Goal: Task Accomplishment & Management: Use online tool/utility

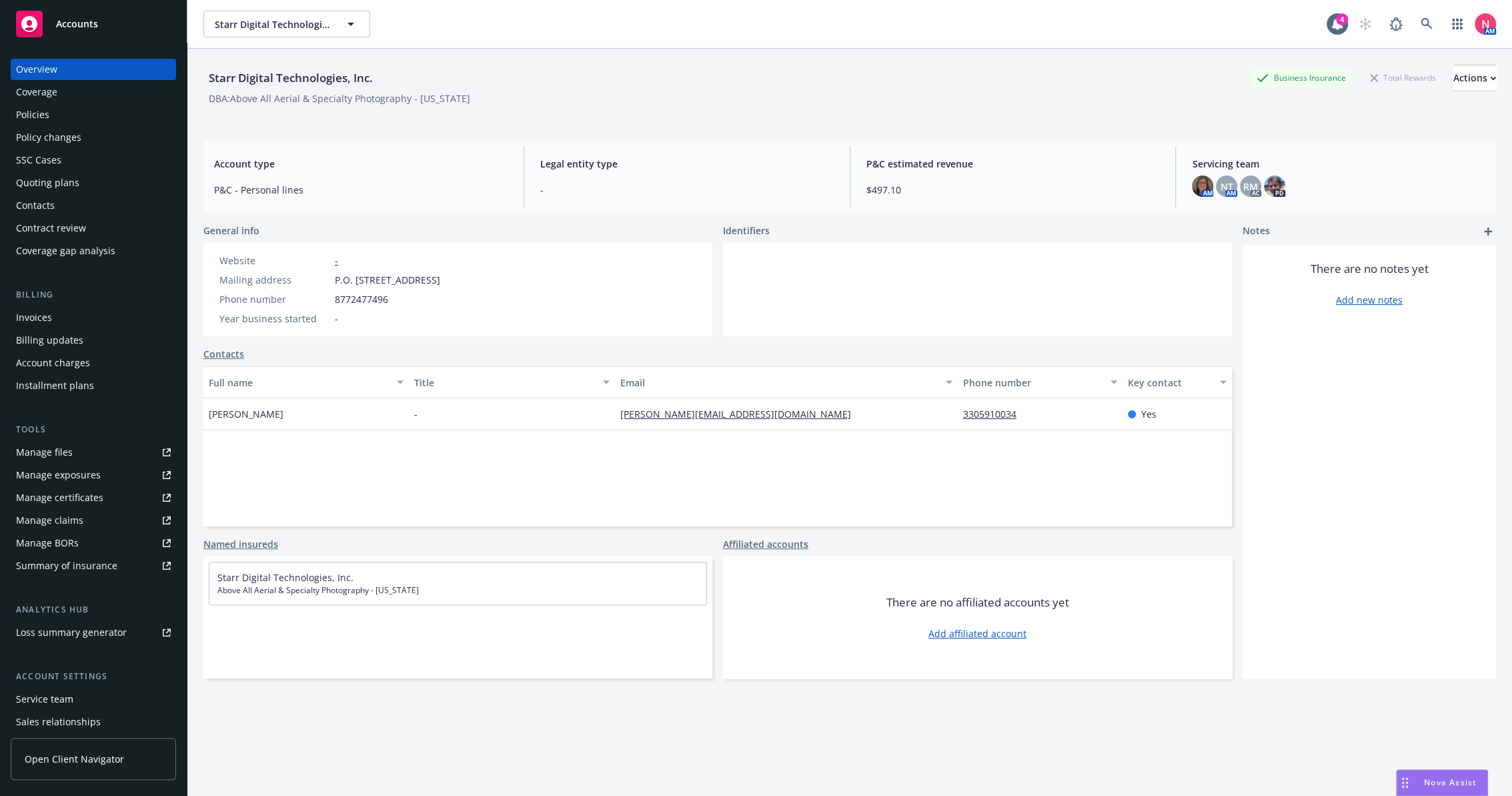
click at [37, 451] on div "Manage files" at bounding box center [44, 452] width 57 height 22
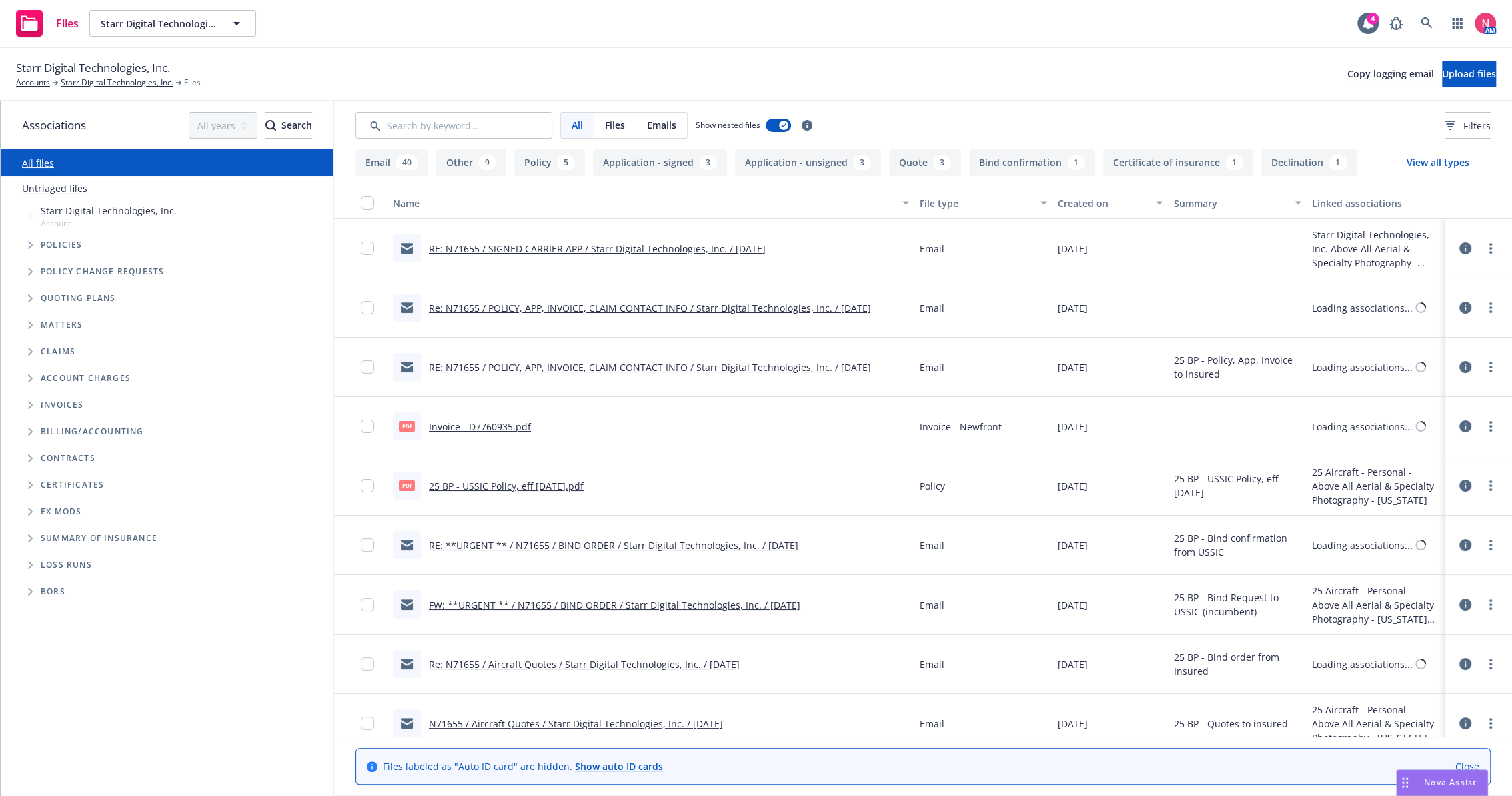
click at [1439, 58] on div "Starr Digital Technologies, Inc. Accounts Starr Digital Technologies, Inc. File…" at bounding box center [756, 74] width 1512 height 53
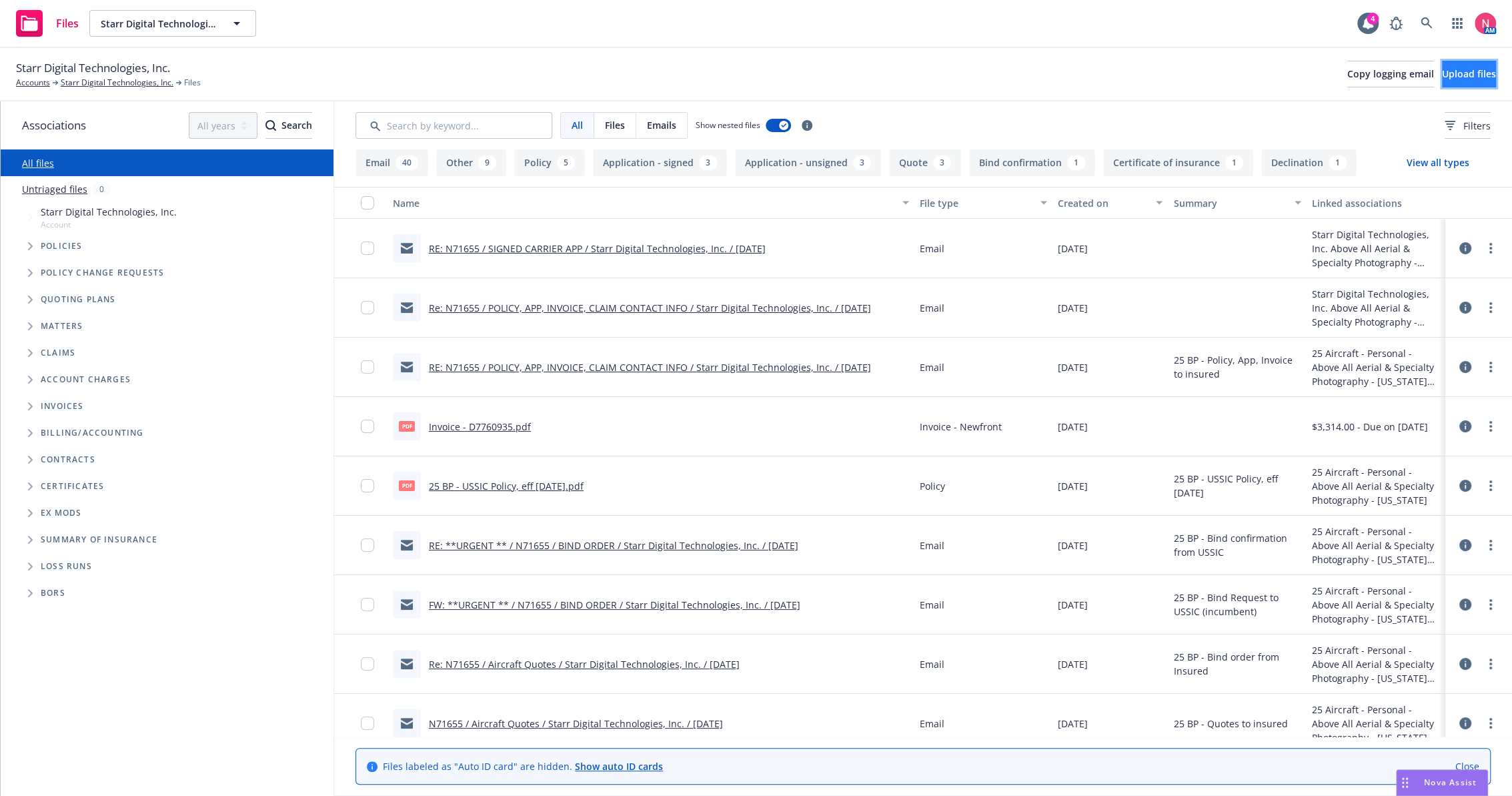
click at [1446, 68] on span "Upload files" at bounding box center [1470, 74] width 54 height 13
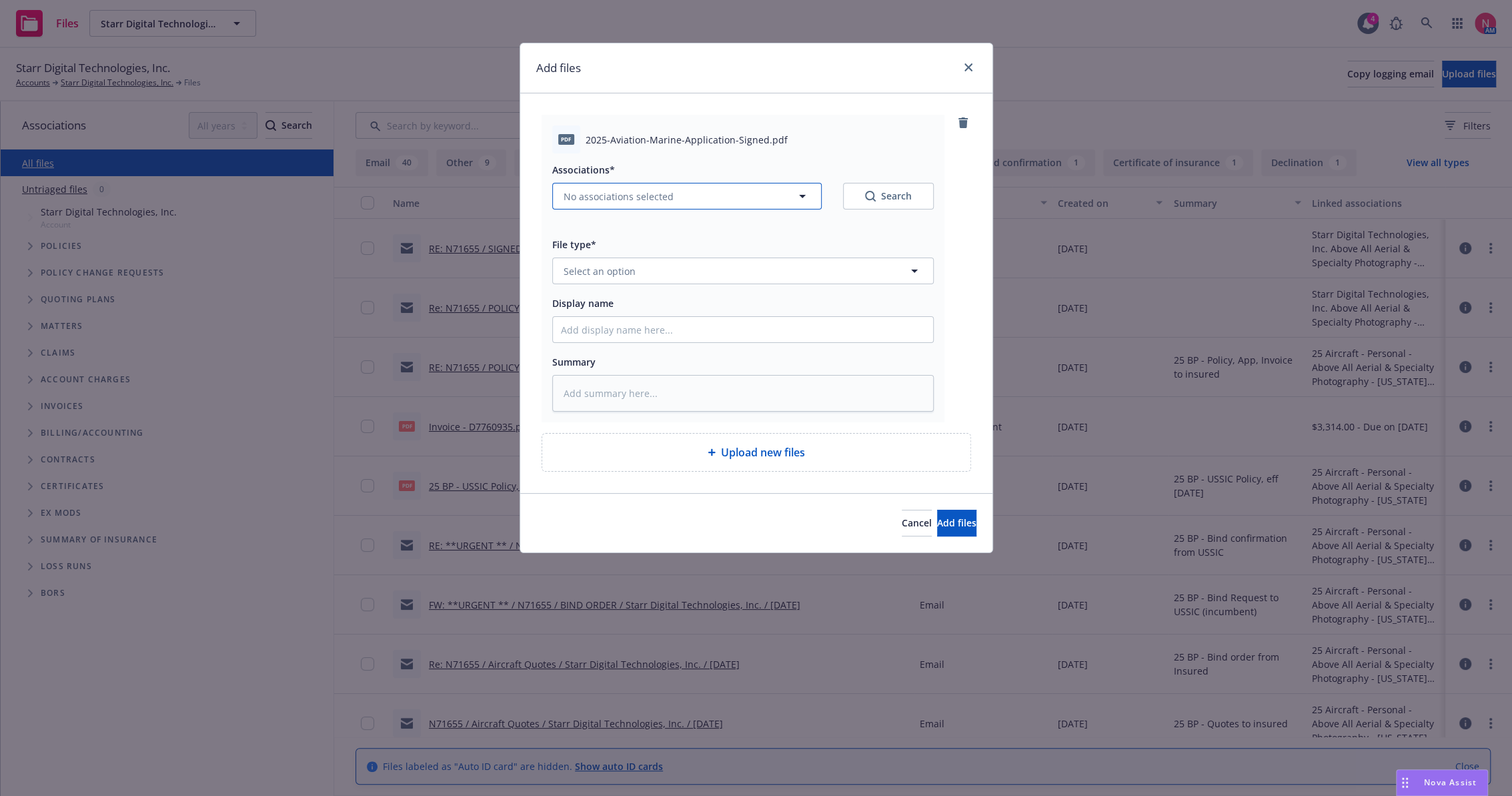
click at [686, 183] on button "No associations selected" at bounding box center [687, 196] width 269 height 26
type textarea "x"
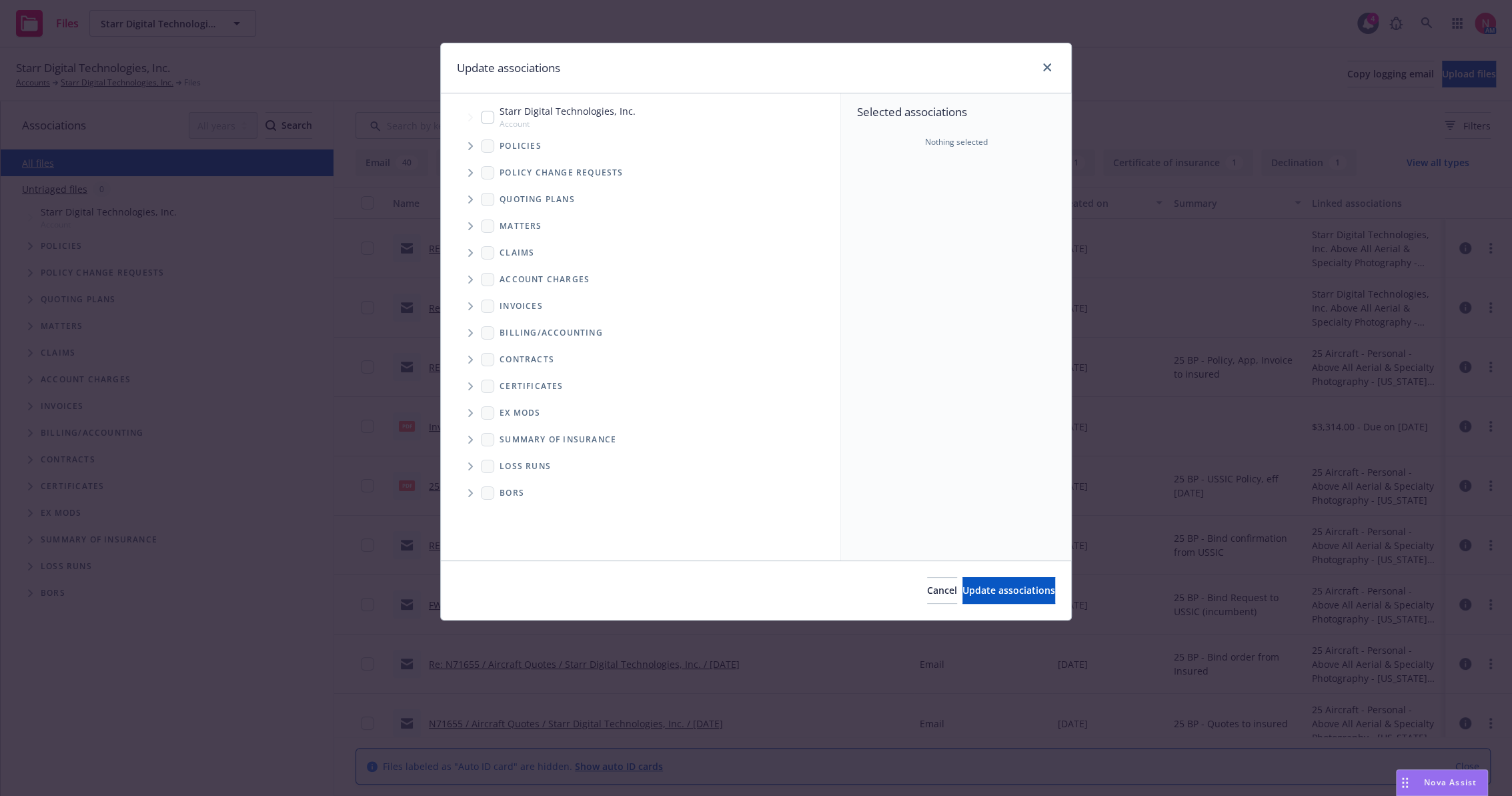
click at [485, 116] on input "Tree Example" at bounding box center [487, 117] width 13 height 13
checkbox input "true"
click at [1011, 585] on span "Update associations" at bounding box center [1009, 590] width 93 height 13
type textarea "x"
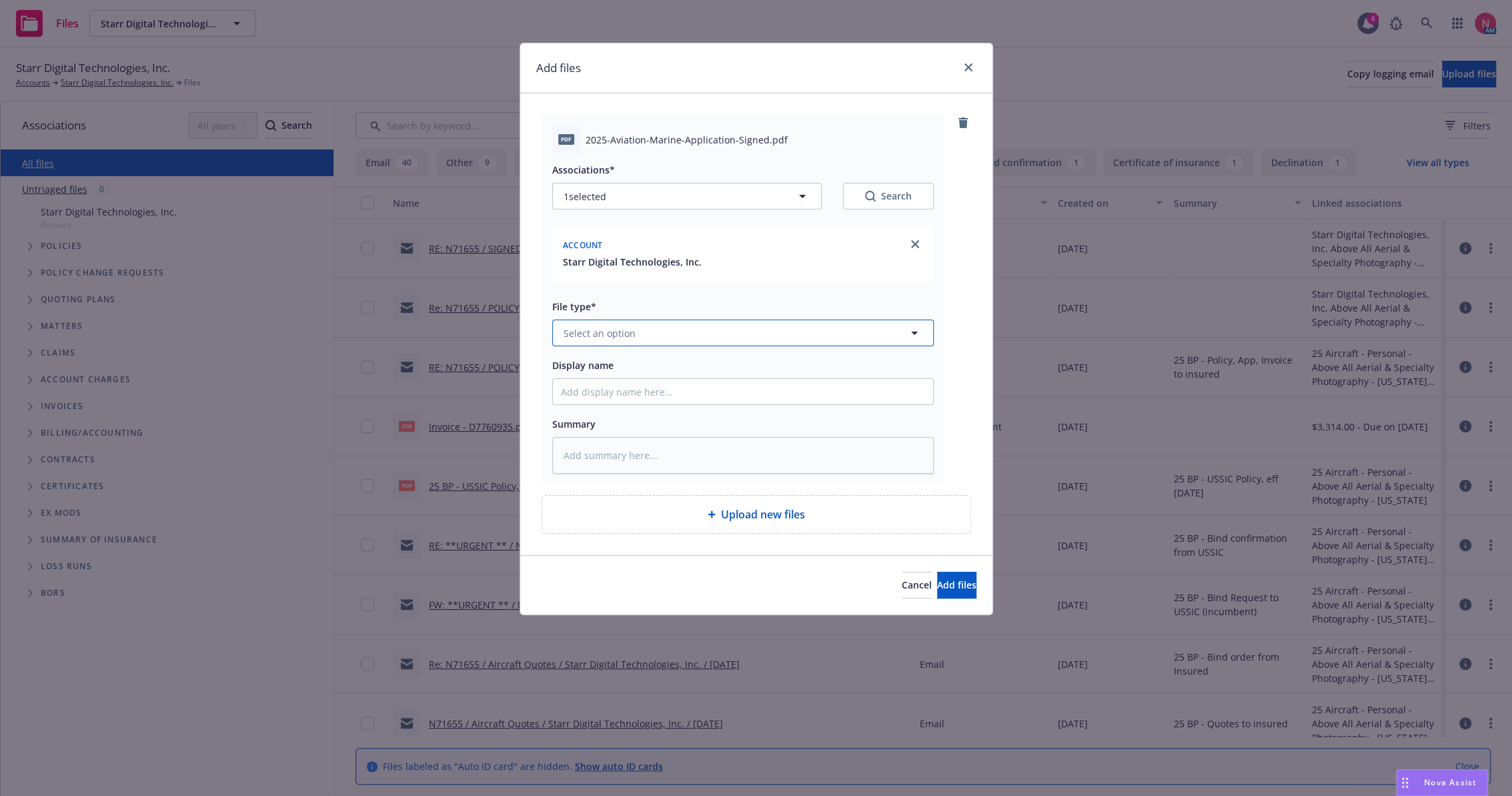
click at [694, 335] on button "Select an option" at bounding box center [744, 333] width 382 height 26
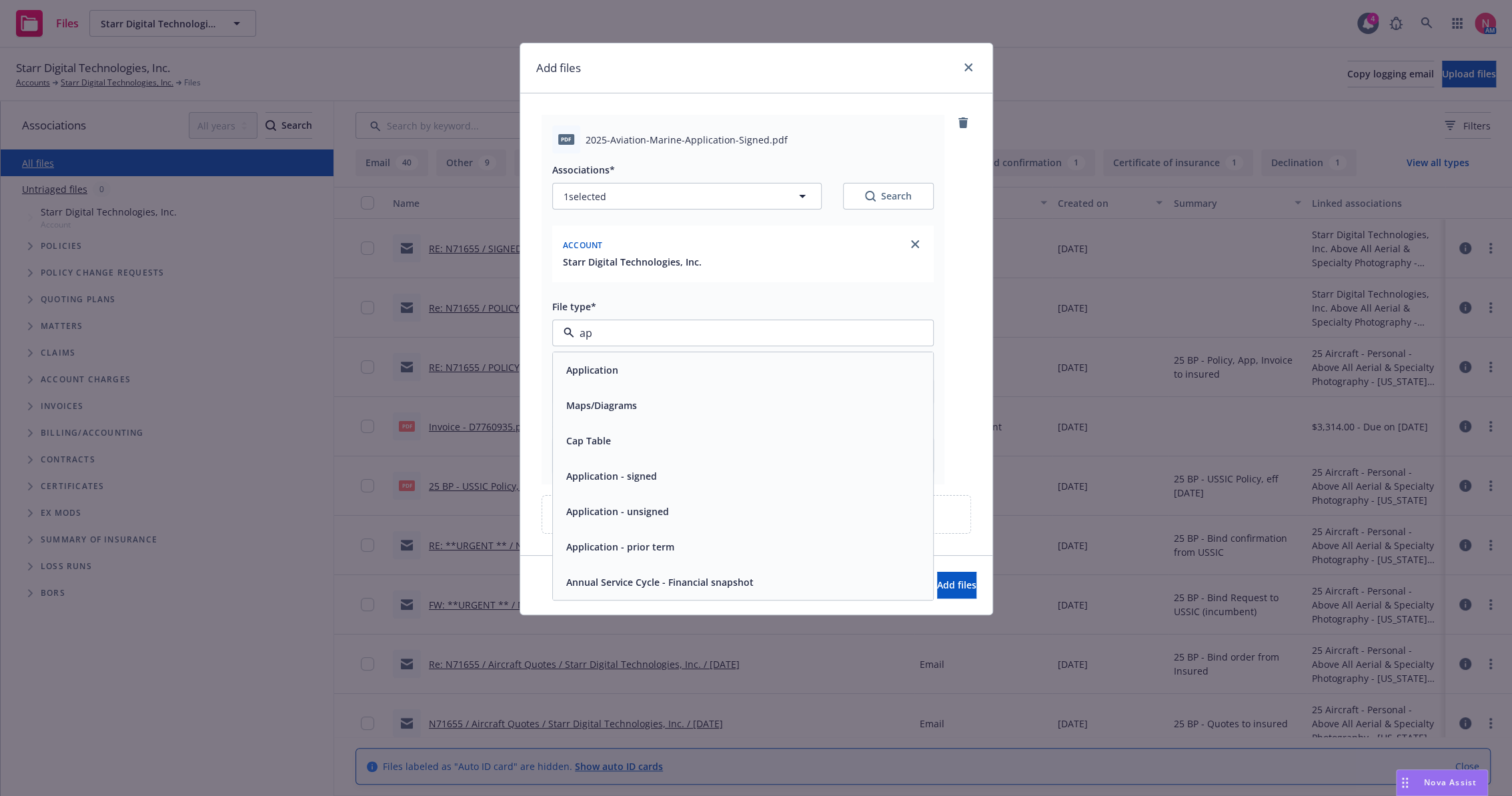
type input "app"
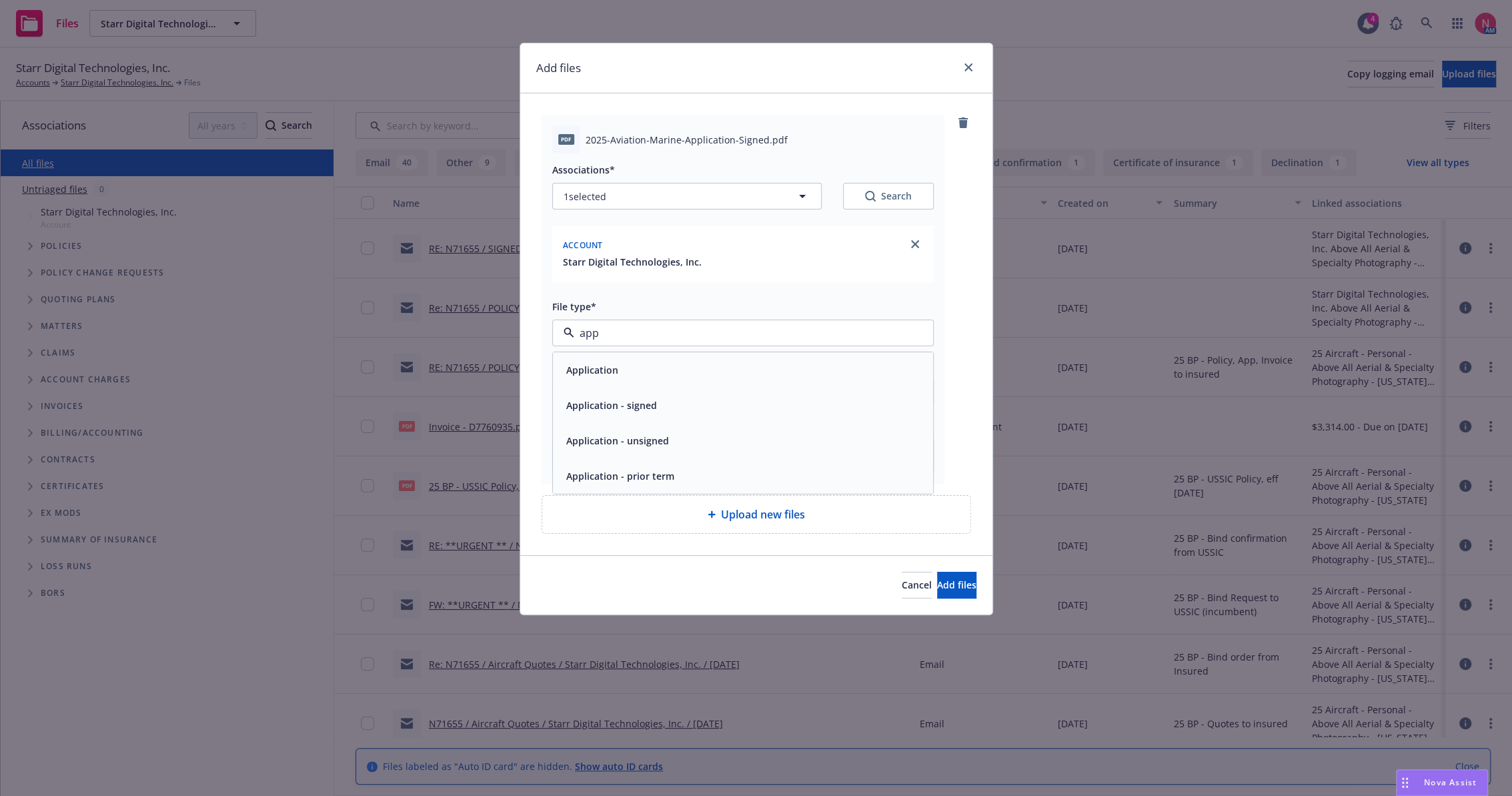
click at [725, 401] on div "Application - signed" at bounding box center [743, 406] width 364 height 19
click at [693, 385] on input "Display name" at bounding box center [744, 392] width 380 height 26
type textarea "x"
type input "2"
type textarea "x"
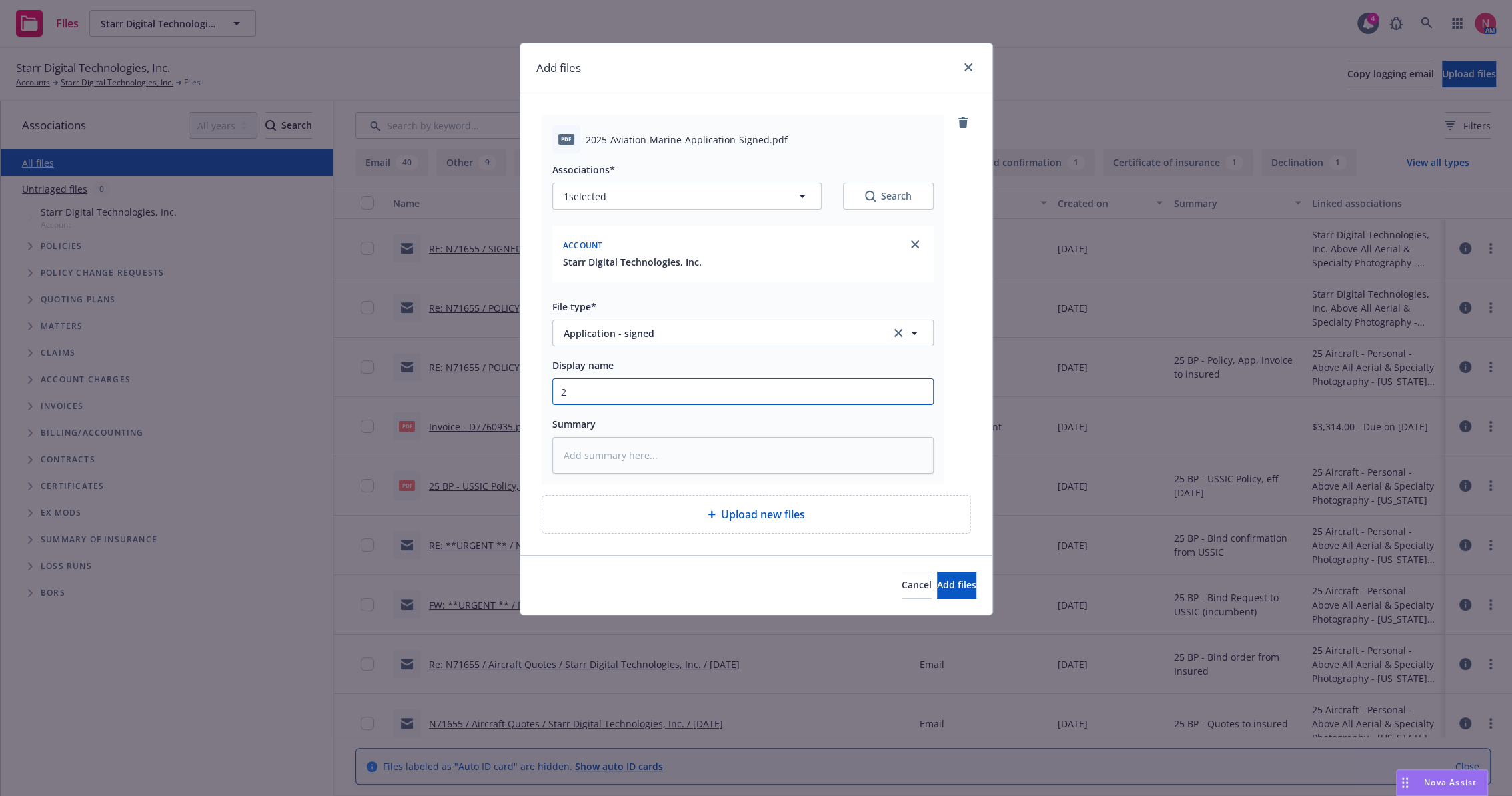
type input "25"
type textarea "x"
type input "25"
type textarea "x"
type input "25 B"
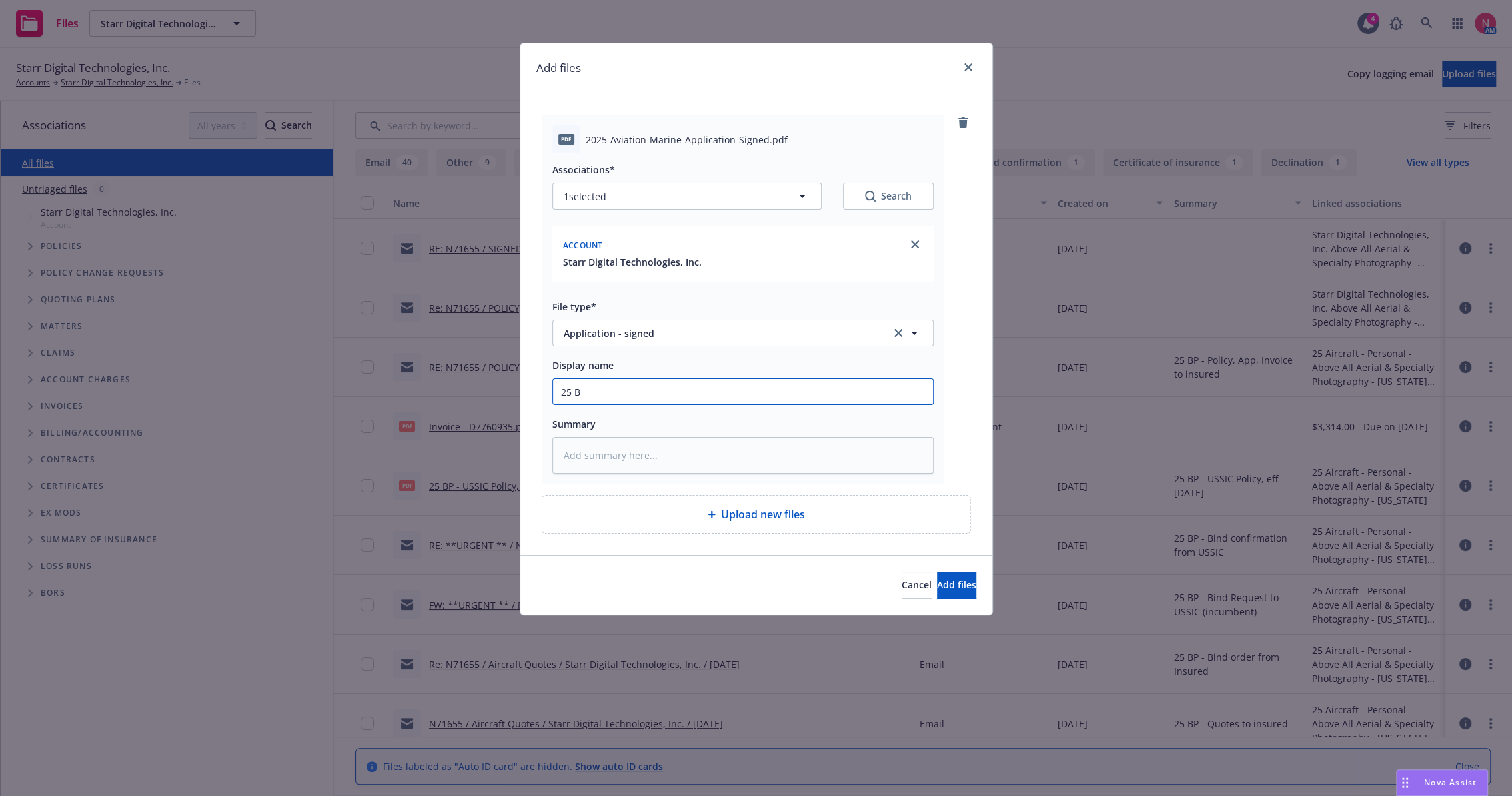
type textarea "x"
type input "25 BP"
type textarea "x"
type input "25 BP"
type textarea "x"
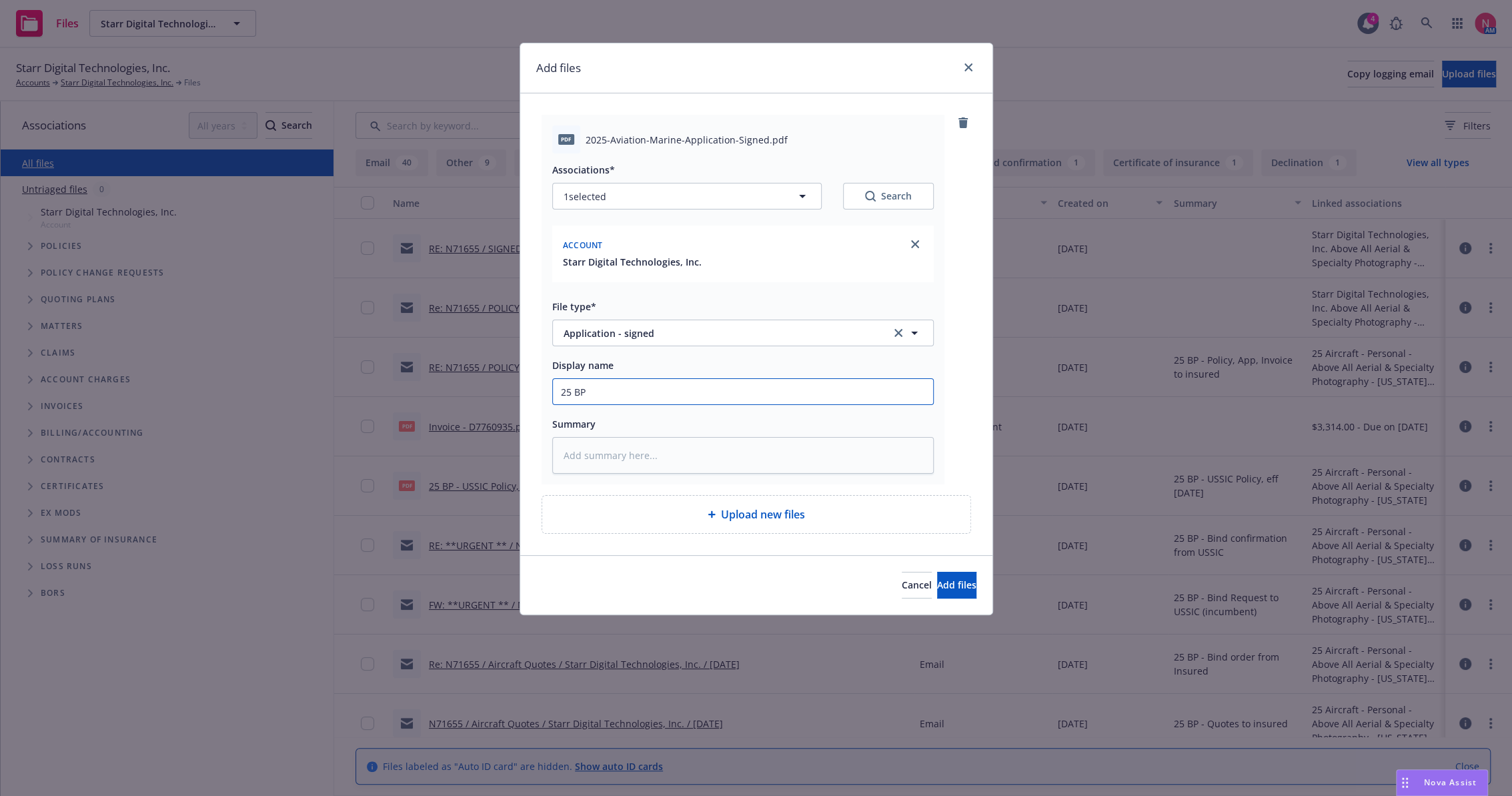
type input "25 BP C"
type textarea "x"
type input "25 BP CV"
type textarea "x"
type input "25 BP CVS"
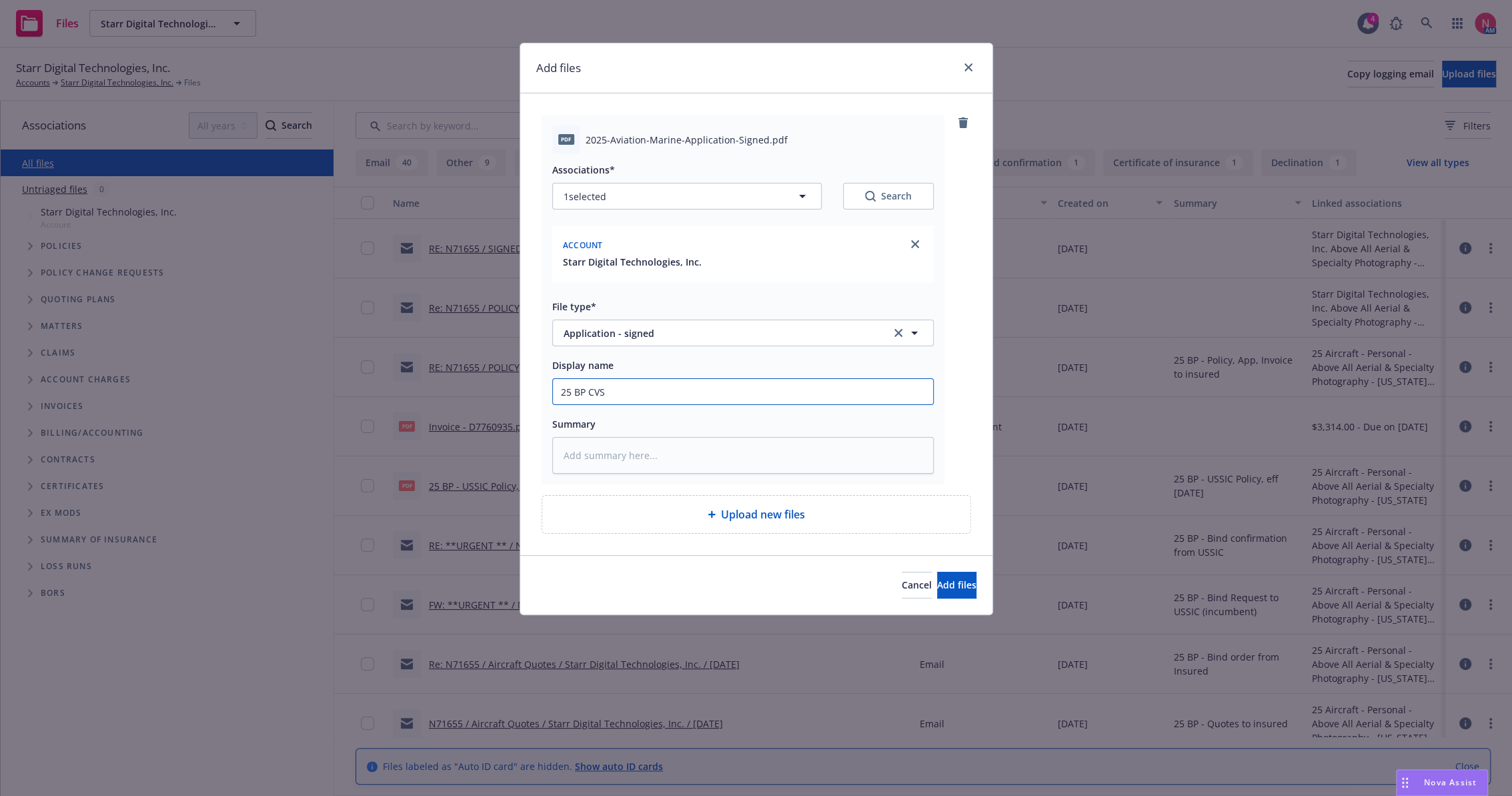
type textarea "x"
type input "25 BP CVS"
type textarea "x"
type input "25 BP CVS A"
type textarea "x"
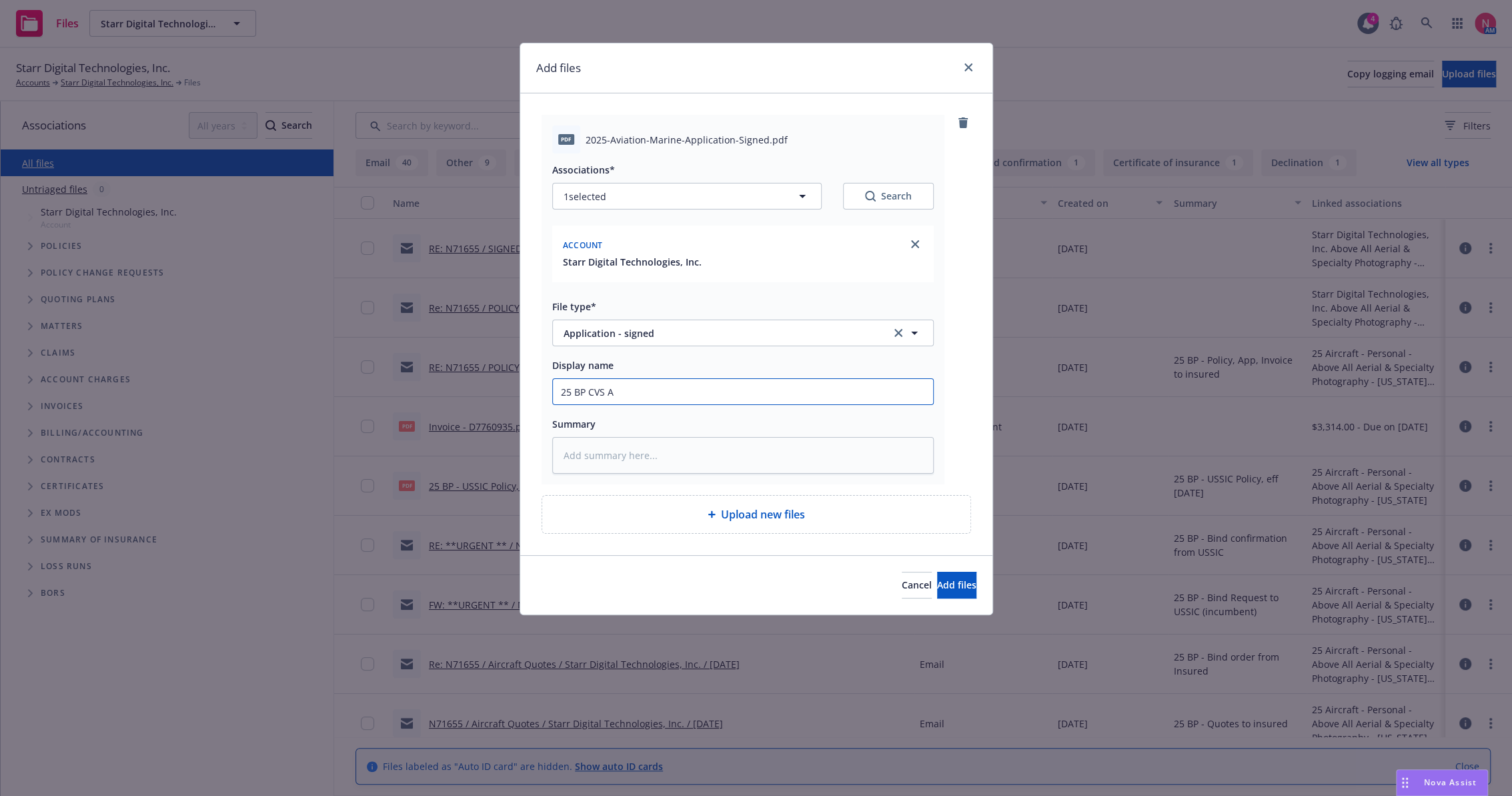
type input "25 BP CVS Ap"
type textarea "x"
type input "25 BP CVS App"
type textarea "x"
type input "25 BP CVS App"
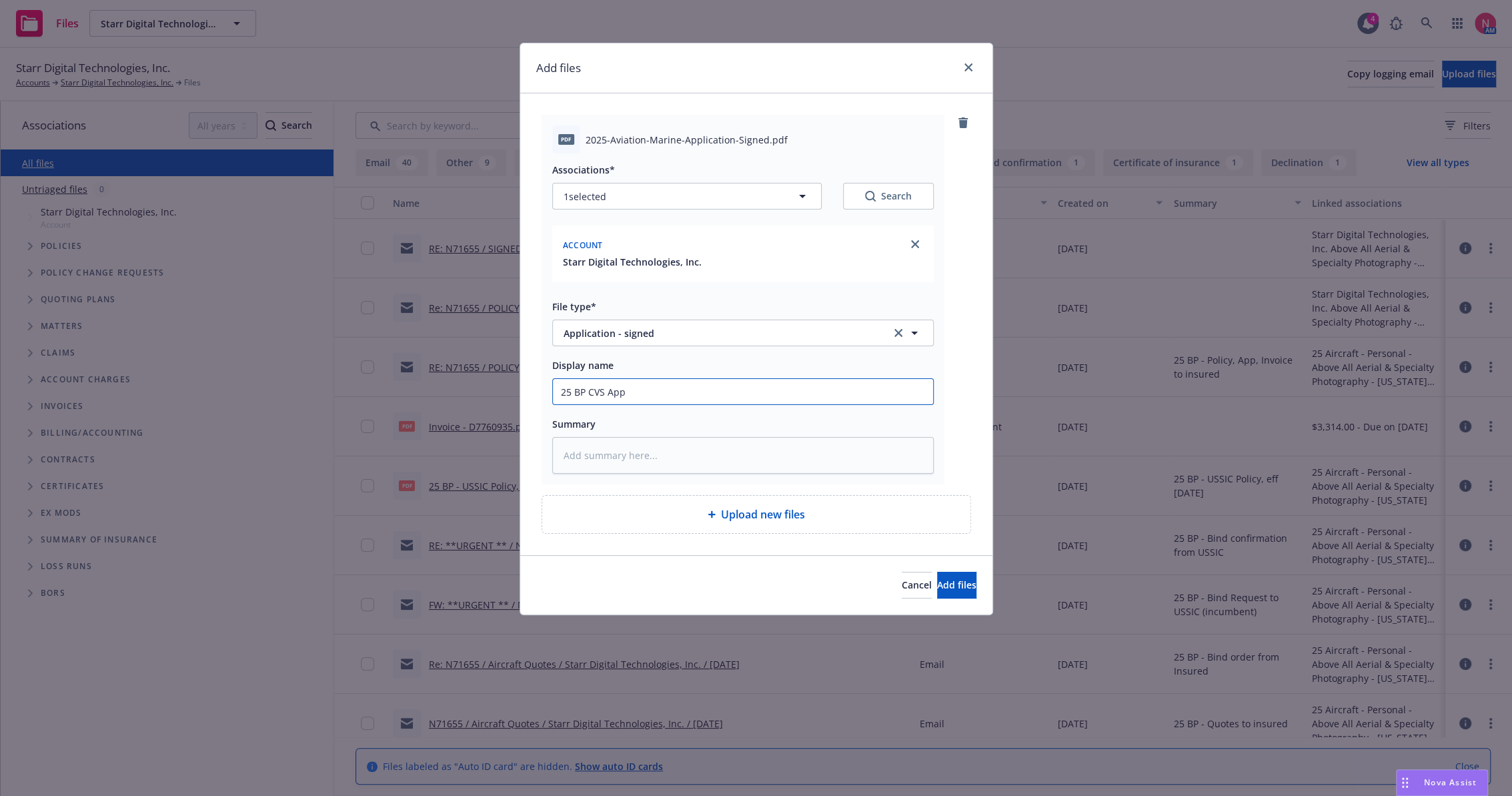
type textarea "x"
type input "25 BP CVS App Signed"
click at [937, 572] on button "Add files" at bounding box center [957, 586] width 40 height 26
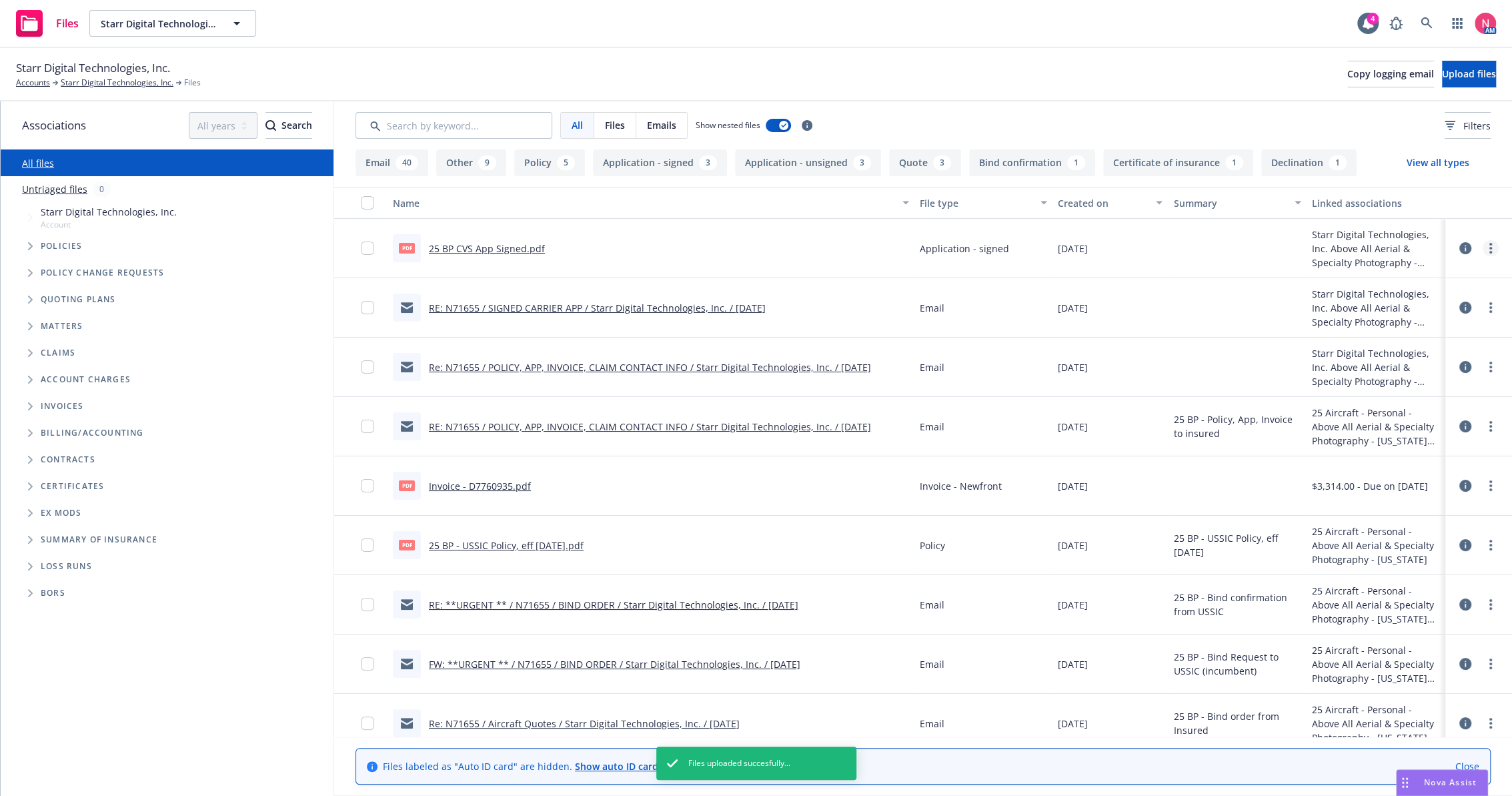
click at [1490, 248] on icon "more" at bounding box center [1491, 248] width 3 height 10
click at [1420, 326] on link "Edit" at bounding box center [1420, 329] width 133 height 26
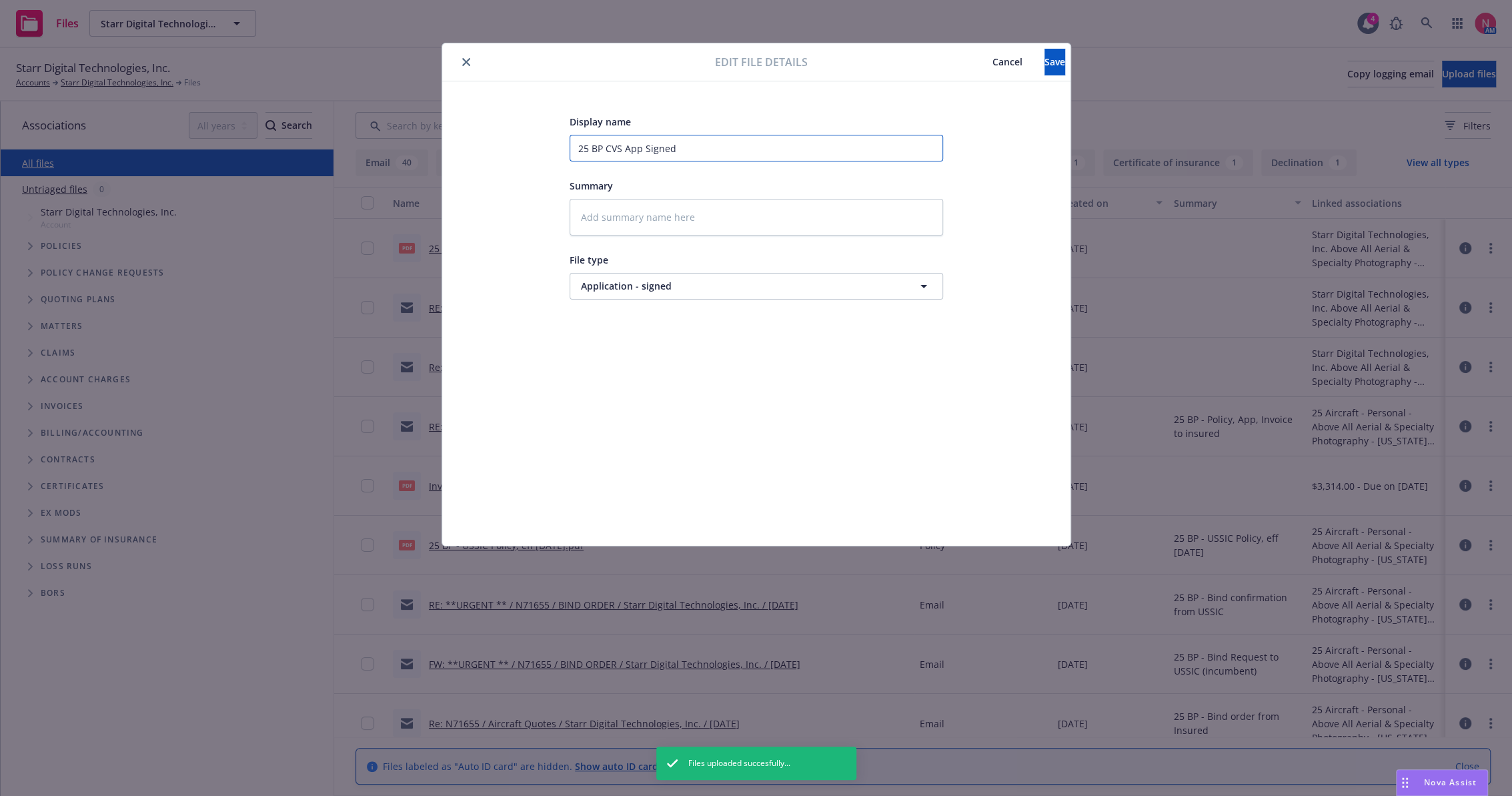
click at [608, 146] on input "25 BP CVS App Signed" at bounding box center [757, 148] width 373 height 26
type textarea "x"
type input "25 BP UApp Signed"
type textarea "x"
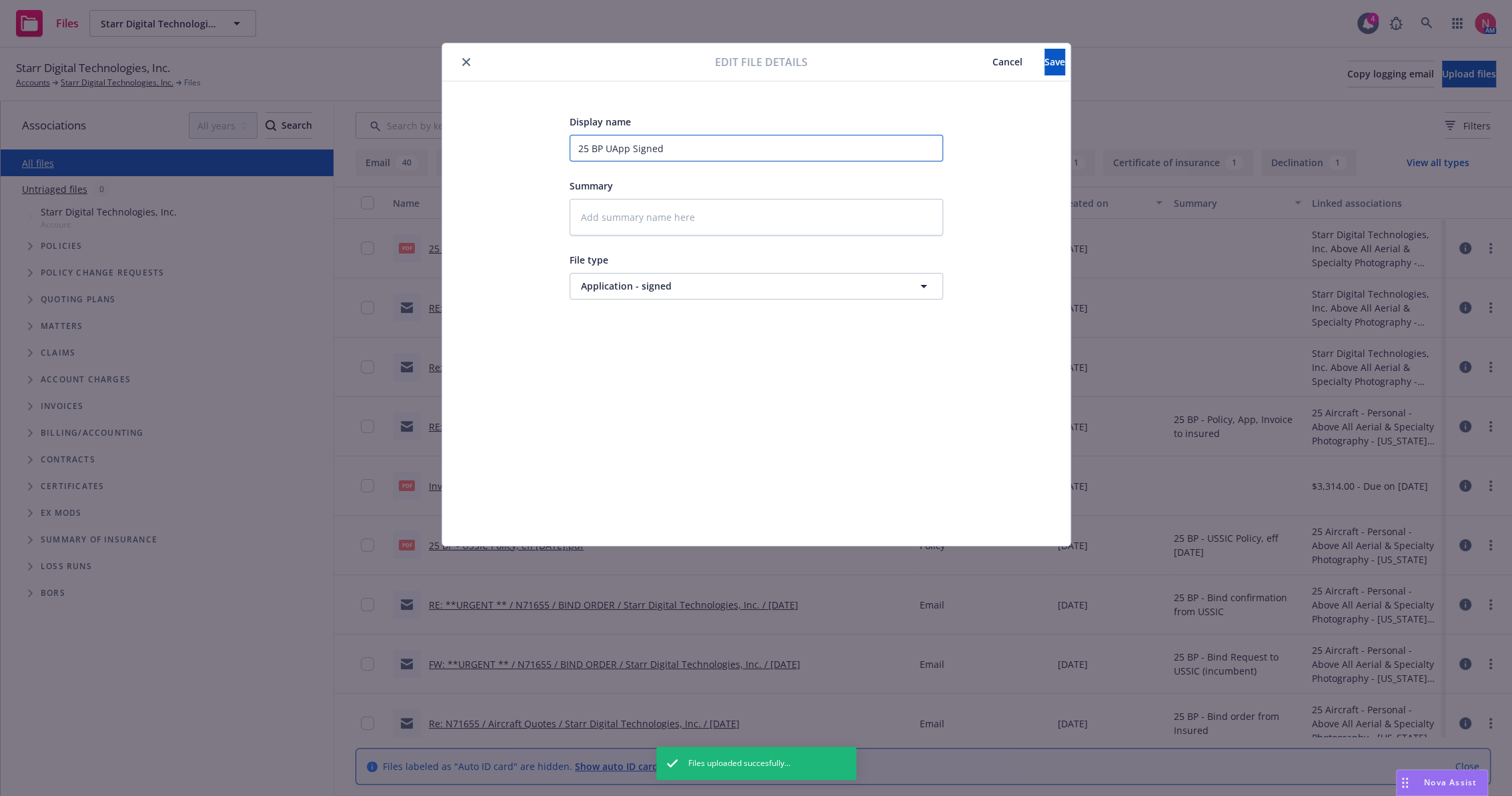
type input "25 BP USApp Signed"
type textarea "x"
type input "25 BP USSApp Signed"
type textarea "x"
type input "25 BP USS App Signed"
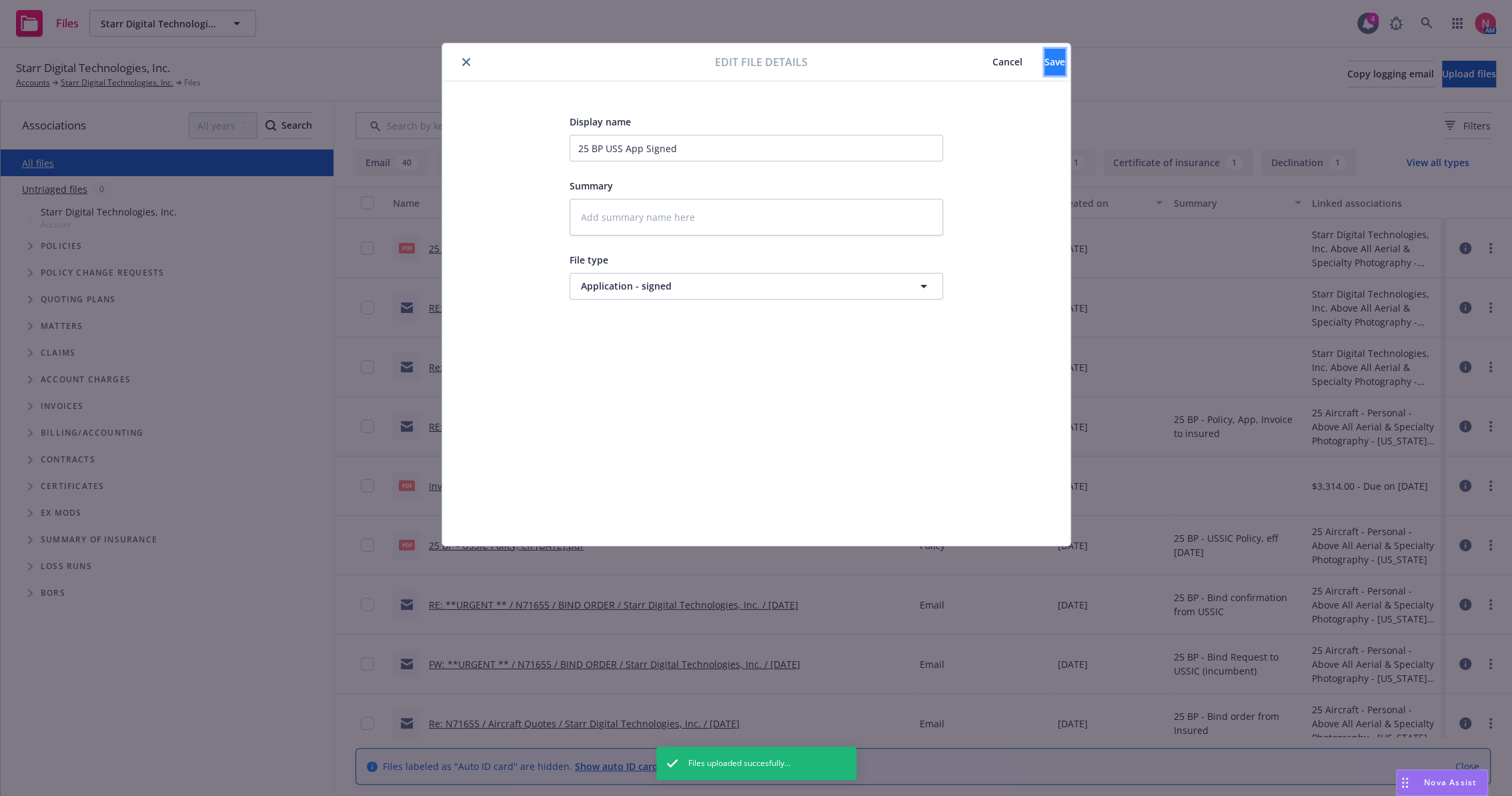
click at [1057, 58] on button "Save" at bounding box center [1055, 62] width 21 height 26
type textarea "x"
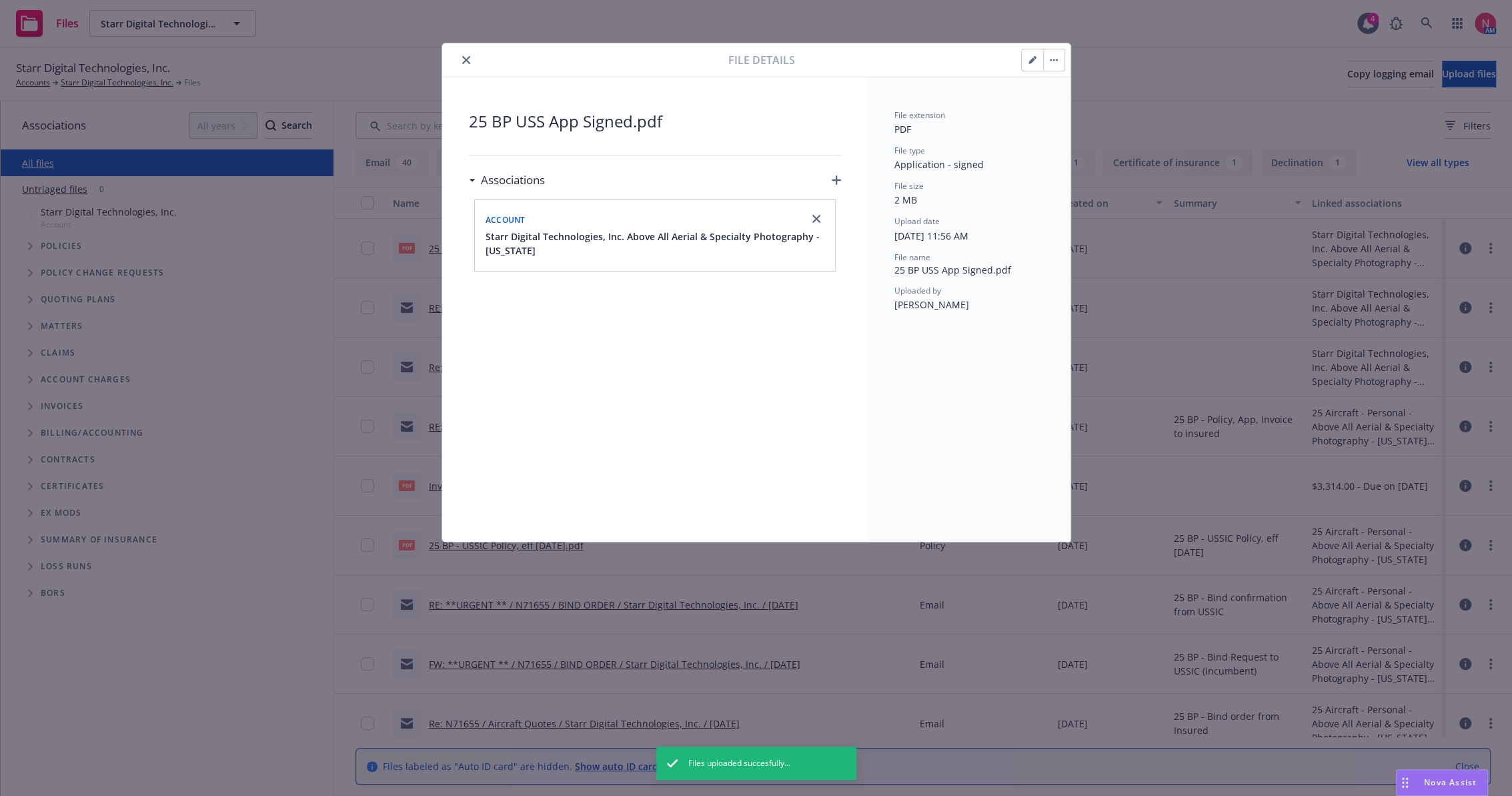
click at [467, 58] on icon "close" at bounding box center [467, 60] width 8 height 8
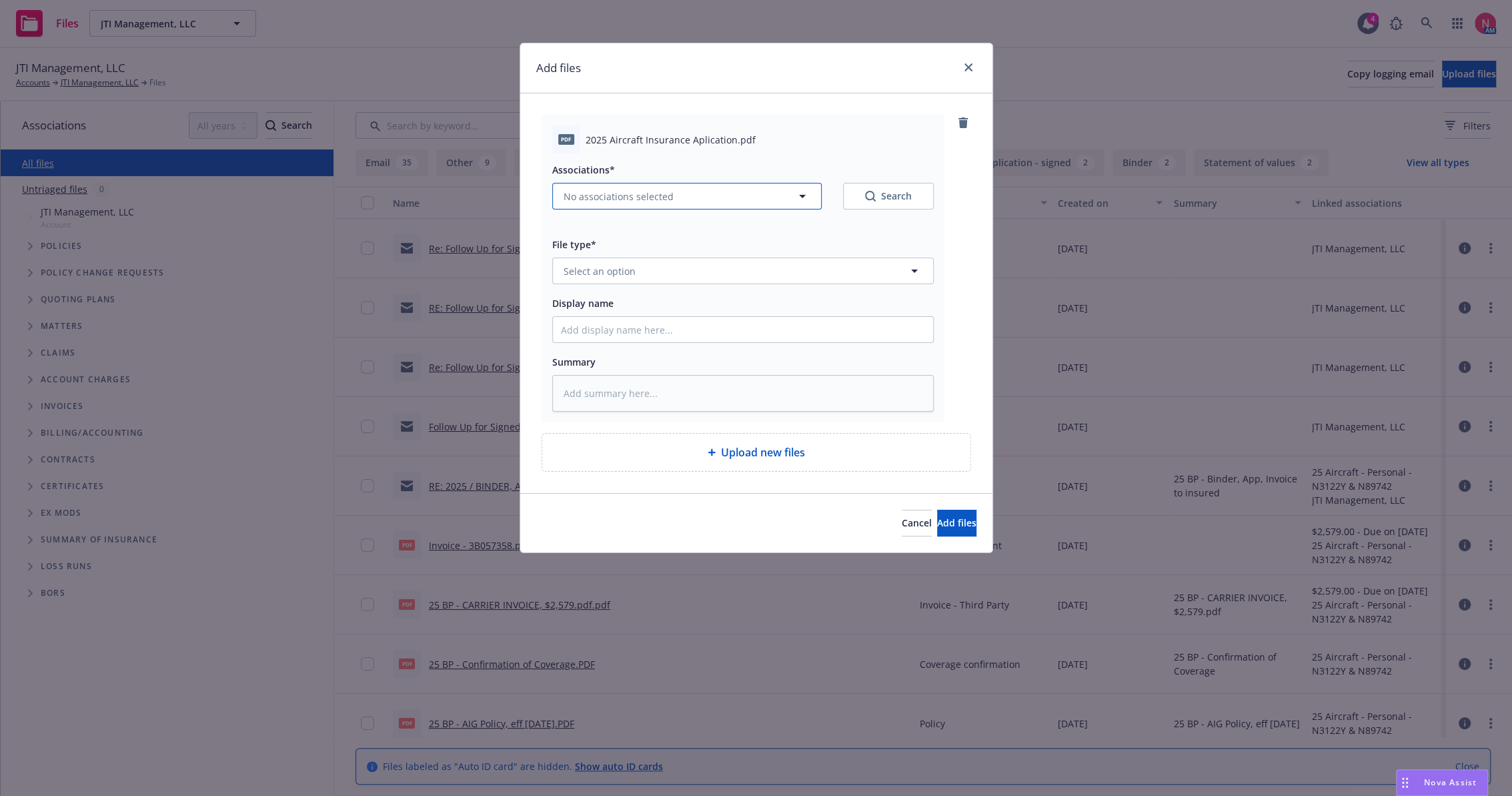
click at [651, 197] on span "No associations selected" at bounding box center [619, 197] width 110 height 14
type textarea "x"
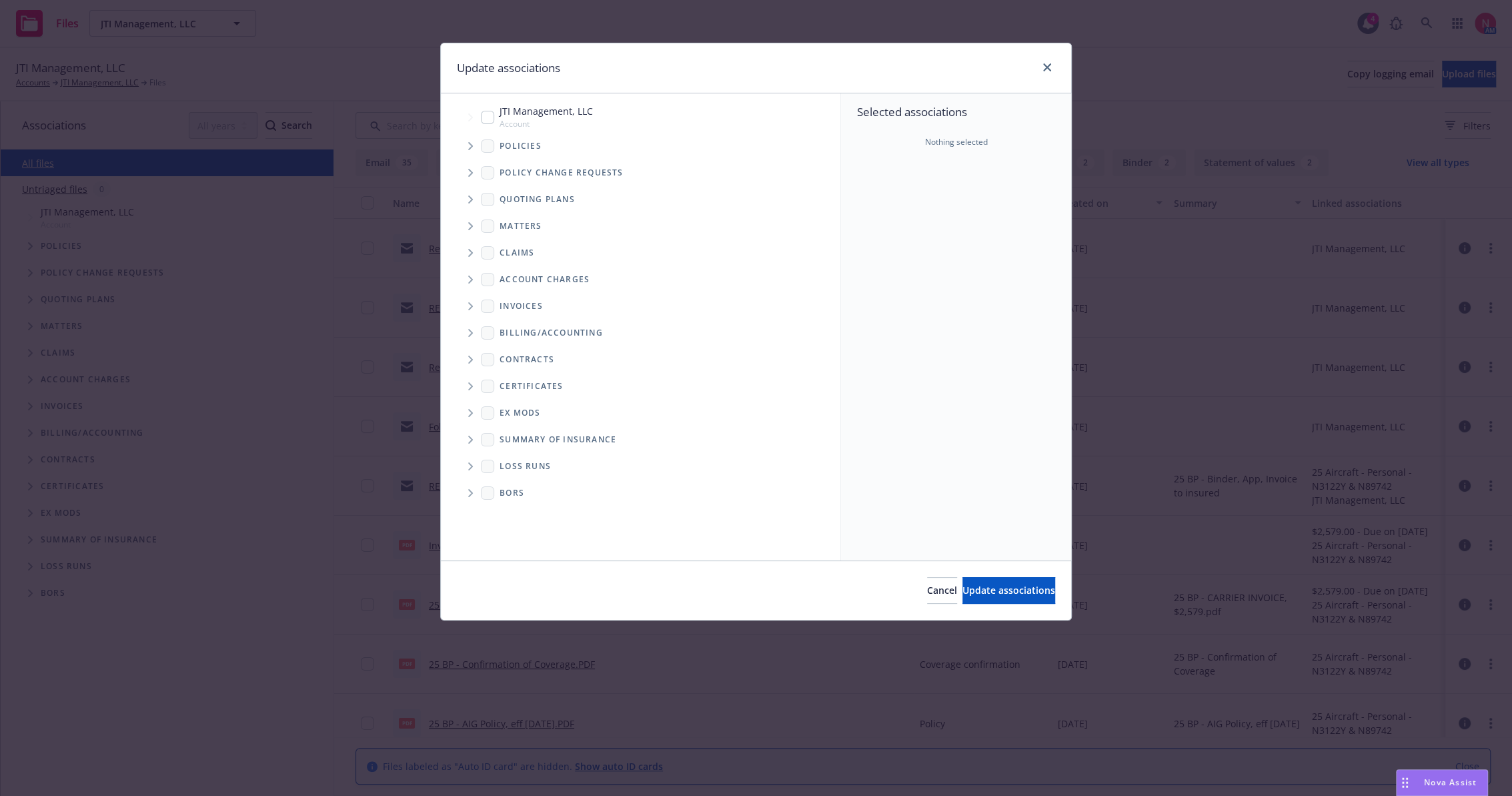
click at [496, 110] on div "JTI Management, LLC Account" at bounding box center [537, 117] width 112 height 26
checkbox input "true"
click at [1027, 596] on span "Update associations" at bounding box center [1009, 590] width 93 height 13
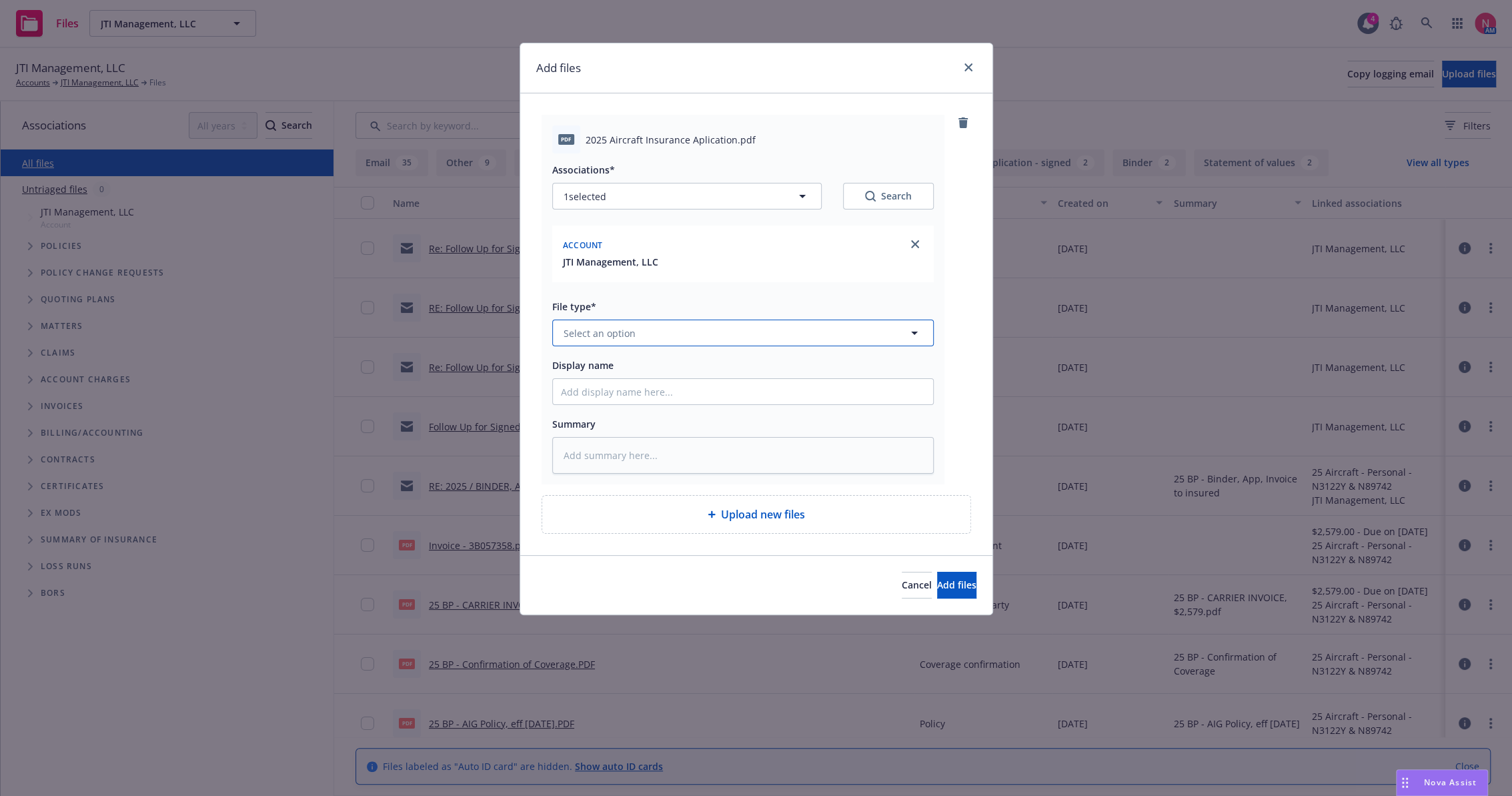
click at [594, 329] on span "Select an option" at bounding box center [600, 333] width 72 height 14
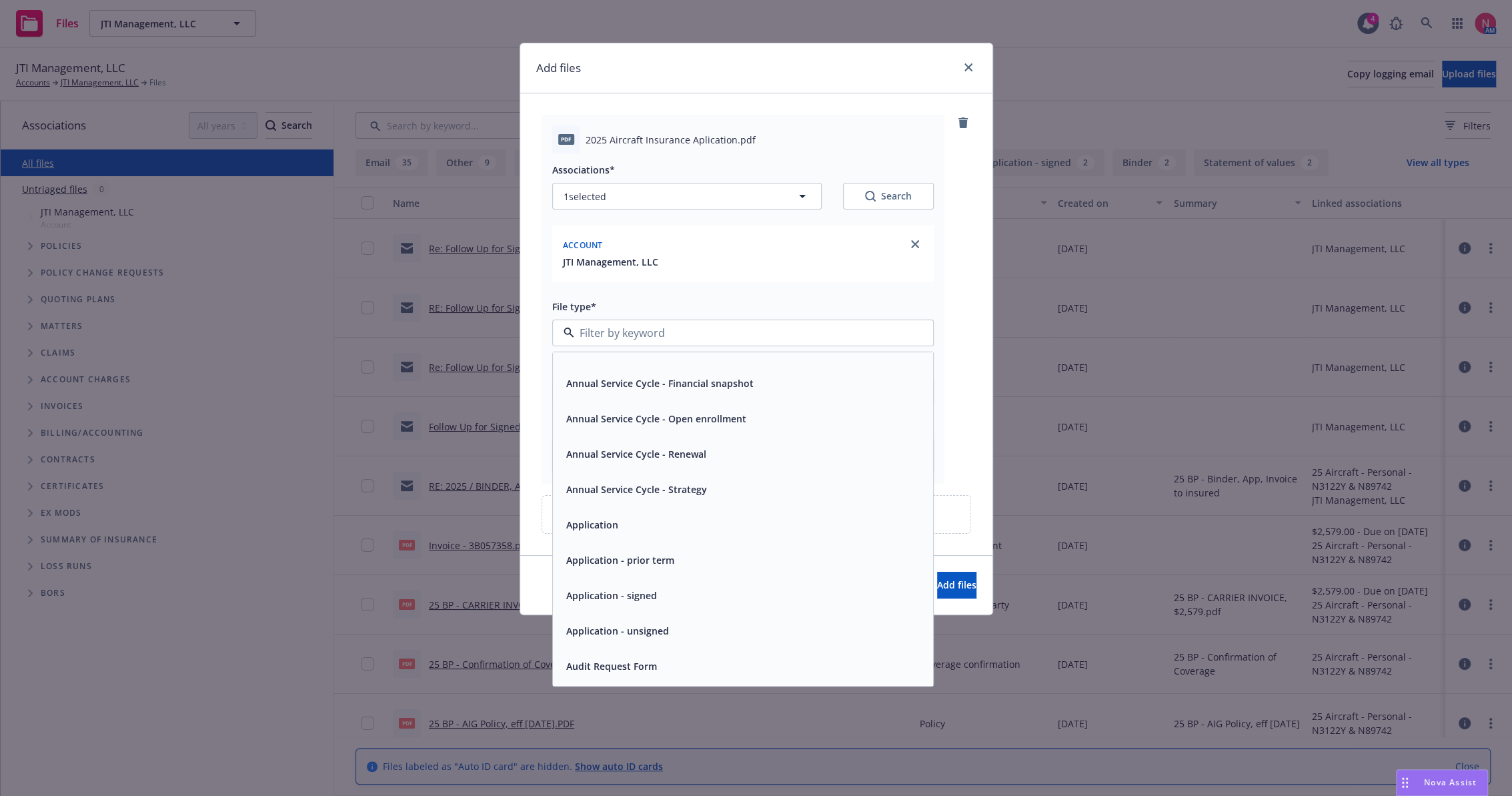
scroll to position [74, 0]
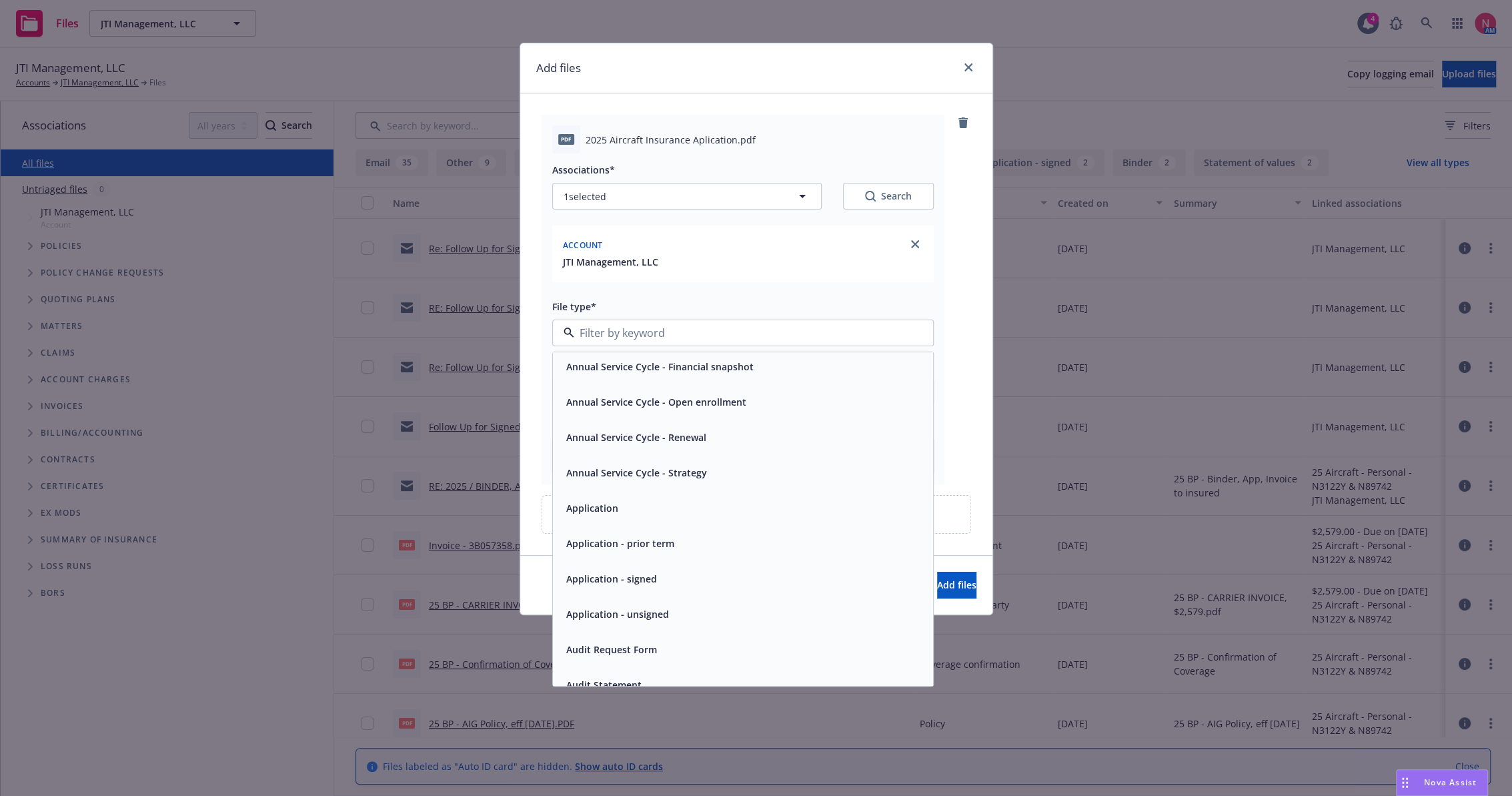
click at [657, 570] on div "Application - signed" at bounding box center [743, 579] width 364 height 19
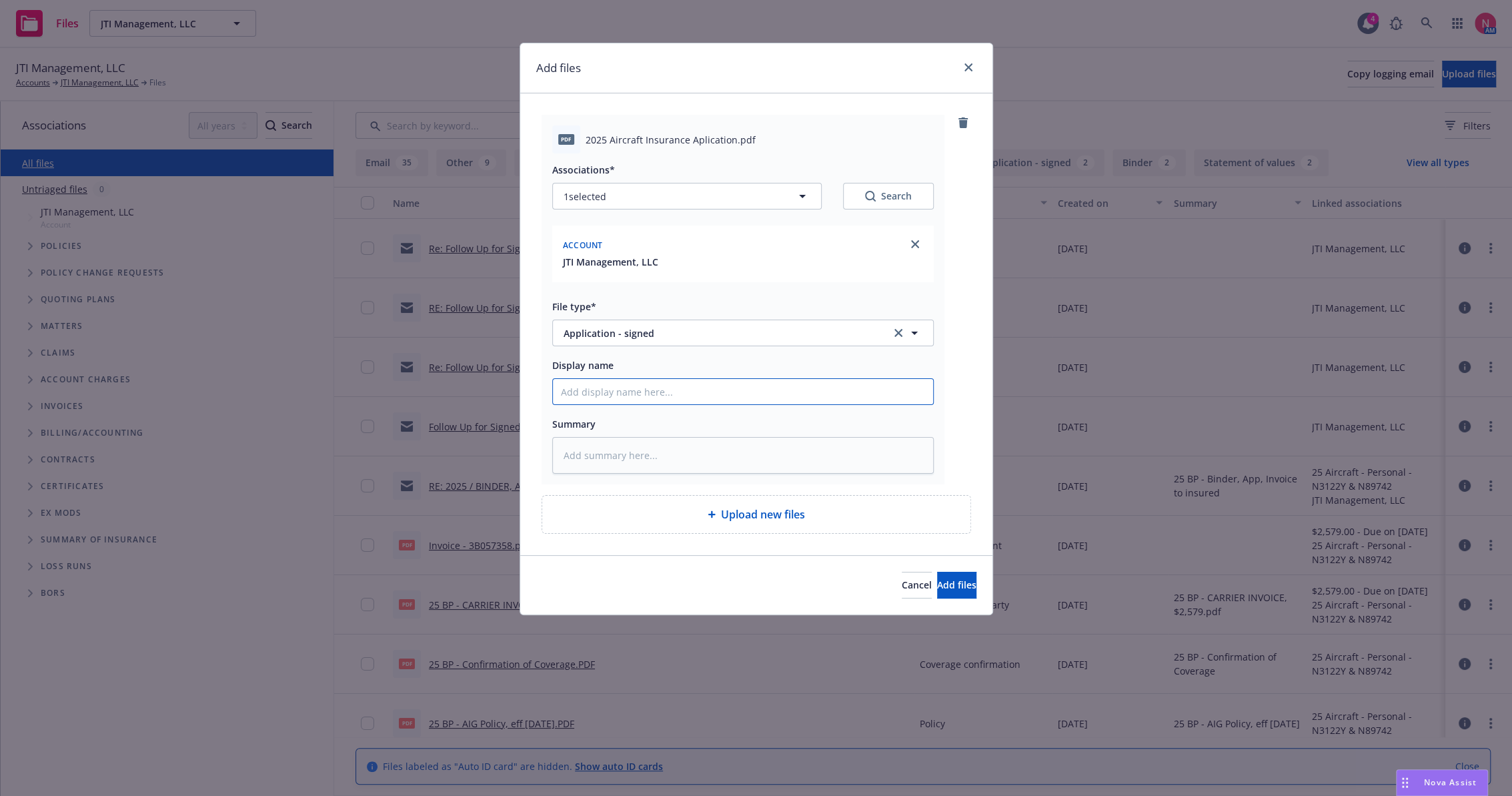
click at [644, 388] on input "Display name" at bounding box center [744, 392] width 380 height 26
type textarea "x"
type input "2"
type textarea "x"
type input "25"
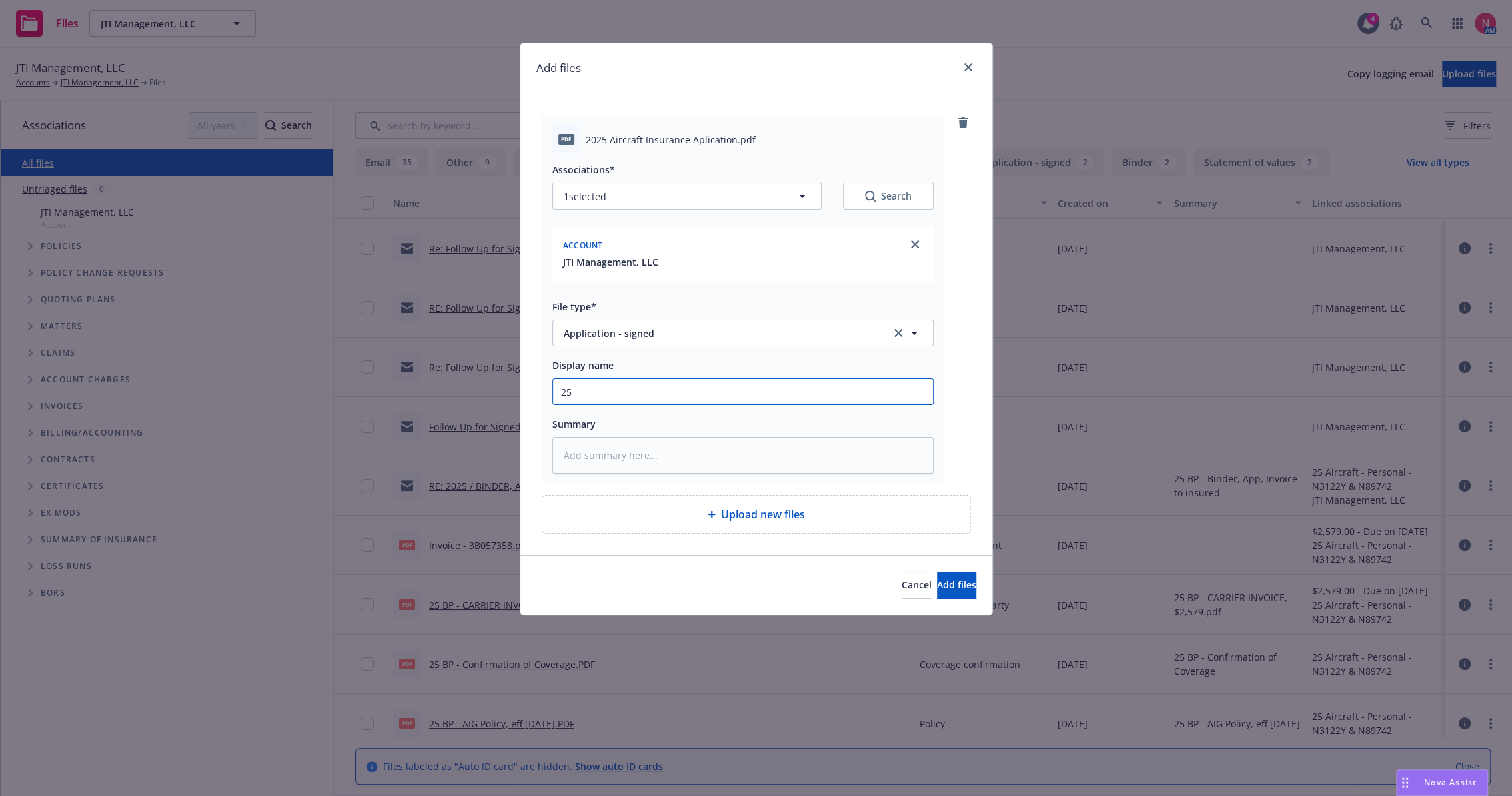
type textarea "x"
type input "25"
type textarea "x"
type input "25 b"
type textarea "x"
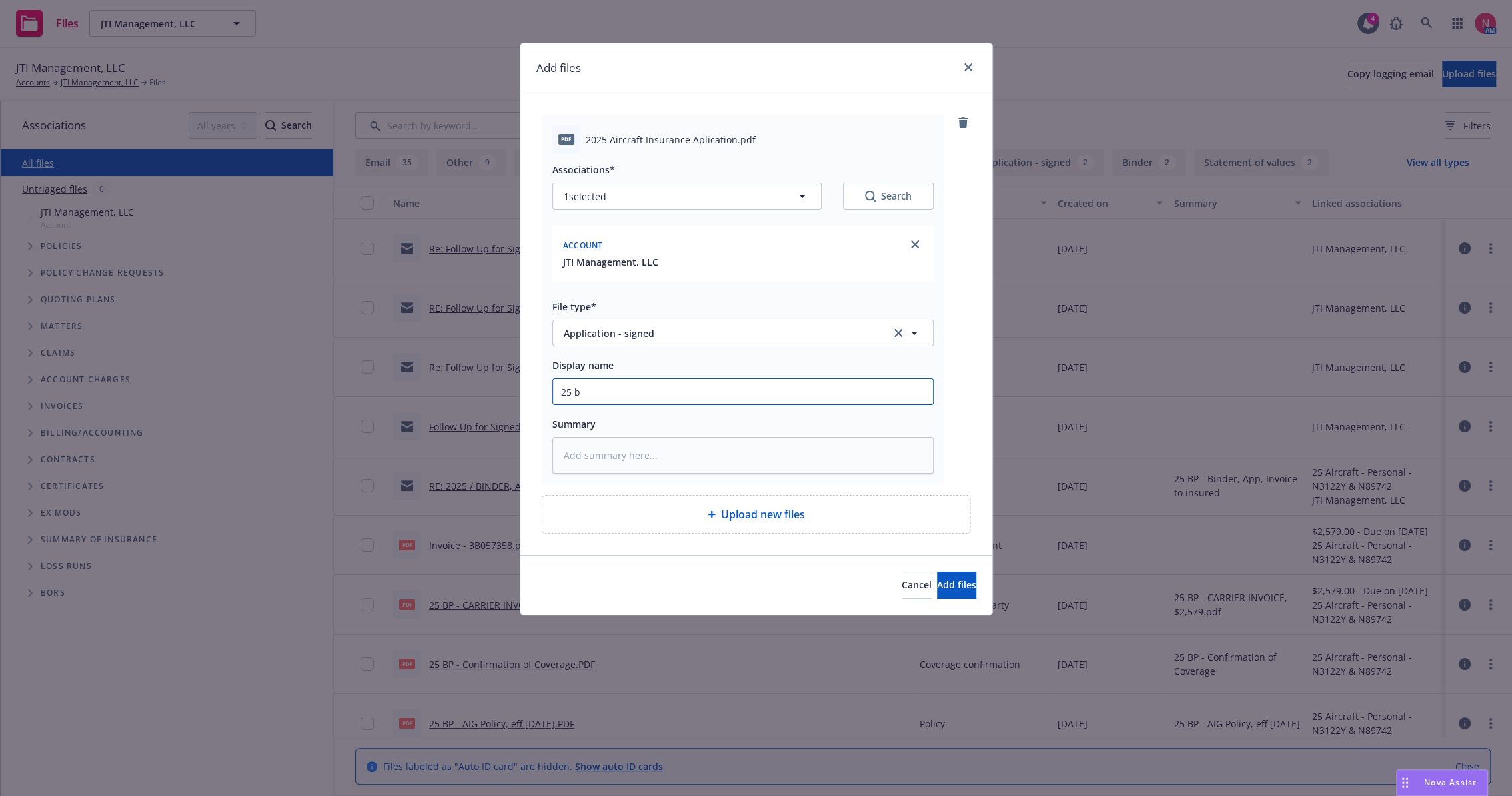
type input "25 bp"
type textarea "x"
type input "25 bp"
type textarea "x"
type input "25 bp a"
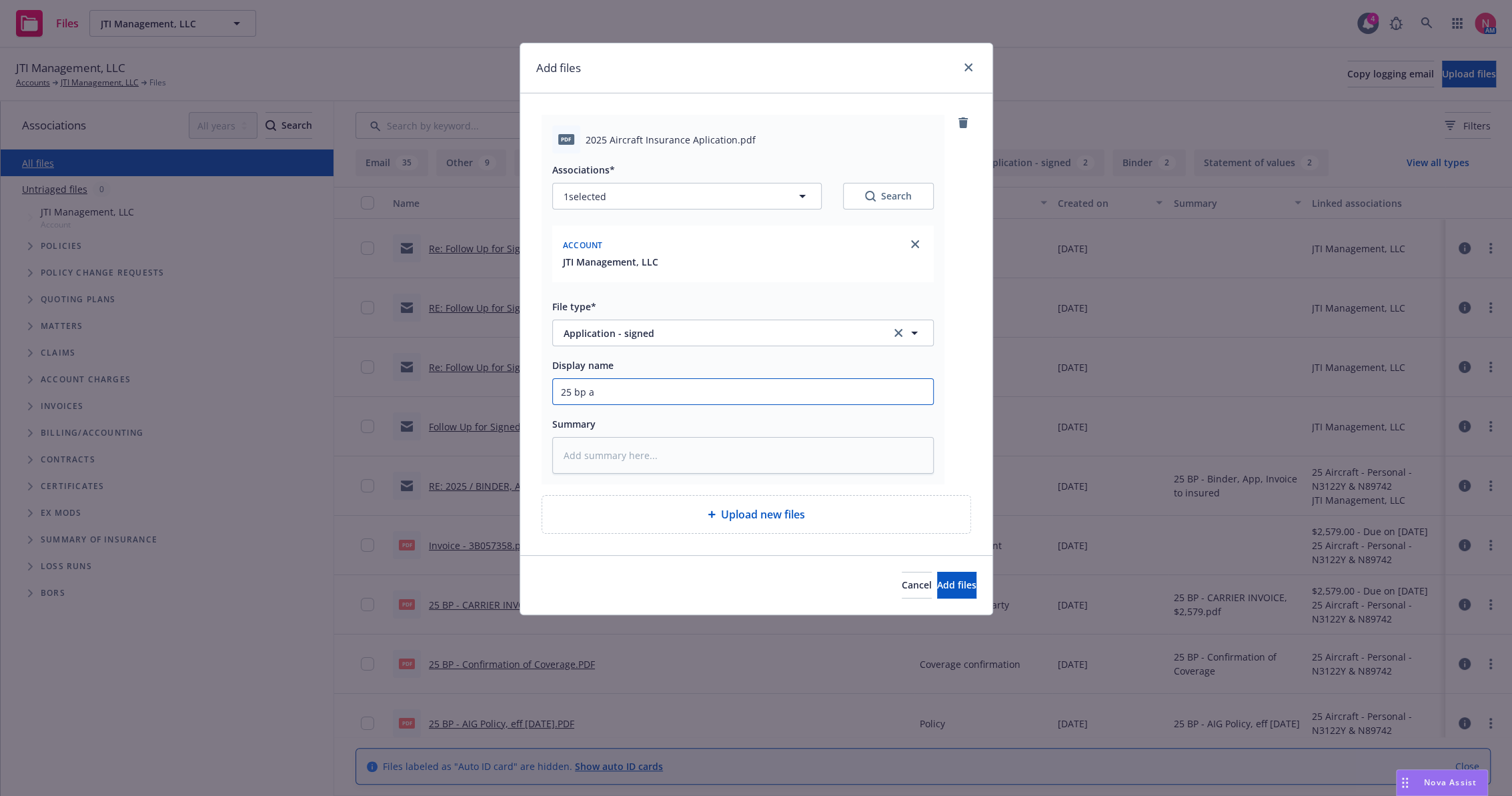
type textarea "x"
type input "25 bp ai"
type textarea "x"
type input "25 BP AIG App Signed"
click at [937, 572] on button "Add files" at bounding box center [957, 586] width 40 height 26
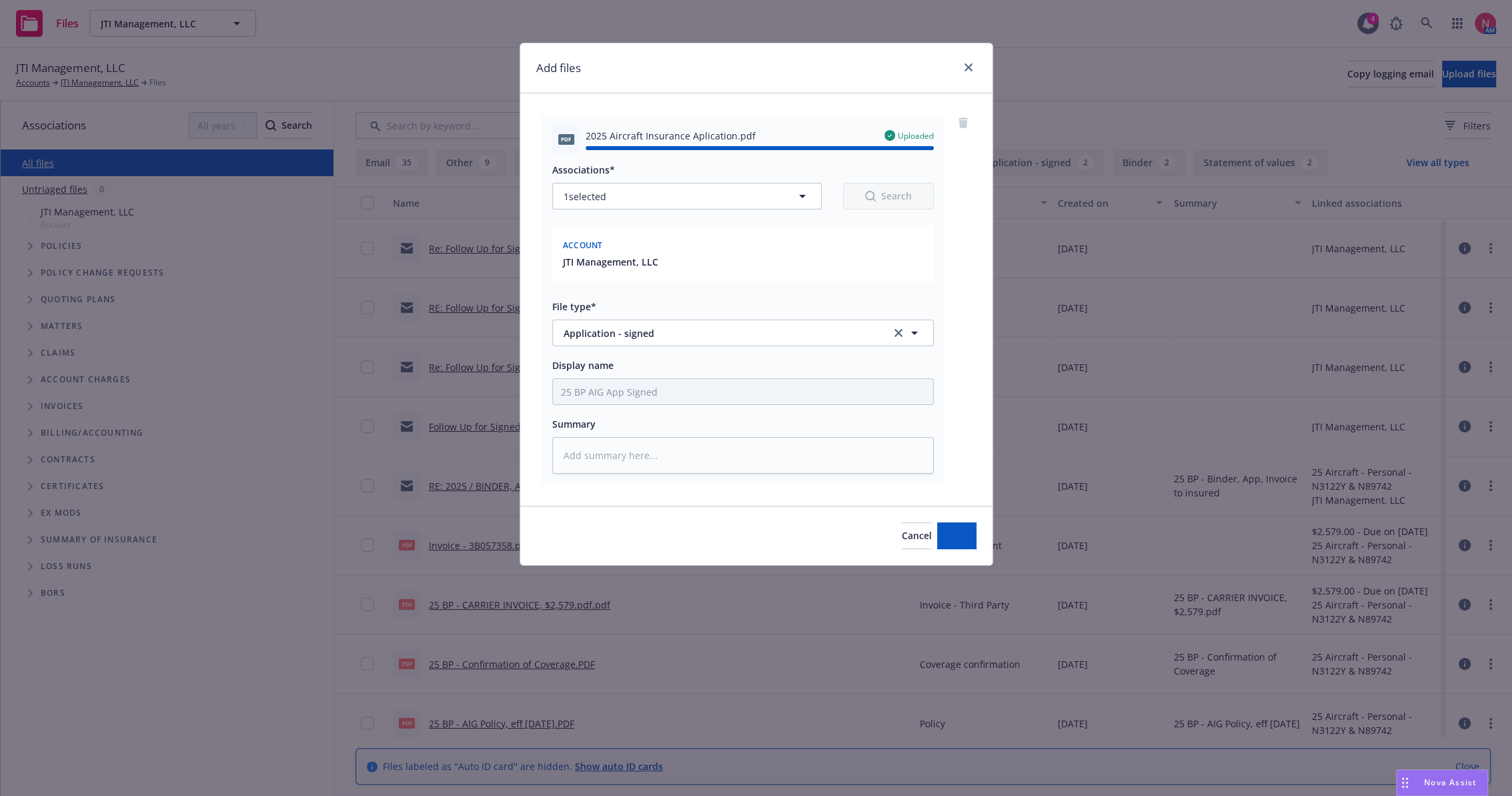
type textarea "x"
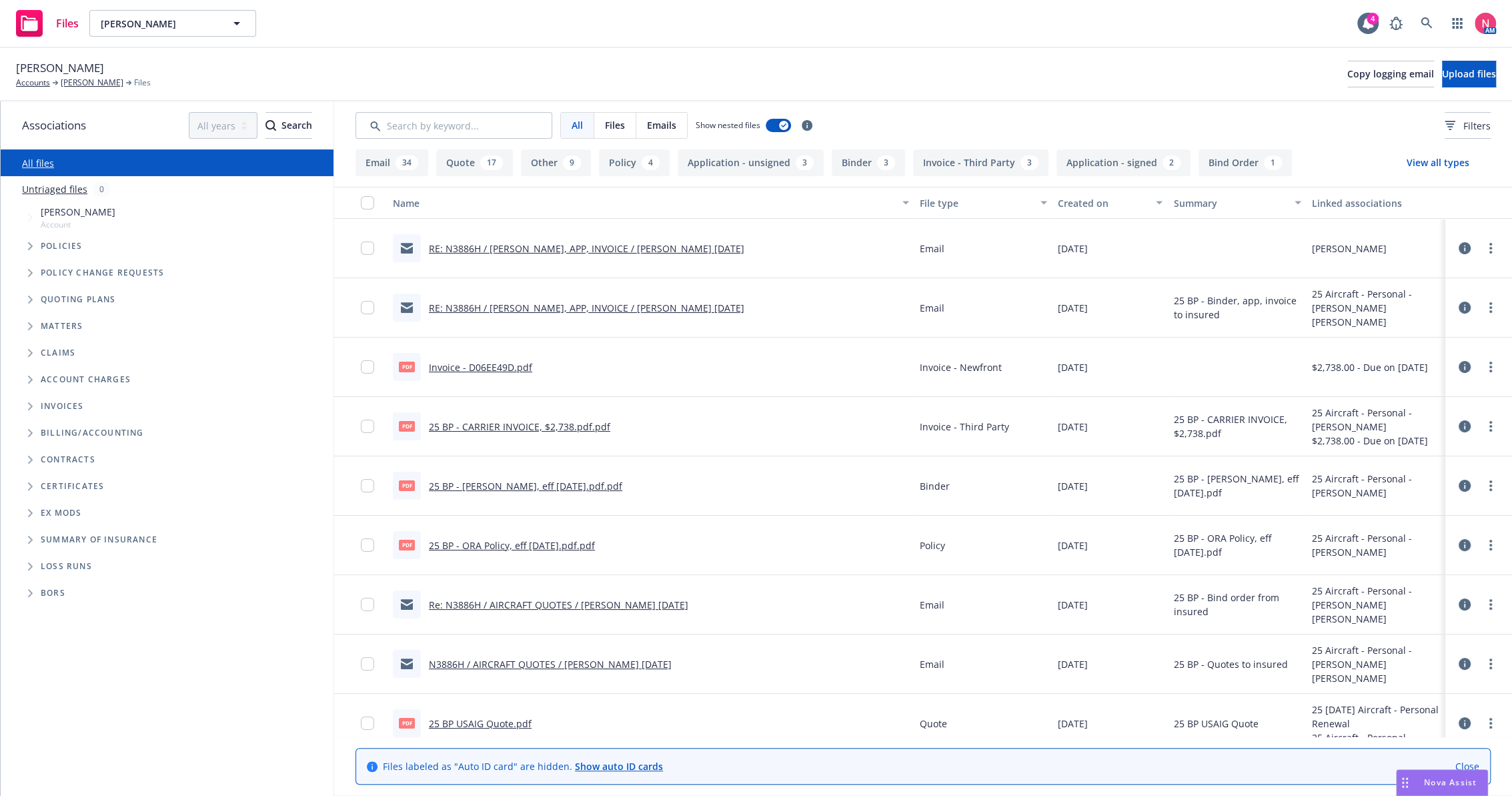
click at [1463, 60] on div "Matthew Berkebile Accounts Matthew Berkebile Files Copy logging email Upload fi…" at bounding box center [756, 74] width 1480 height 29
click at [1452, 72] on span "Upload files" at bounding box center [1470, 74] width 54 height 13
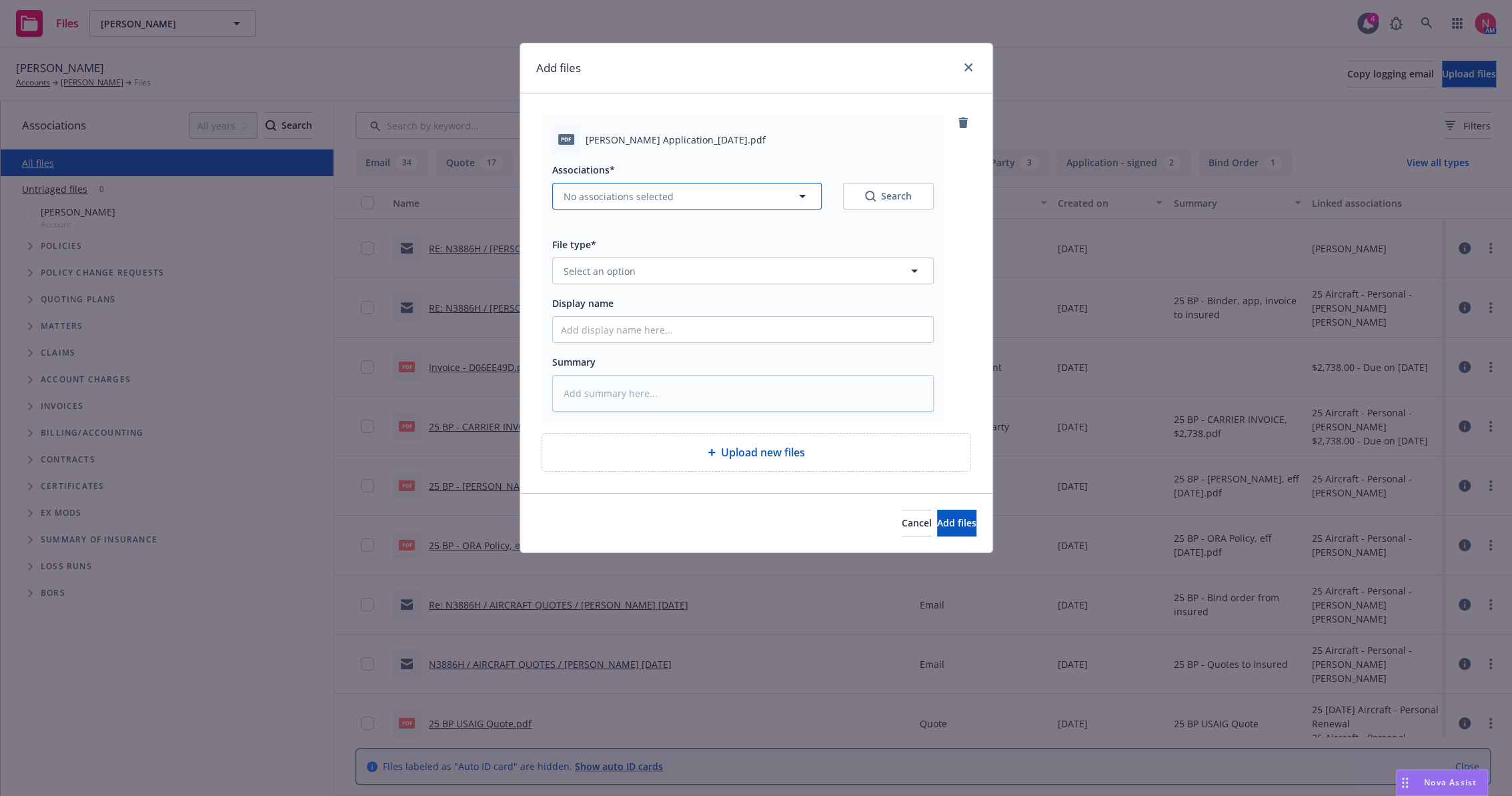
click at [634, 197] on span "No associations selected" at bounding box center [619, 197] width 110 height 14
type textarea "x"
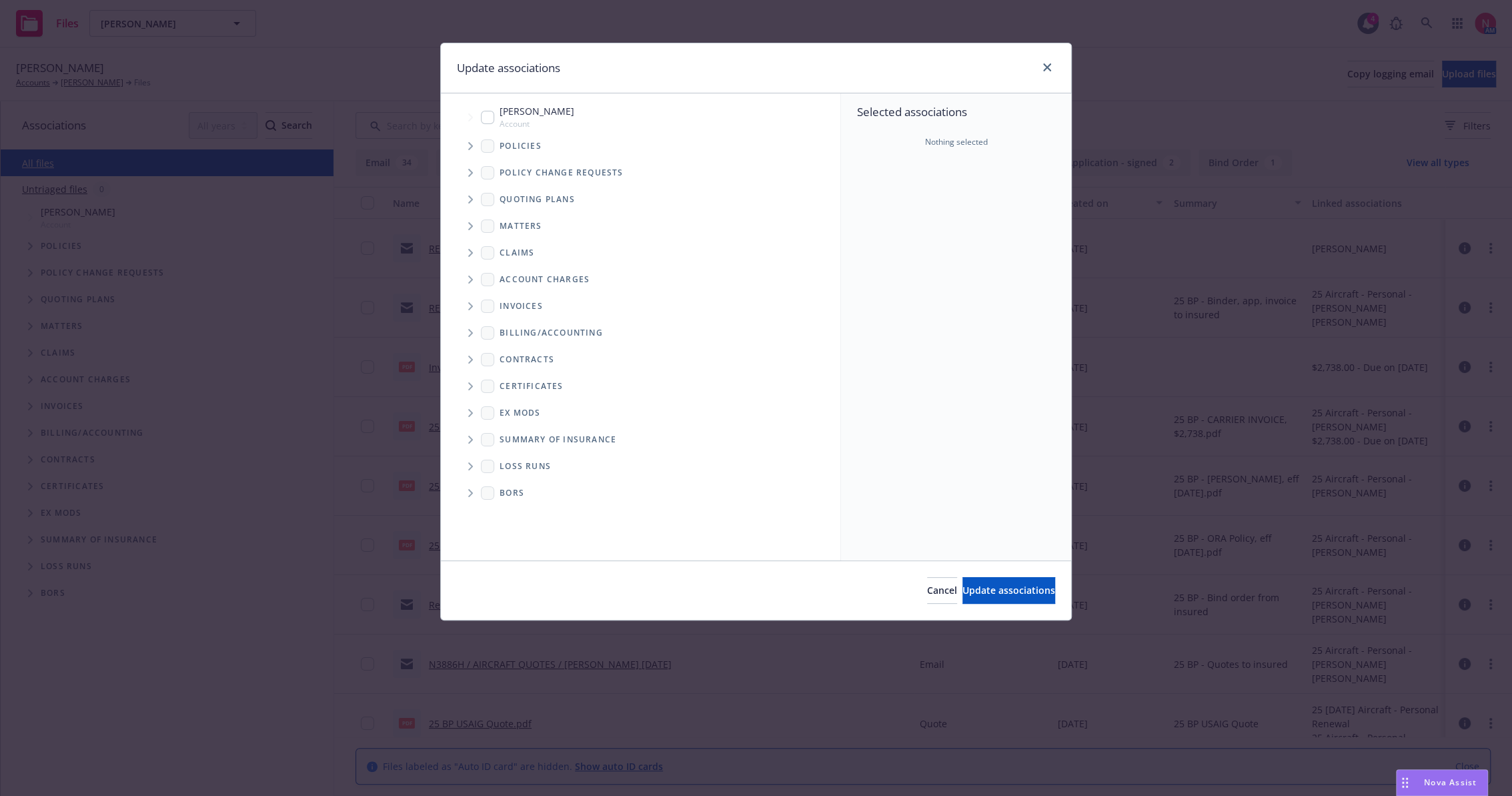
click at [485, 113] on input "Tree Example" at bounding box center [487, 117] width 13 height 13
checkbox input "true"
click at [999, 599] on button "Update associations" at bounding box center [1009, 590] width 93 height 26
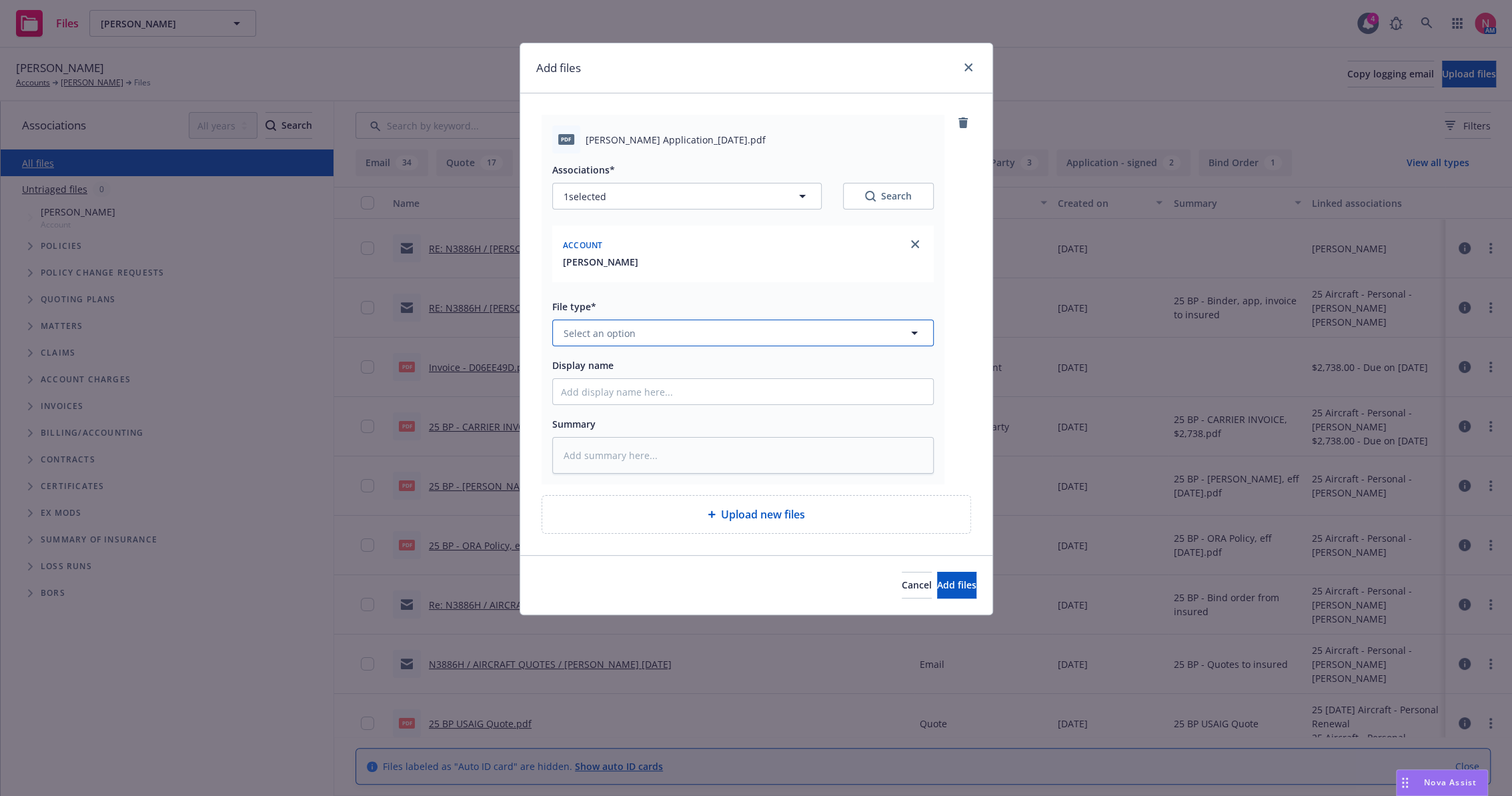
click at [587, 321] on button "Select an option" at bounding box center [744, 333] width 382 height 26
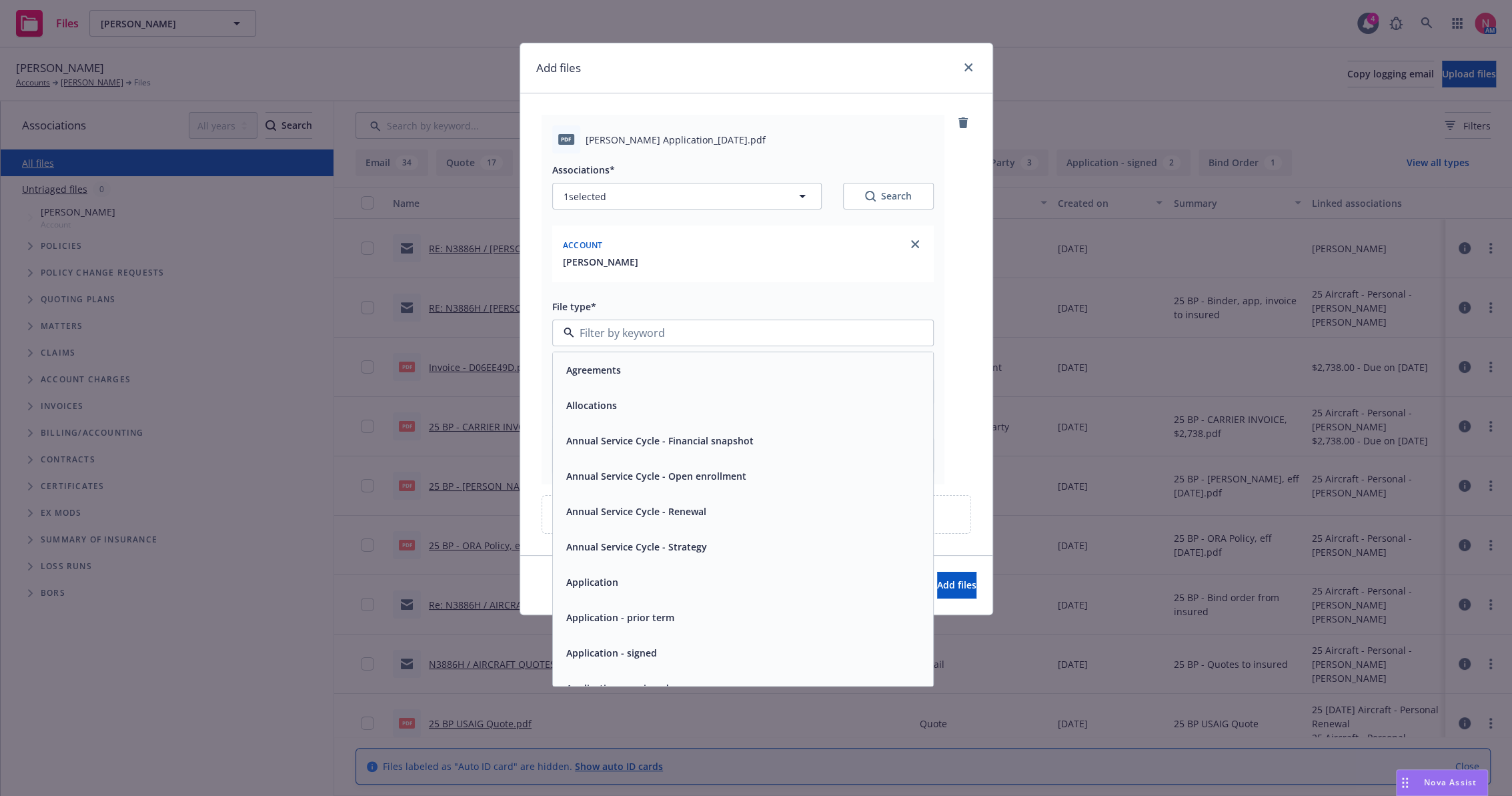
click at [662, 641] on div "Application - signed" at bounding box center [744, 653] width 380 height 35
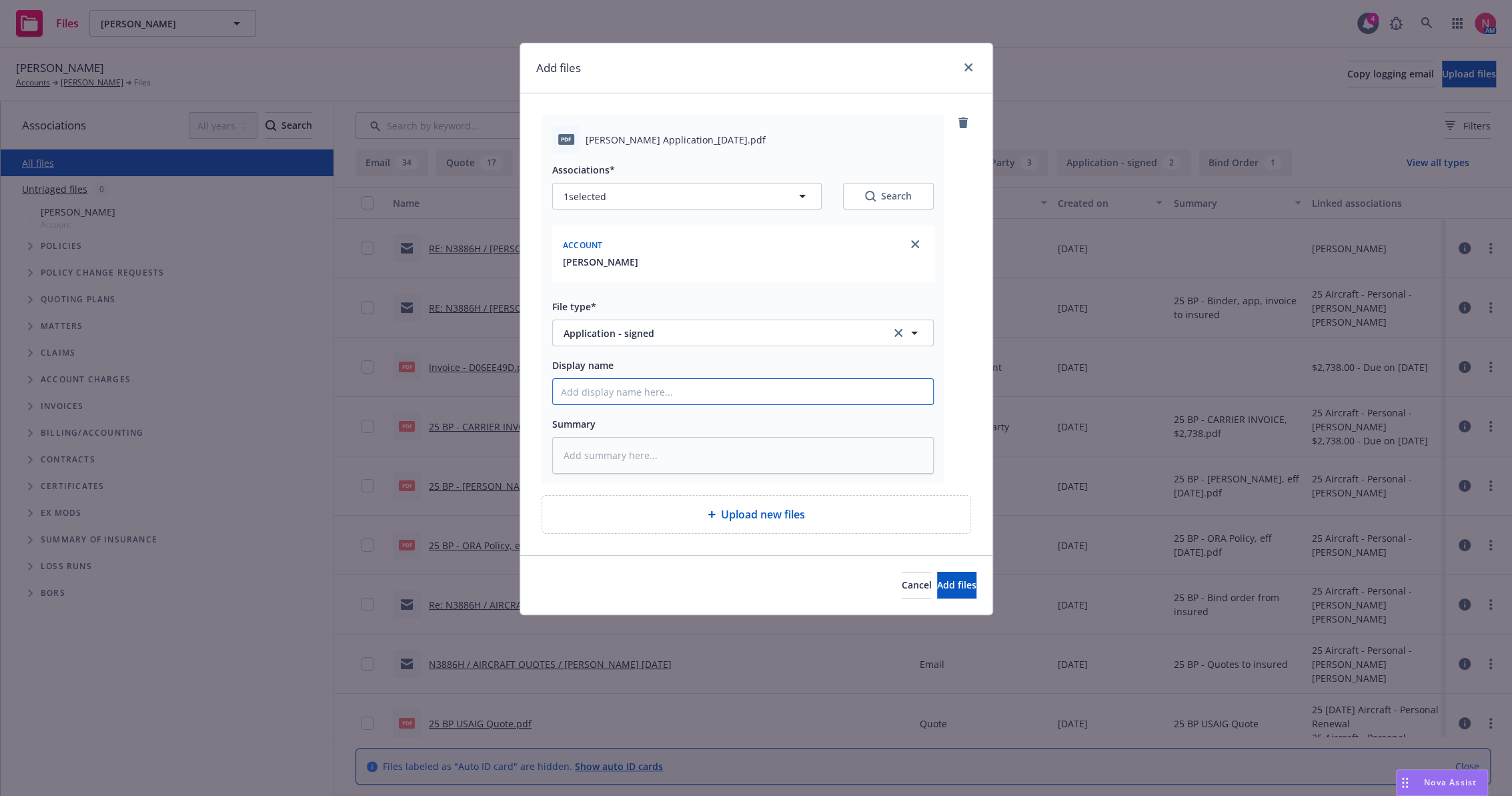
click at [673, 389] on input "Display name" at bounding box center [744, 392] width 380 height 26
type textarea "x"
type input "2"
type textarea "x"
type input "25"
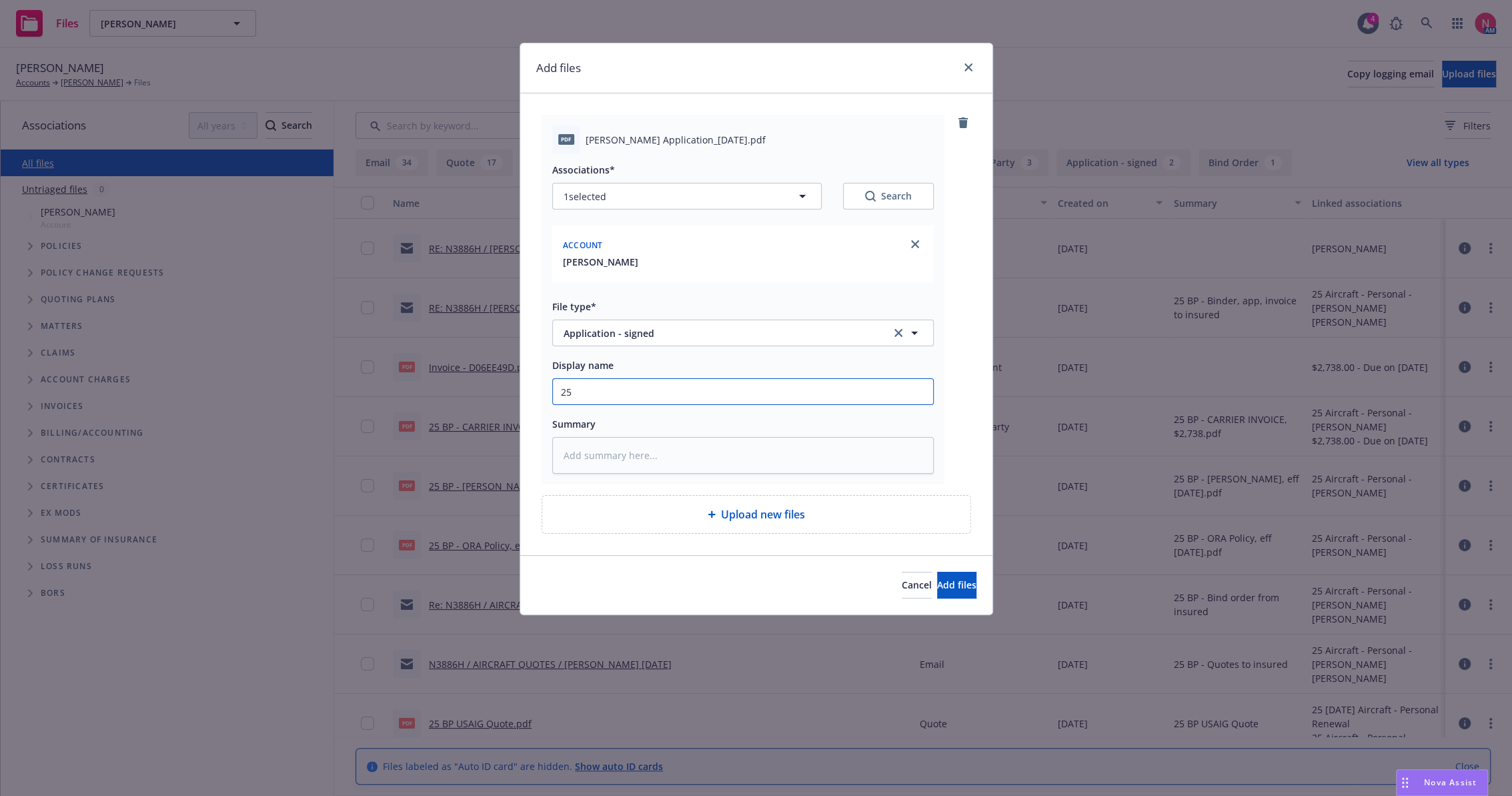
type textarea "x"
type input "25"
type textarea "x"
type input "25 b"
type textarea "x"
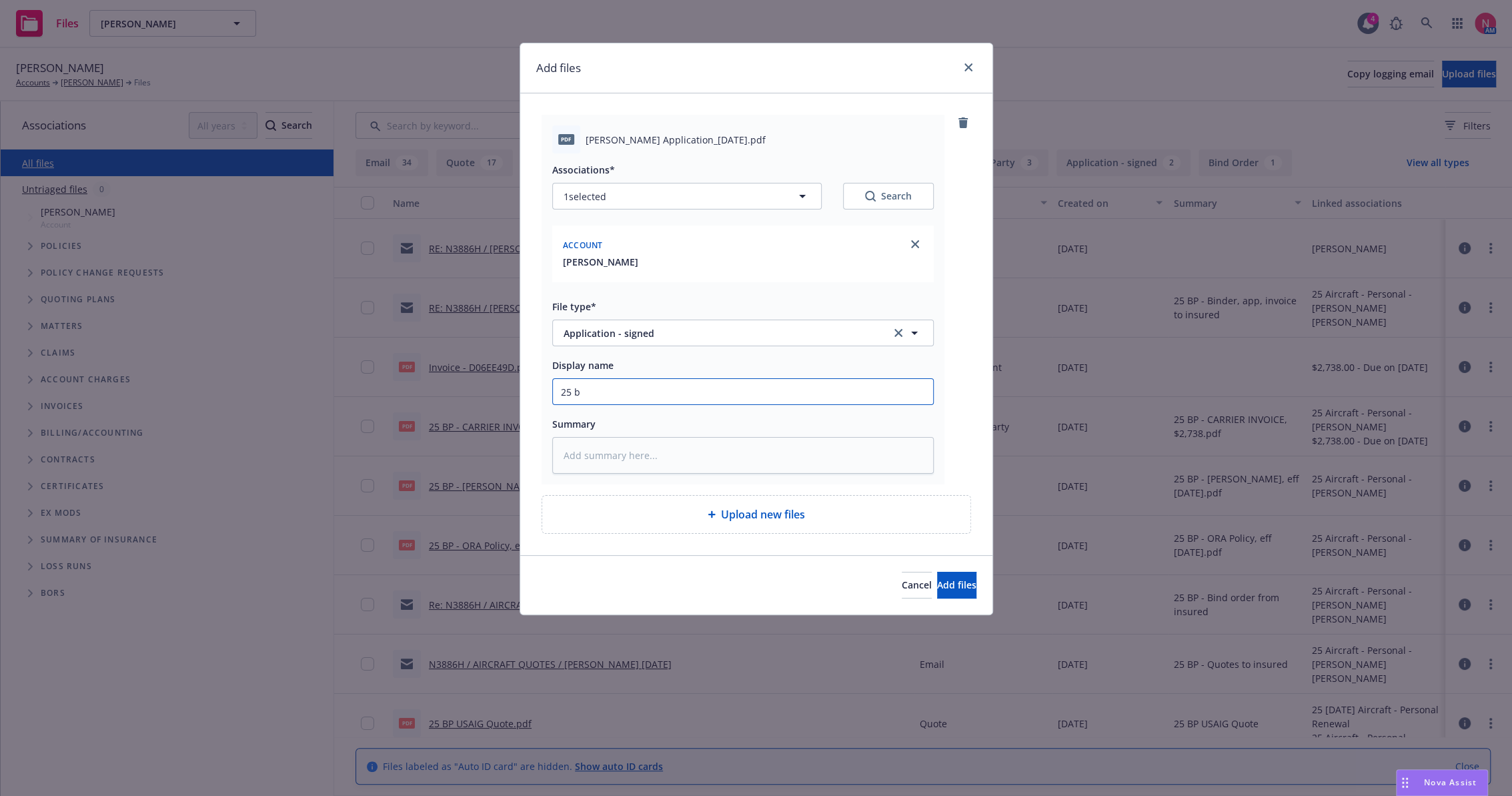
type input "25 bp"
type textarea "x"
type input "25 bp"
type textarea "x"
type input "25 bp o"
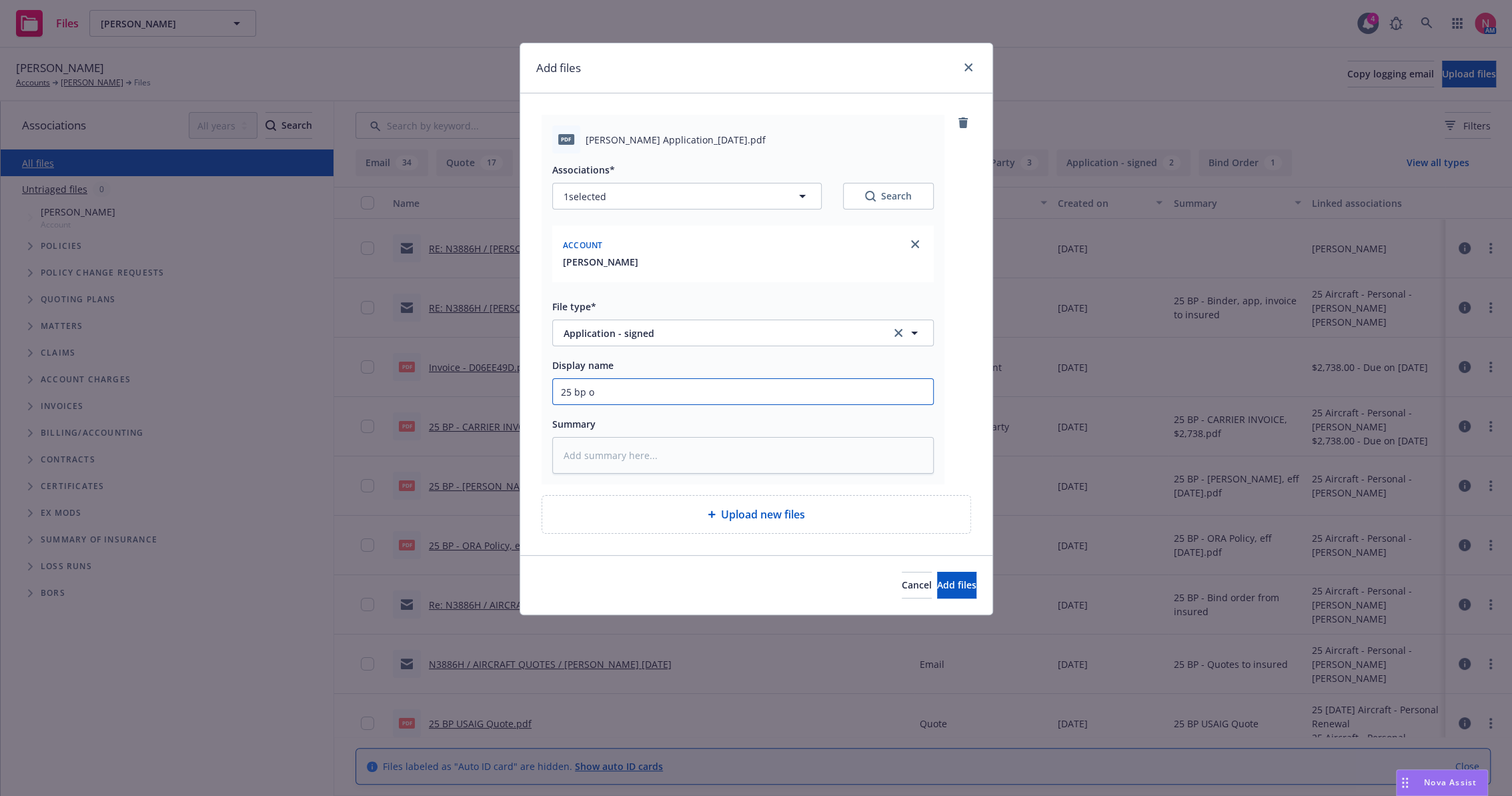
type textarea "x"
type input "25 bp or"
type textarea "x"
type input "25 BP ORA App Signed"
click at [937, 572] on button "Add files" at bounding box center [957, 586] width 40 height 26
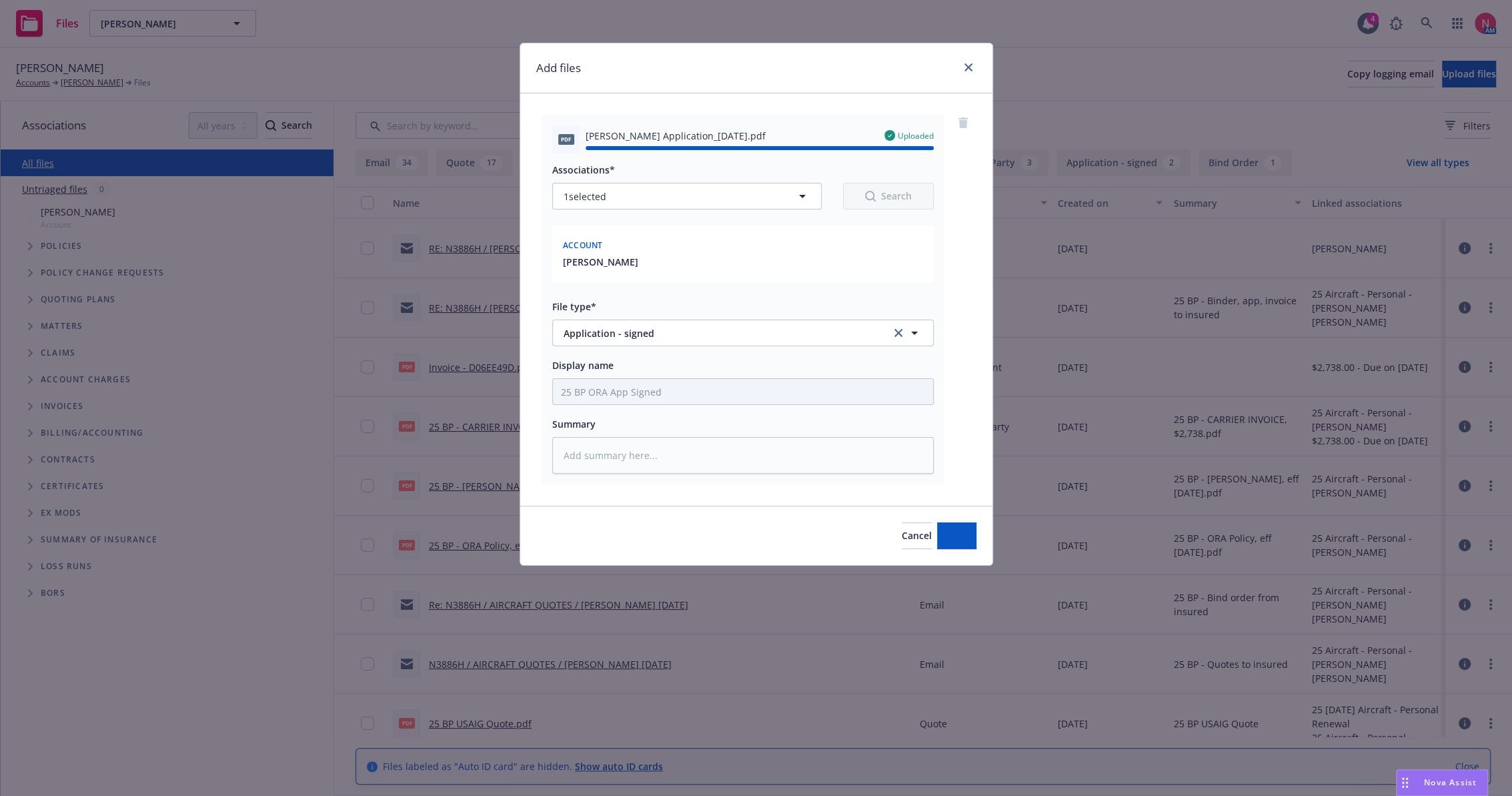
type textarea "x"
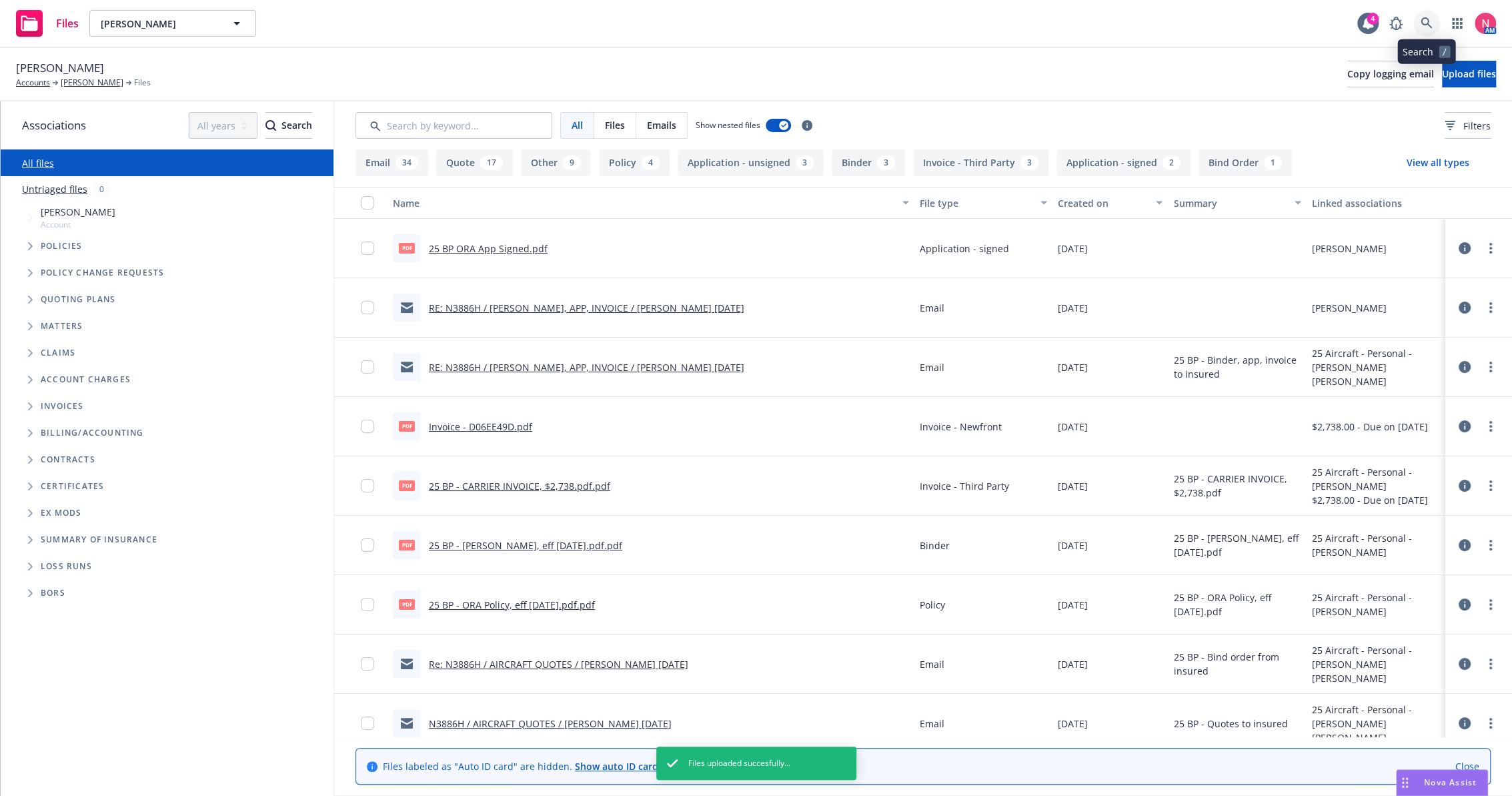
click at [1425, 26] on icon at bounding box center [1427, 23] width 12 height 12
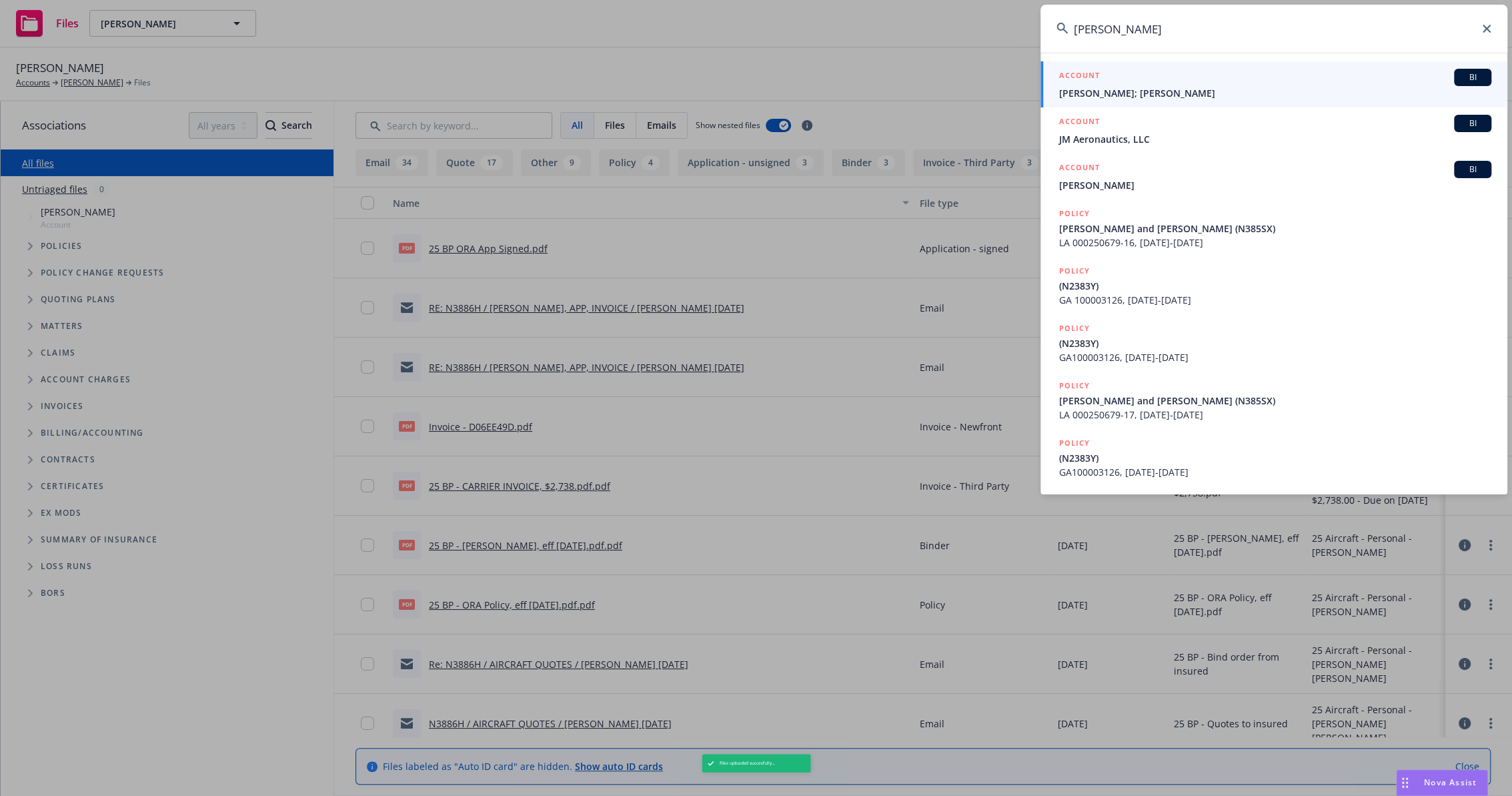
type input "kuklo"
click at [1123, 84] on div "ACCOUNT BI" at bounding box center [1275, 77] width 432 height 17
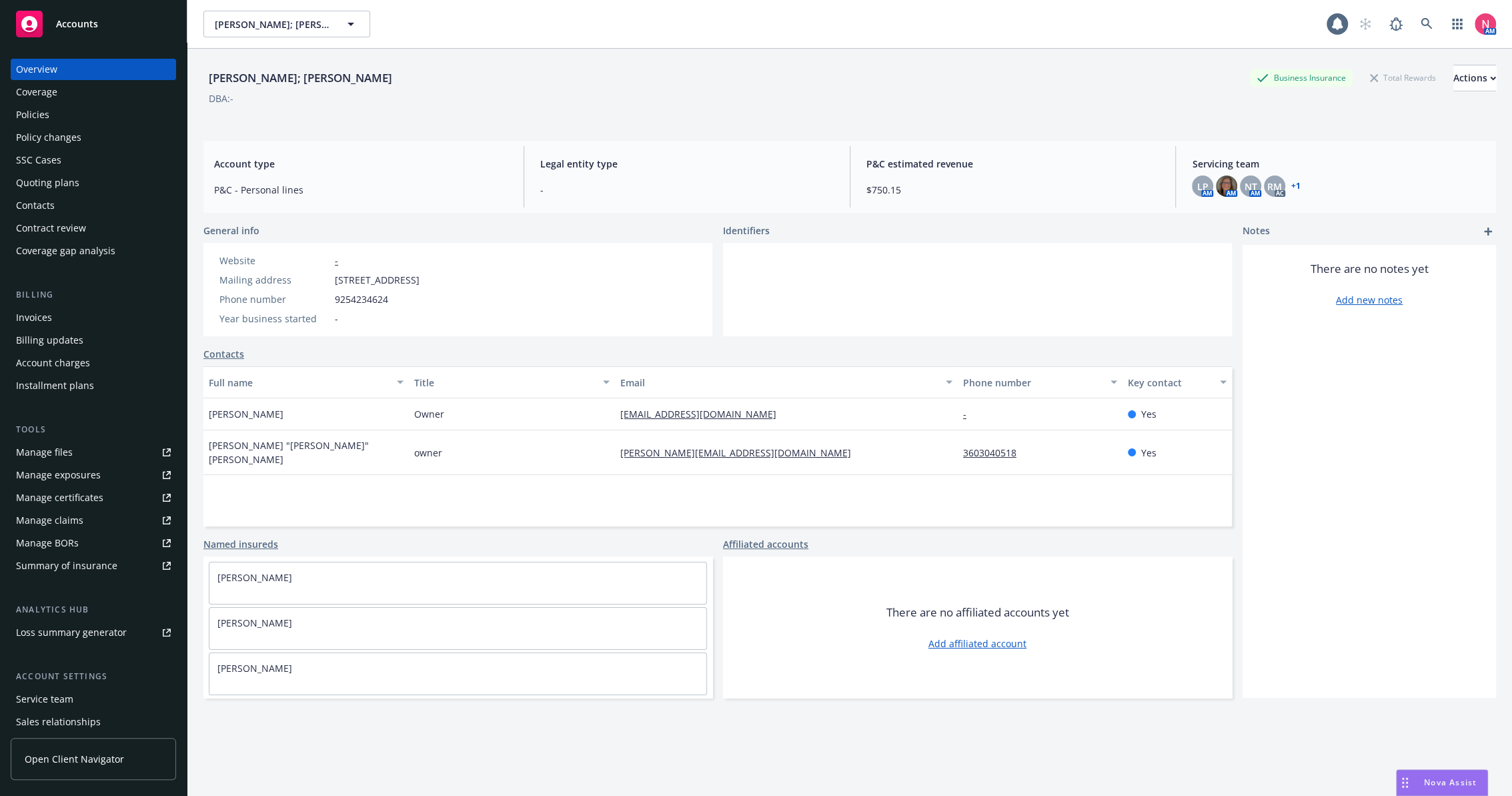
click at [86, 440] on div "Tools Manage files Manage exposures Manage certificates Manage claims Manage BO…" at bounding box center [93, 499] width 165 height 154
click at [90, 447] on link "Manage files" at bounding box center [93, 452] width 165 height 22
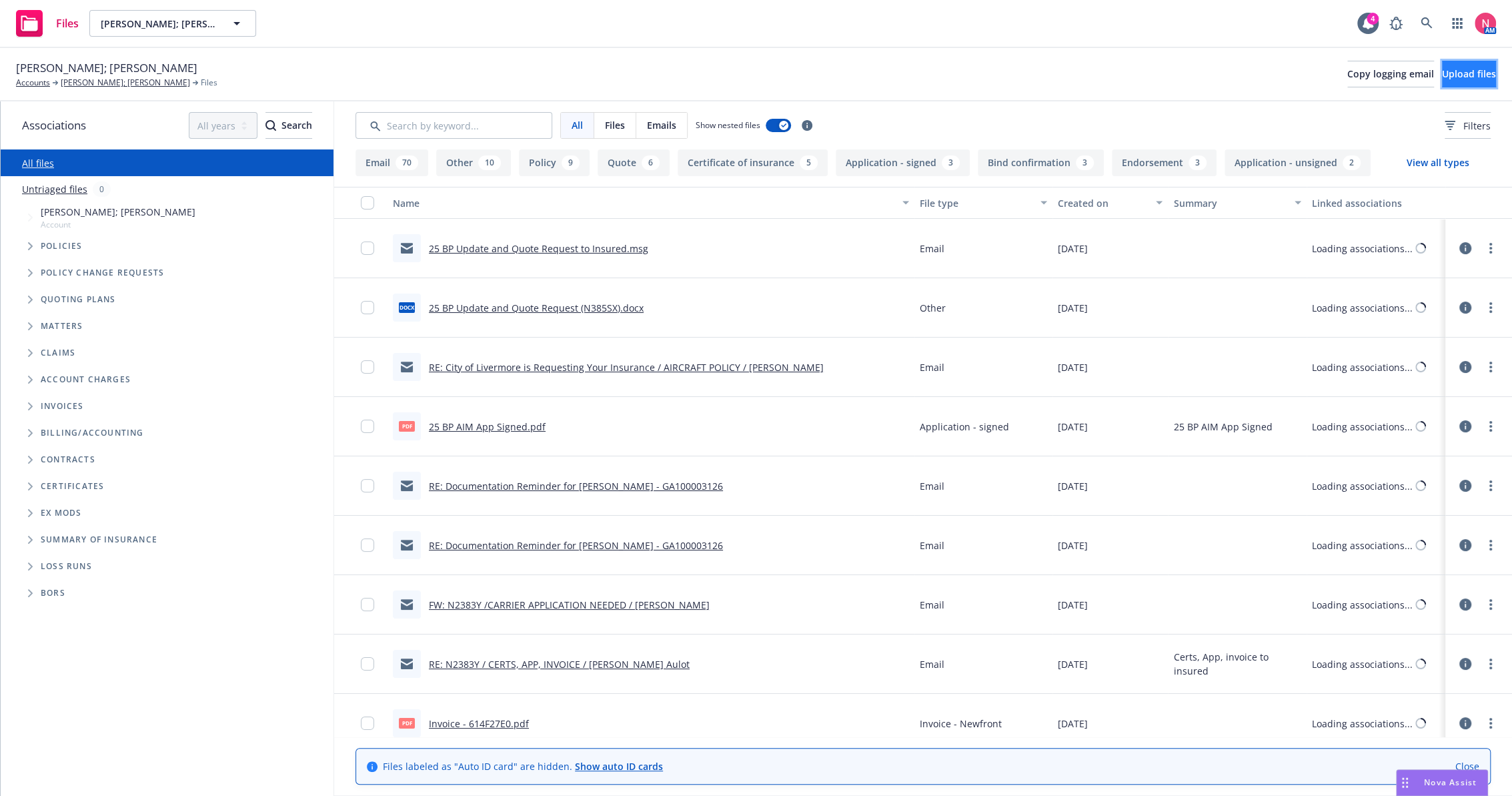
click at [1457, 65] on button "Upload files" at bounding box center [1470, 74] width 54 height 26
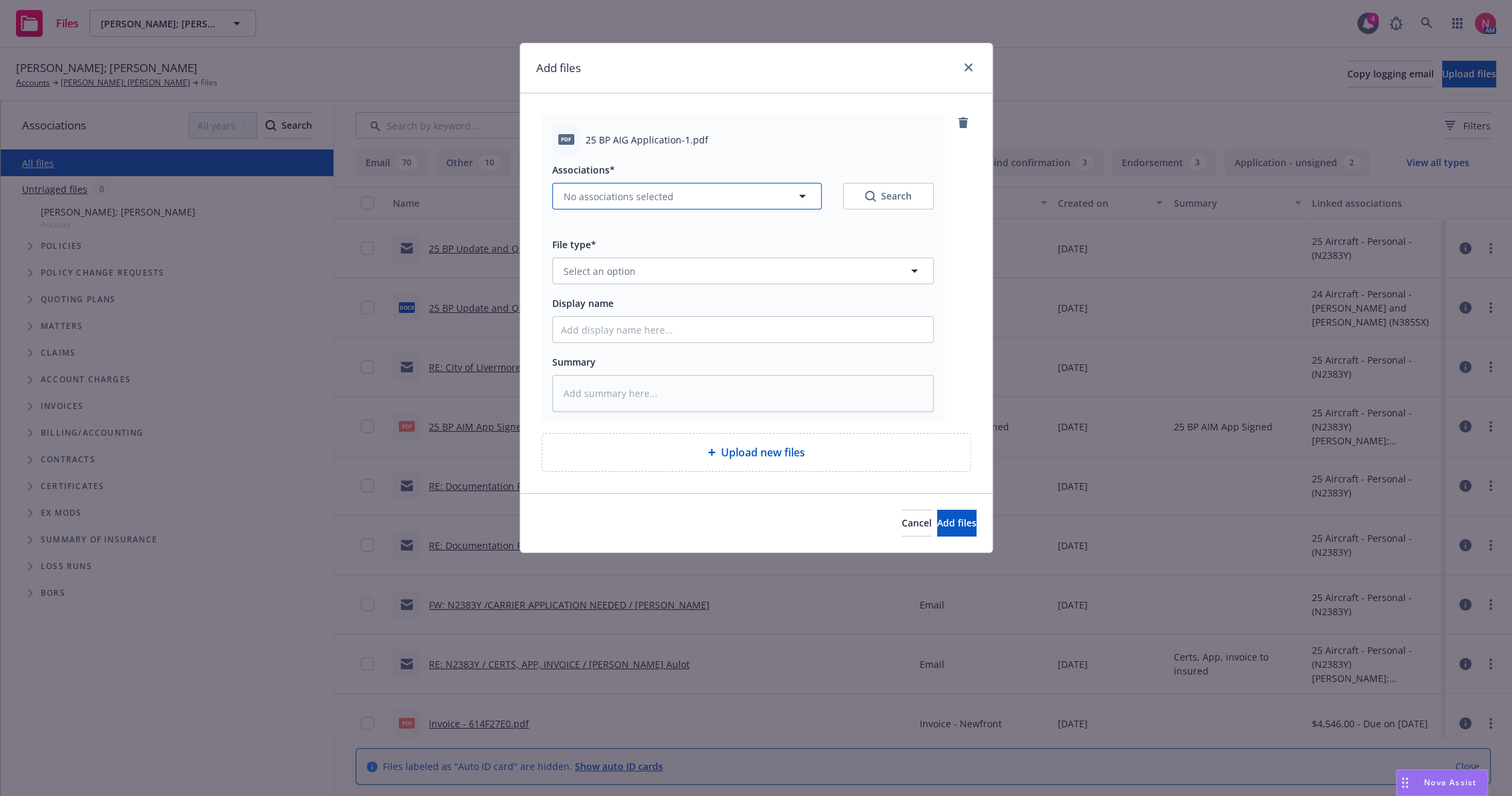
click at [650, 194] on span "No associations selected" at bounding box center [619, 197] width 110 height 14
type textarea "x"
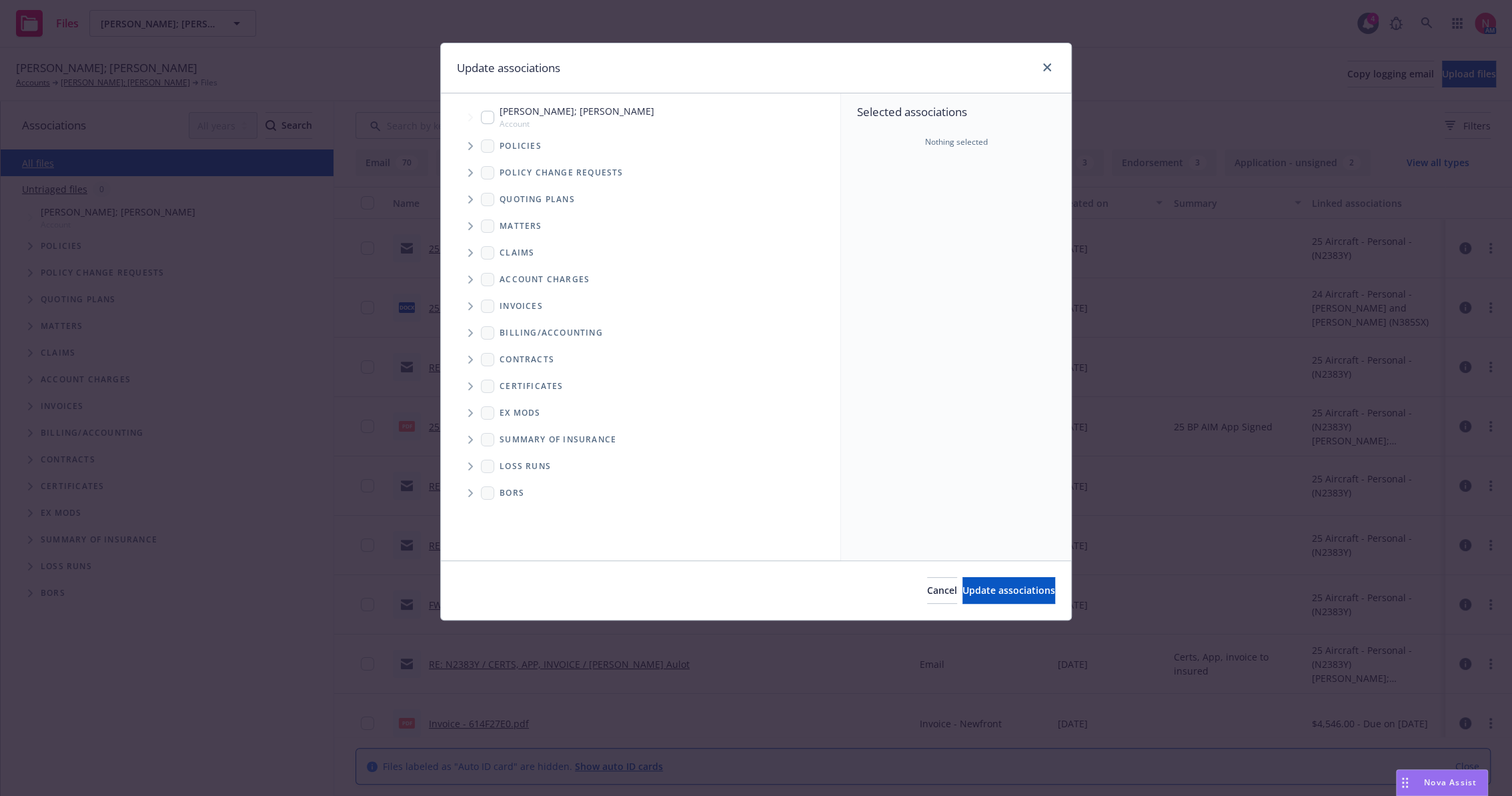
click at [510, 114] on span "[PERSON_NAME]; [PERSON_NAME]" at bounding box center [577, 111] width 155 height 14
checkbox input "true"
click at [995, 583] on button "Update associations" at bounding box center [1009, 590] width 93 height 26
type textarea "x"
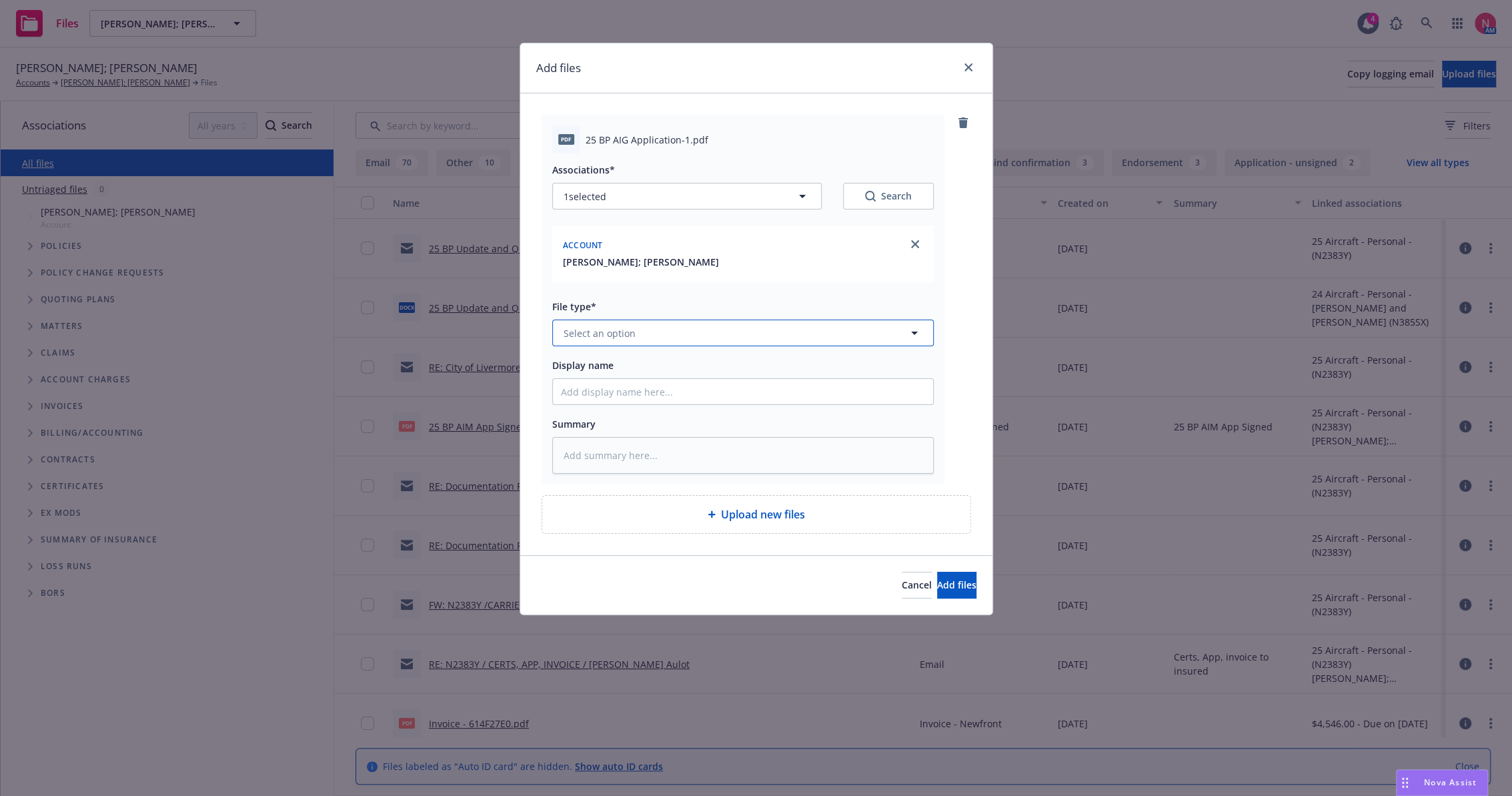
click at [585, 340] on button "Select an option" at bounding box center [744, 333] width 382 height 26
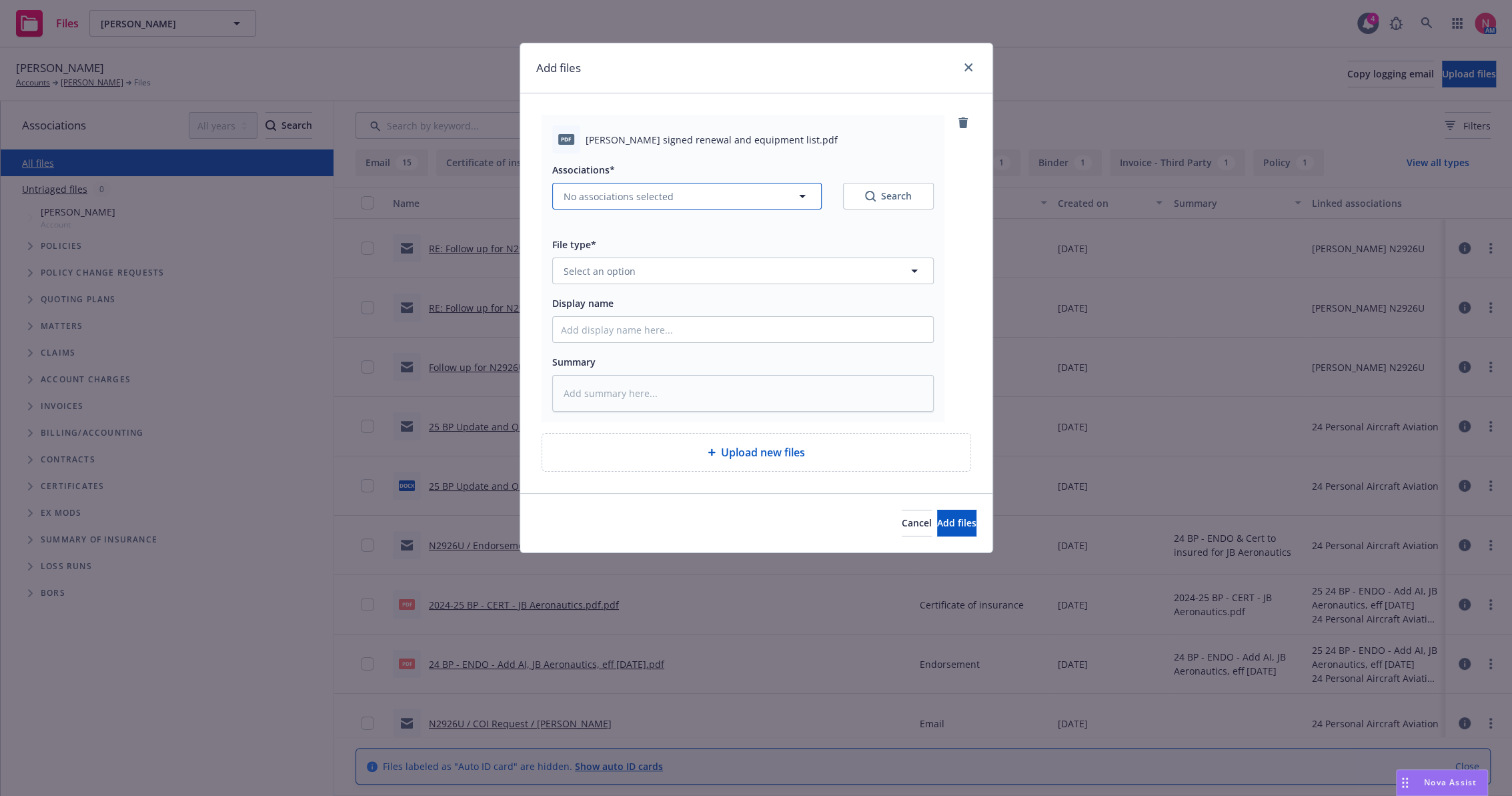
click at [640, 197] on span "No associations selected" at bounding box center [619, 197] width 110 height 14
type textarea "x"
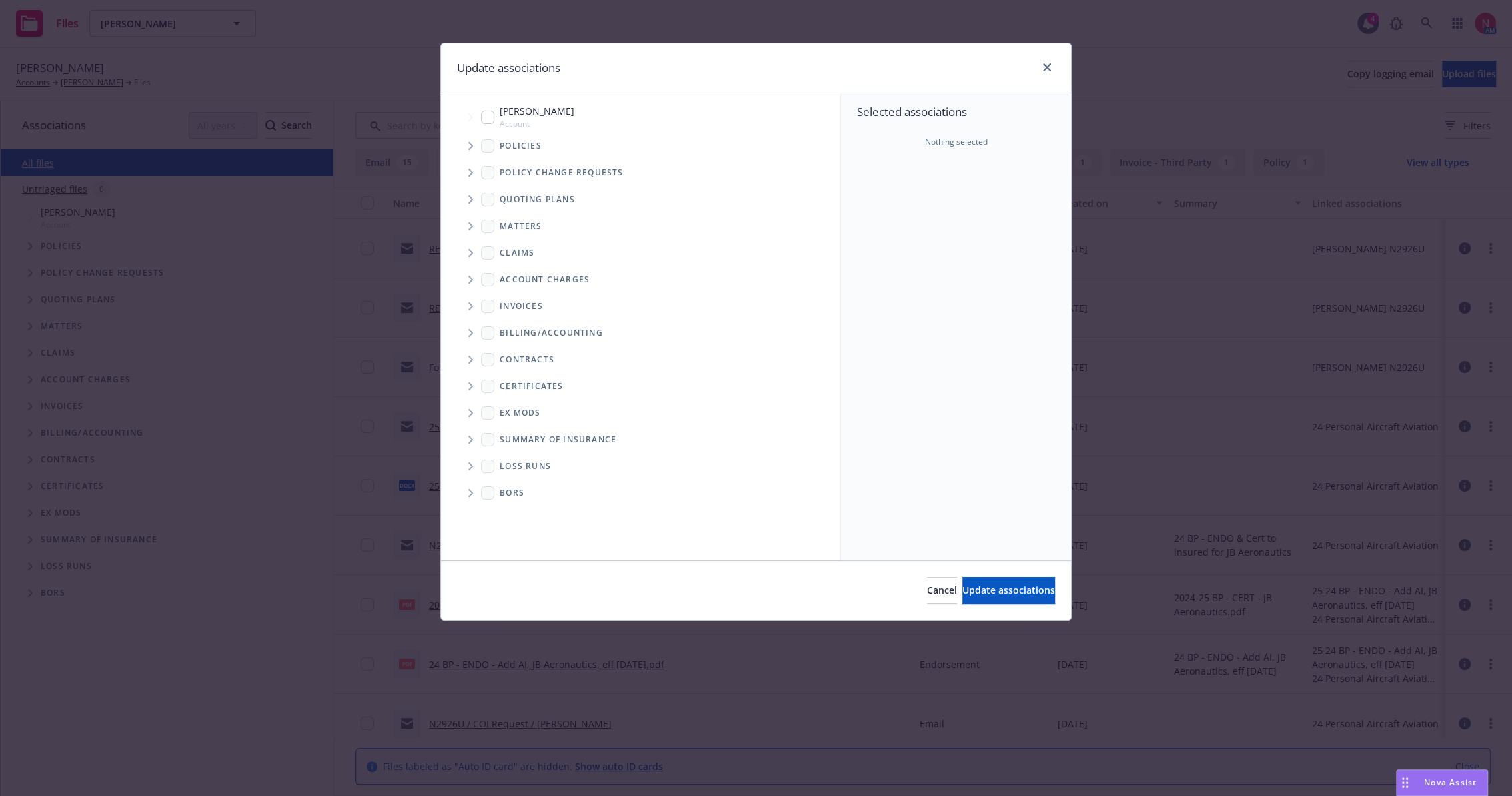
click at [507, 110] on span "Kristopher Bedi" at bounding box center [537, 111] width 75 height 14
checkbox input "true"
click at [1046, 590] on button "Update associations" at bounding box center [1009, 590] width 93 height 26
type textarea "x"
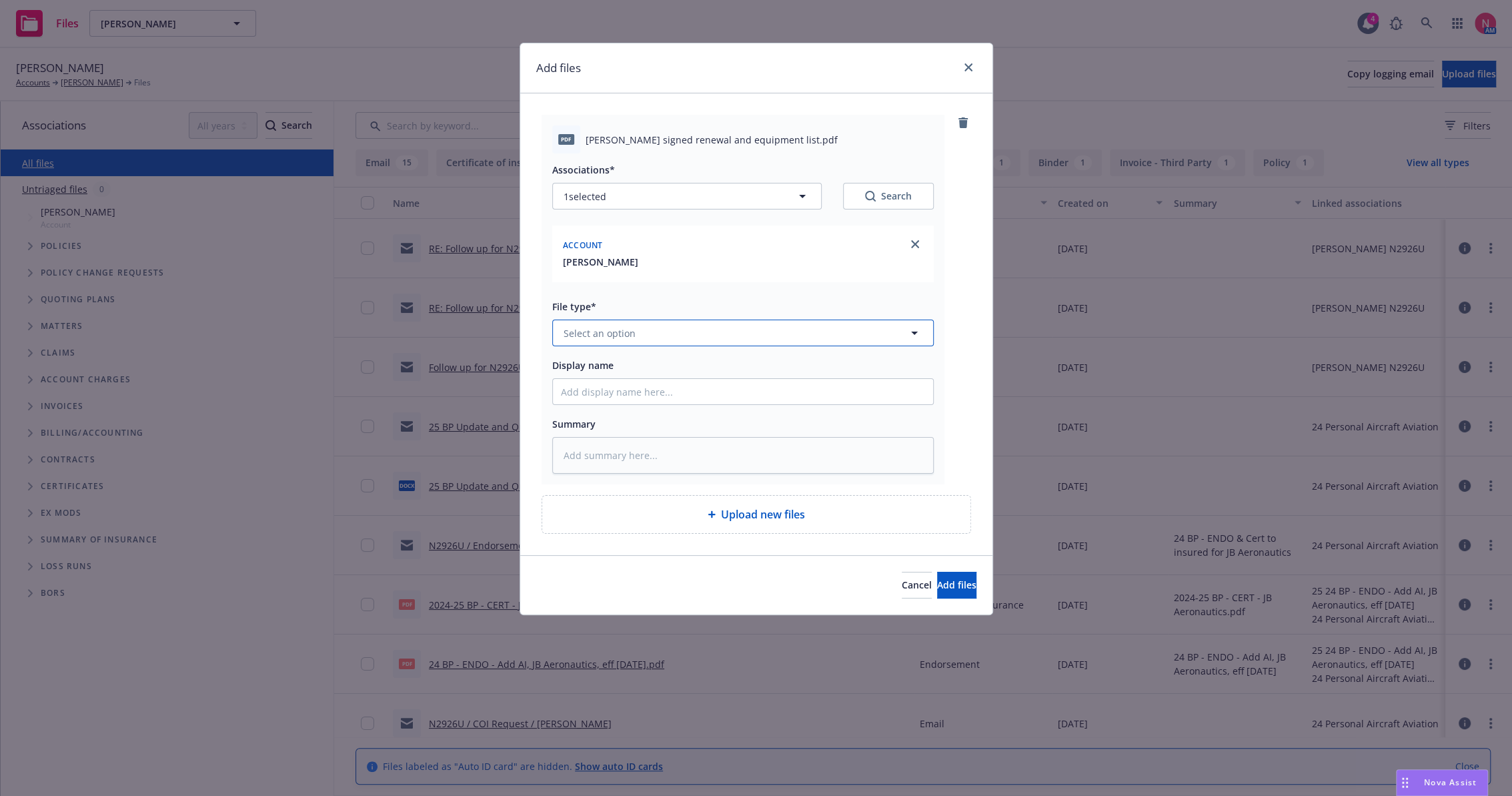
click at [605, 345] on button "Select an option" at bounding box center [744, 333] width 382 height 26
type input "other"
click at [606, 370] on div "Other" at bounding box center [743, 370] width 364 height 19
click at [610, 399] on input "Display name" at bounding box center [744, 392] width 380 height 26
type textarea "x"
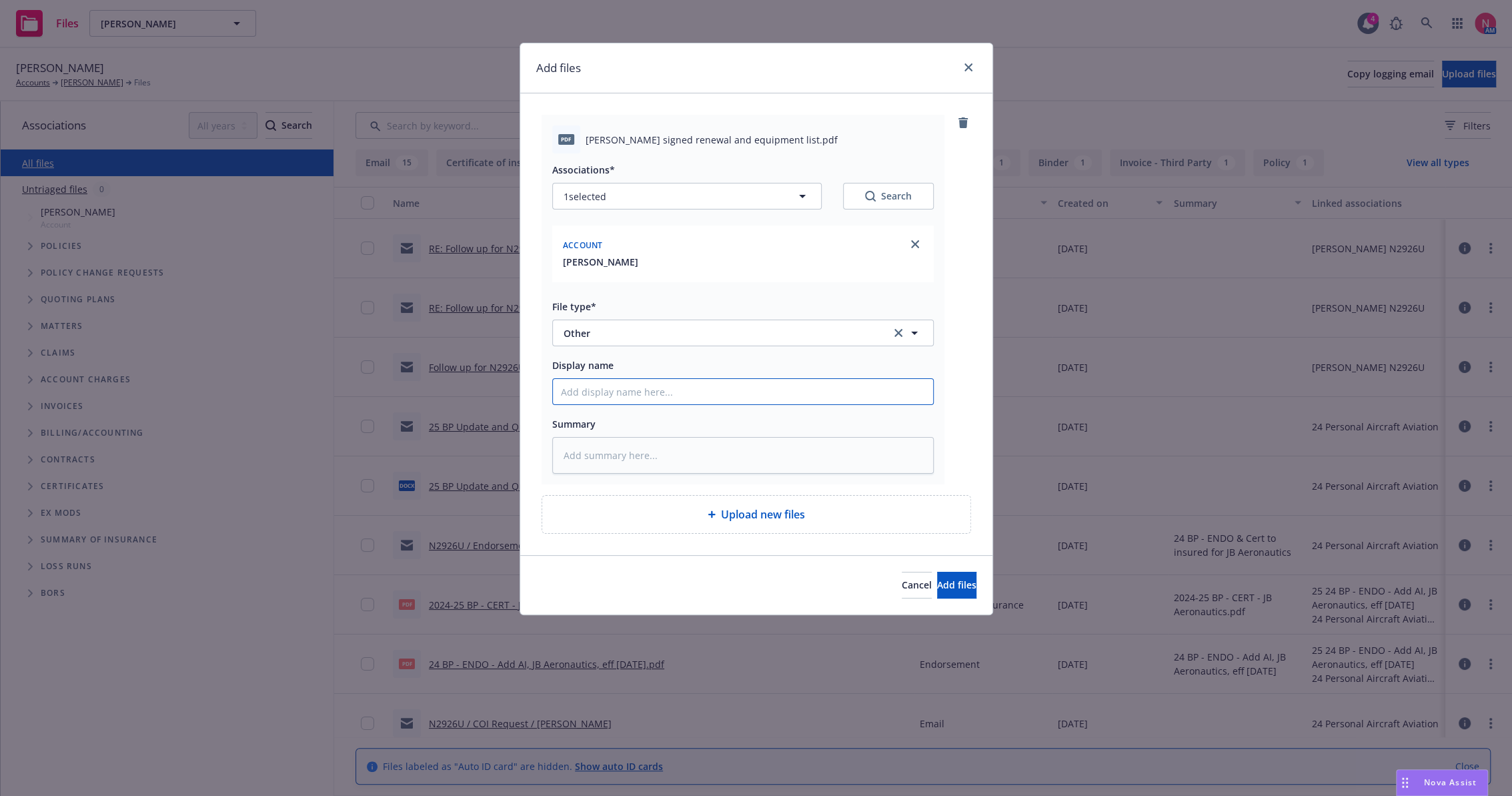
type input "2"
type textarea "x"
type input "25"
type textarea "x"
type input "25 BP Signed Client Renewal"
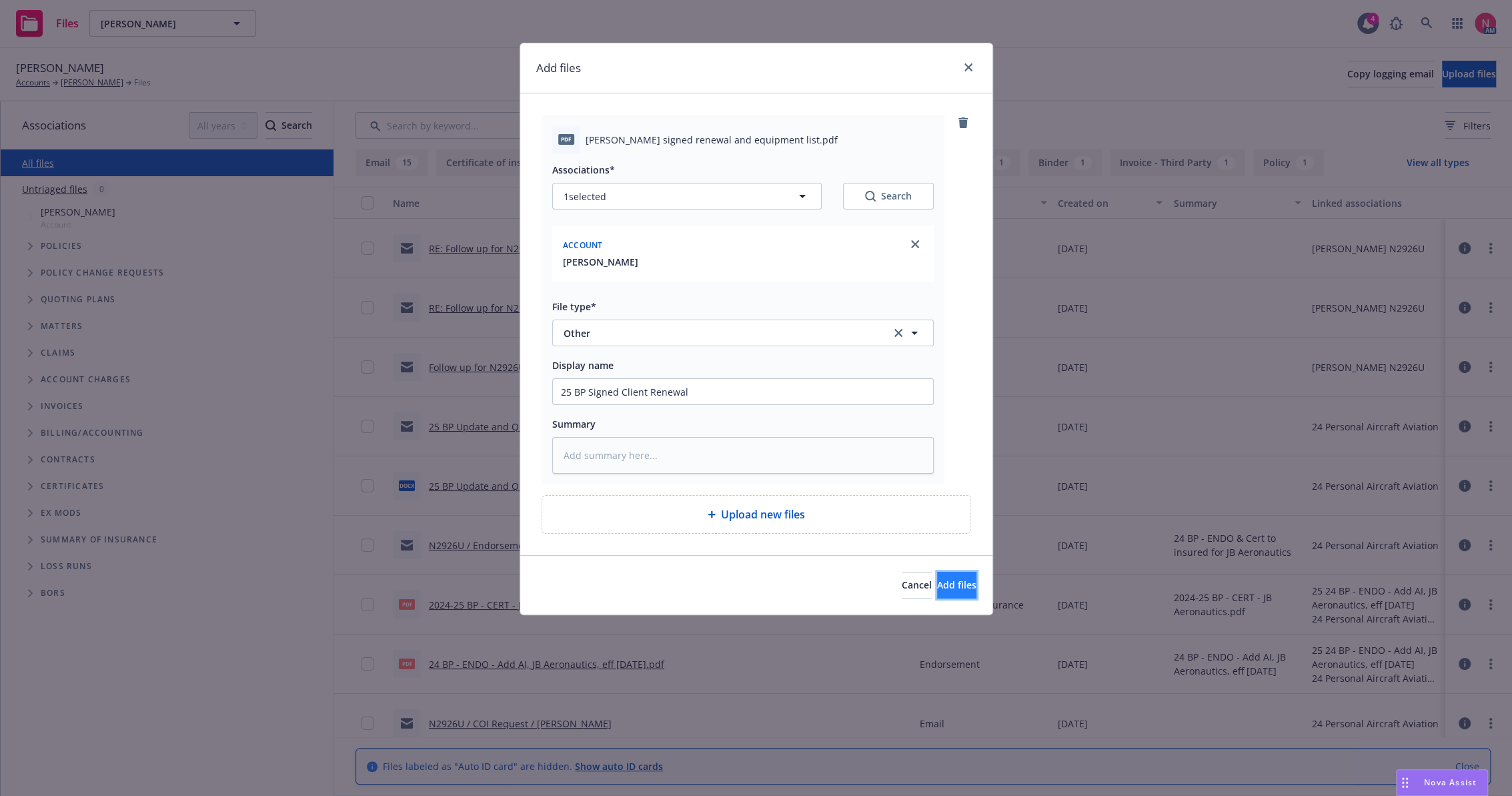
click at [937, 597] on button "Add files" at bounding box center [957, 586] width 40 height 26
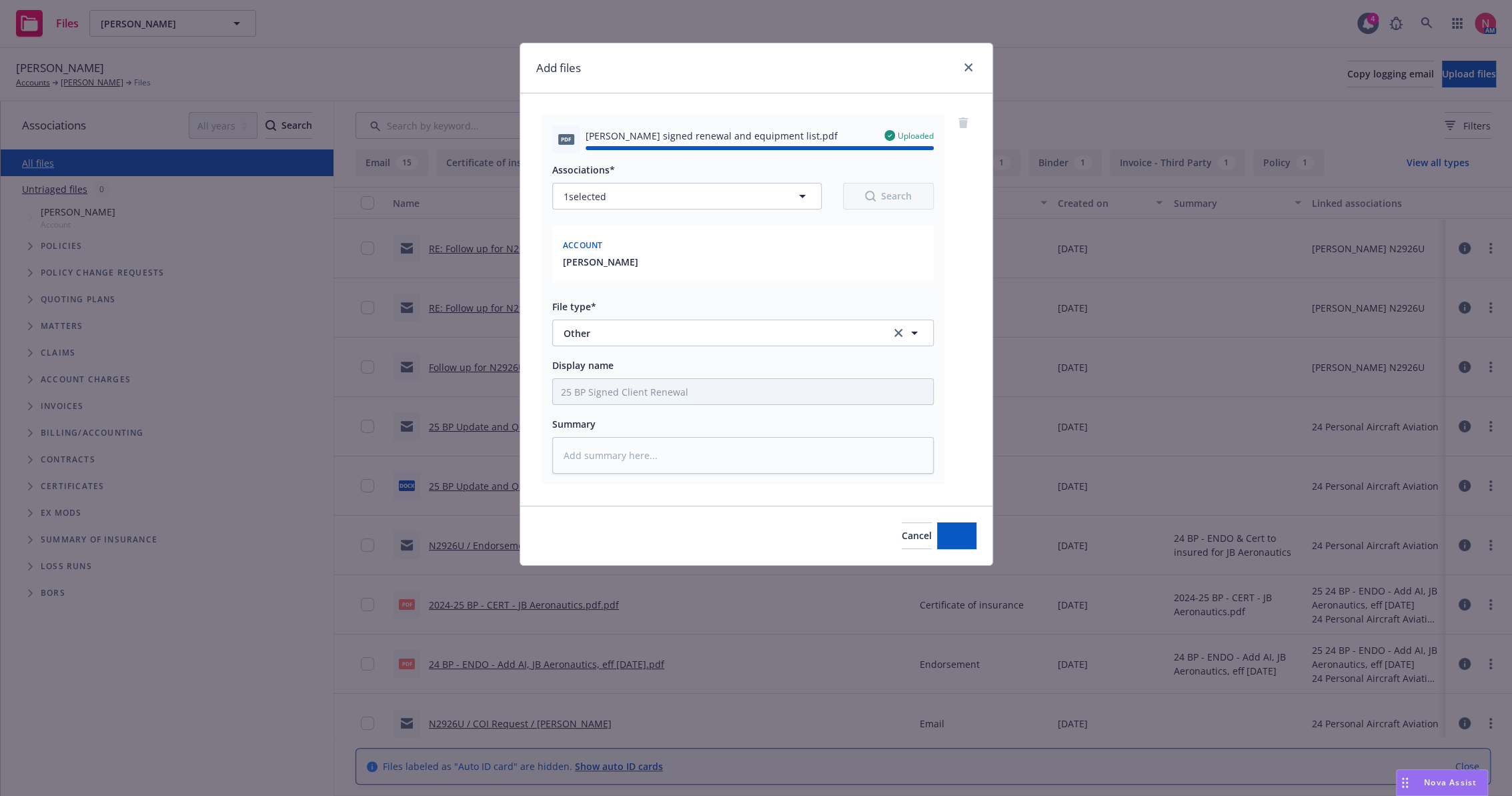
type textarea "x"
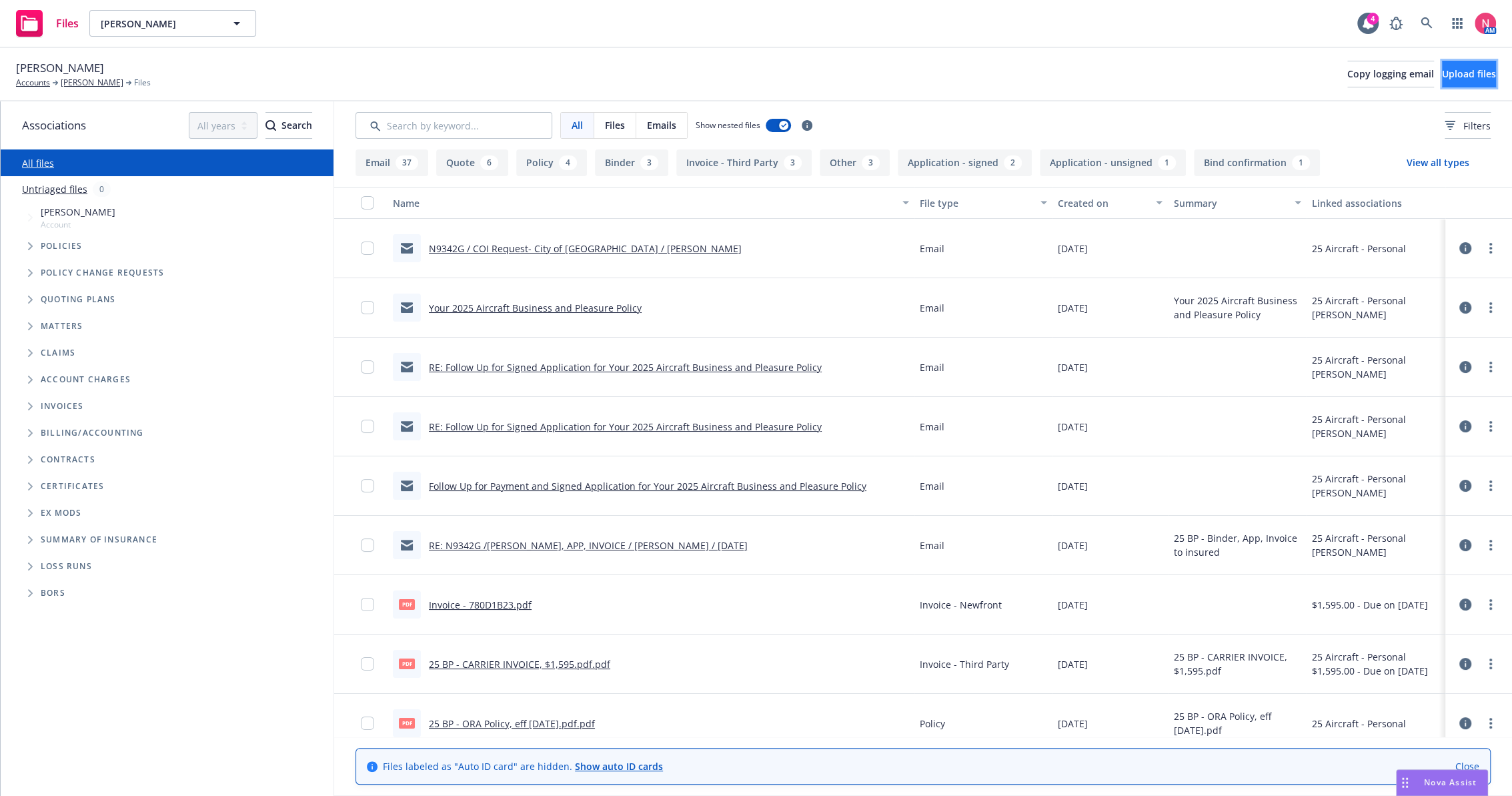
click at [1450, 77] on span "Upload files" at bounding box center [1470, 74] width 54 height 13
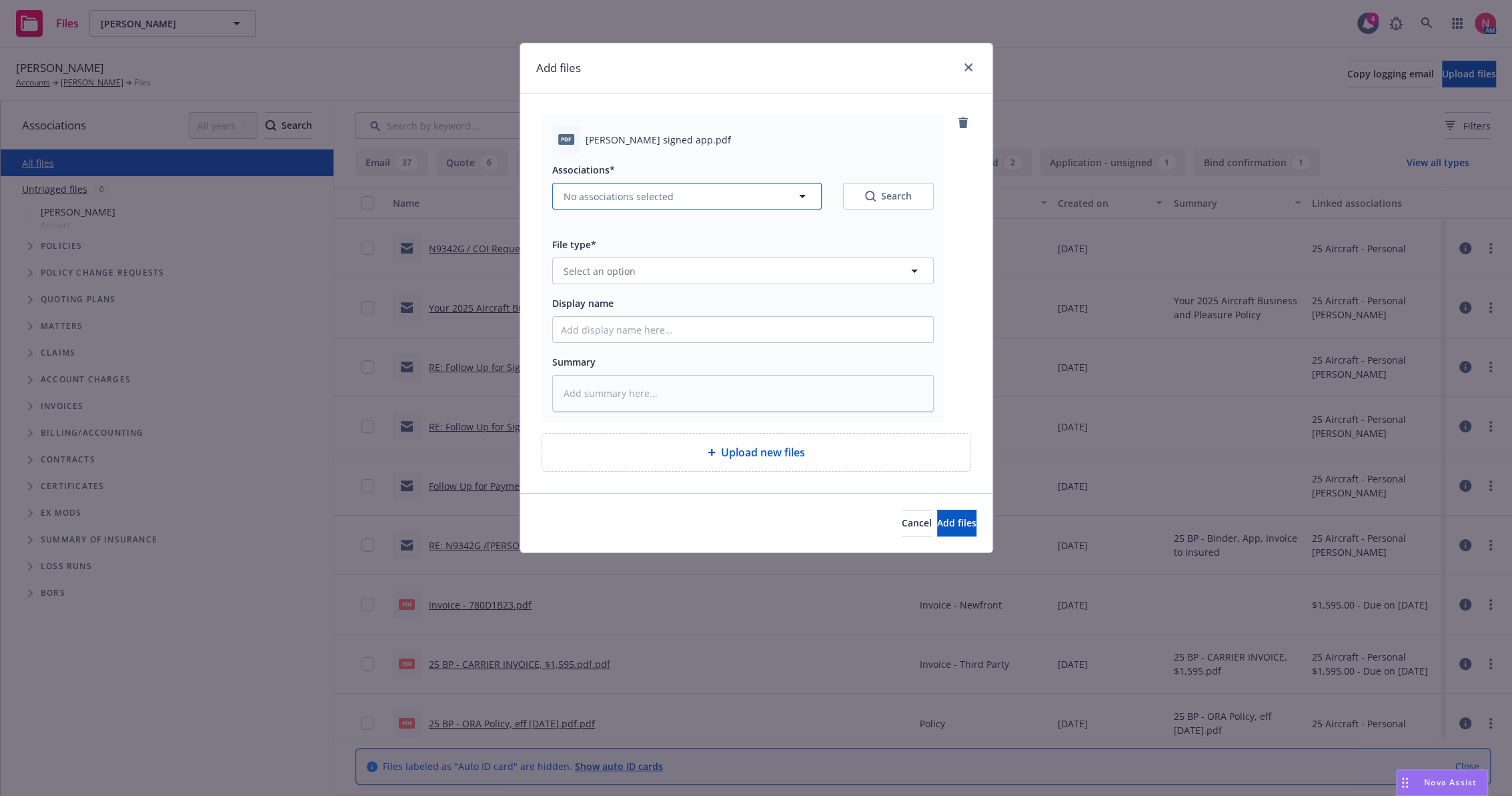
click at [636, 195] on span "No associations selected" at bounding box center [619, 197] width 110 height 14
type textarea "x"
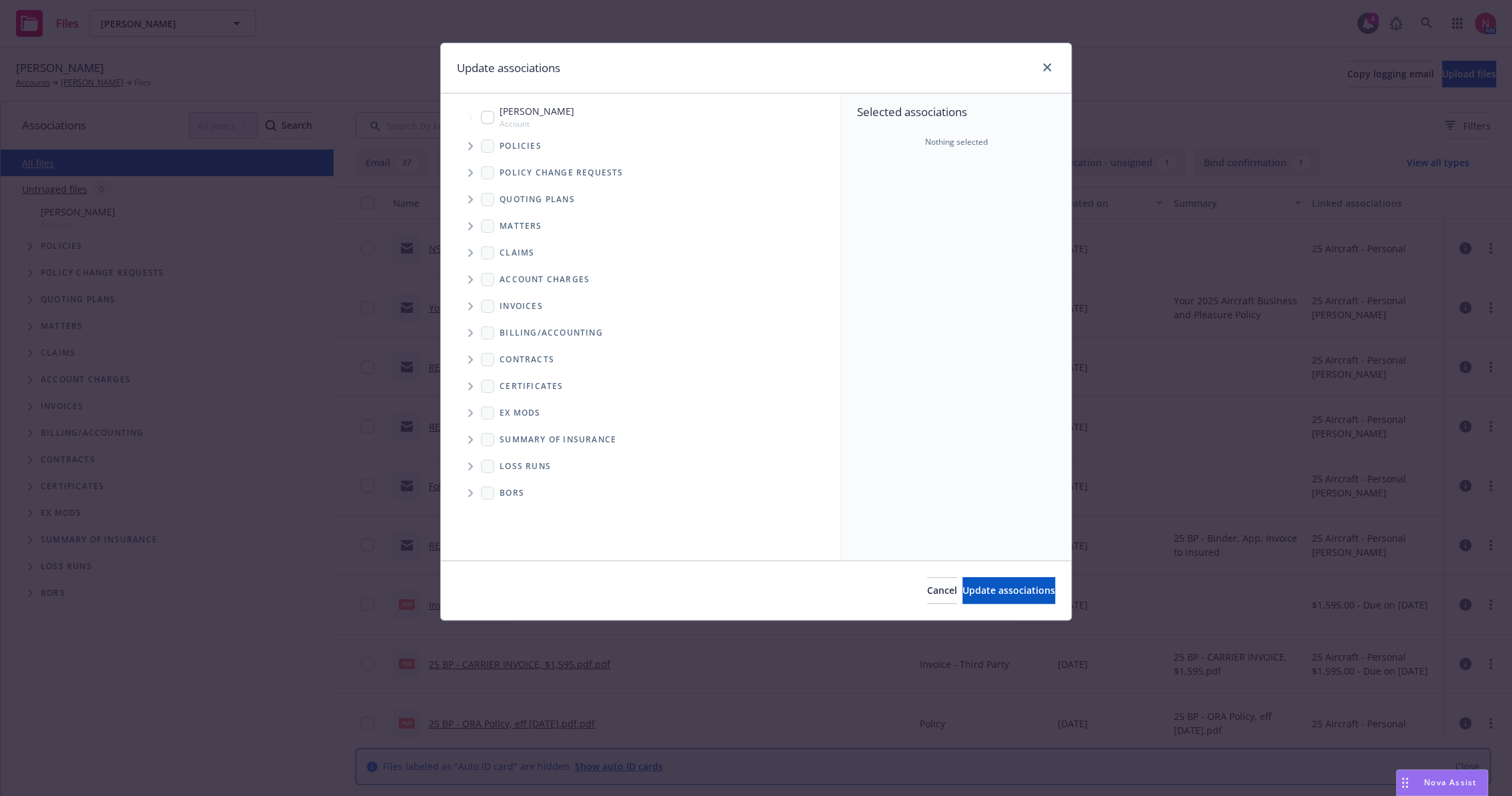
click at [481, 110] on div "James Baumann Account" at bounding box center [528, 117] width 94 height 26
checkbox input "true"
click at [991, 587] on span "Update associations" at bounding box center [1009, 590] width 93 height 13
type textarea "x"
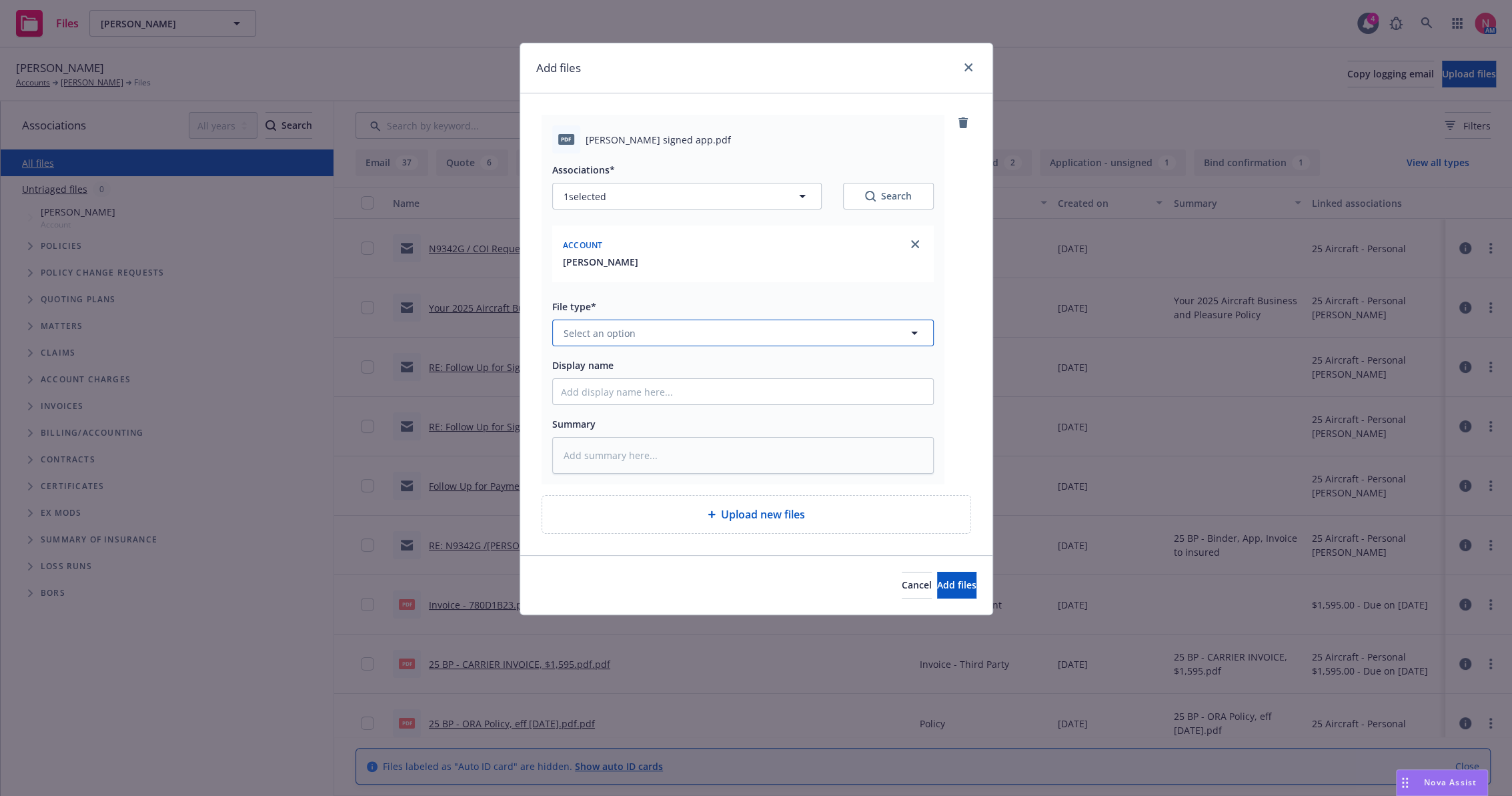
click at [650, 333] on button "Select an option" at bounding box center [744, 333] width 382 height 26
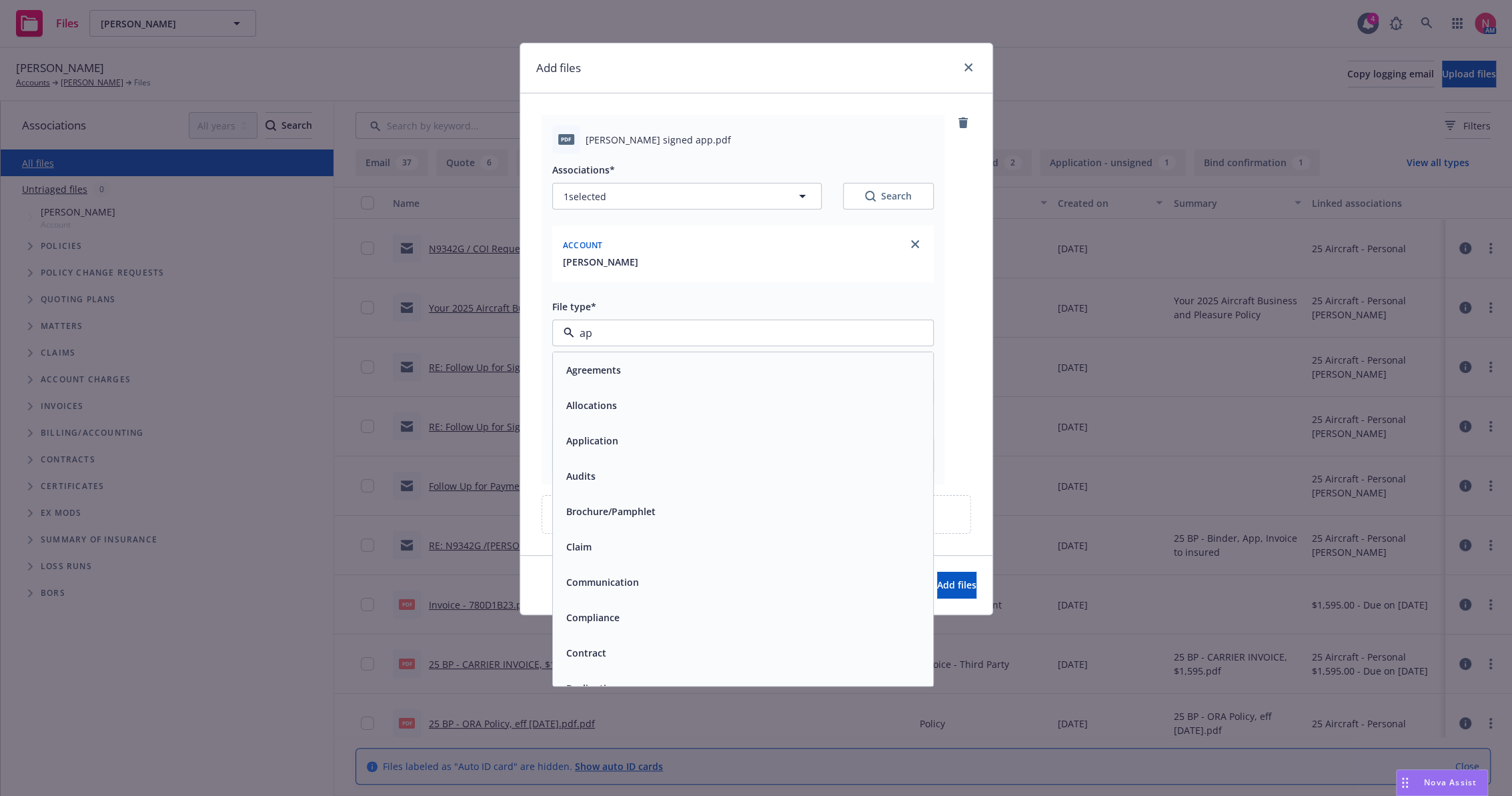
type input "app"
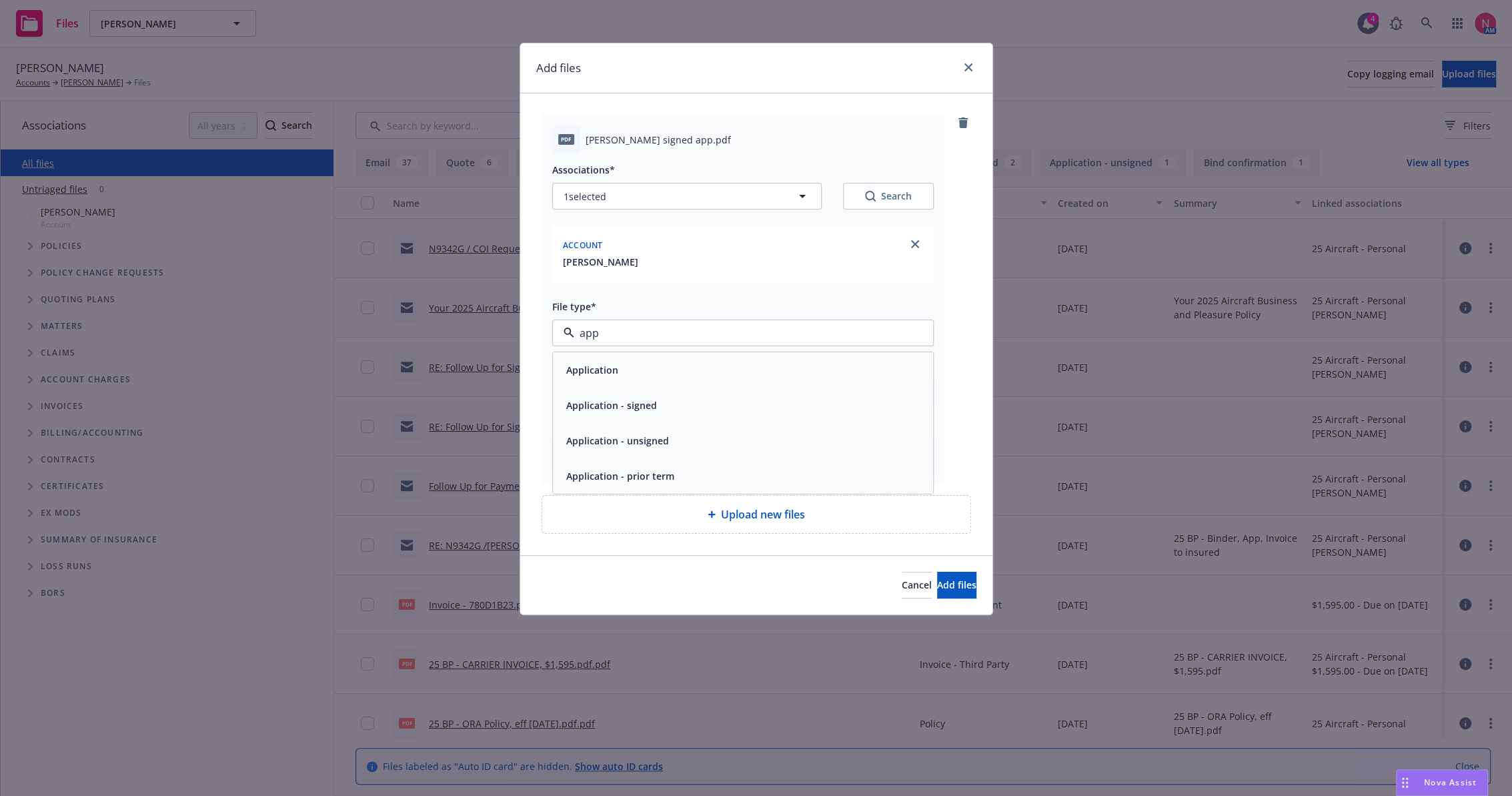
click at [663, 407] on div "Application - signed" at bounding box center [743, 406] width 364 height 19
click at [637, 401] on input "Display name" at bounding box center [744, 392] width 380 height 26
type textarea "x"
type input "2"
type textarea "x"
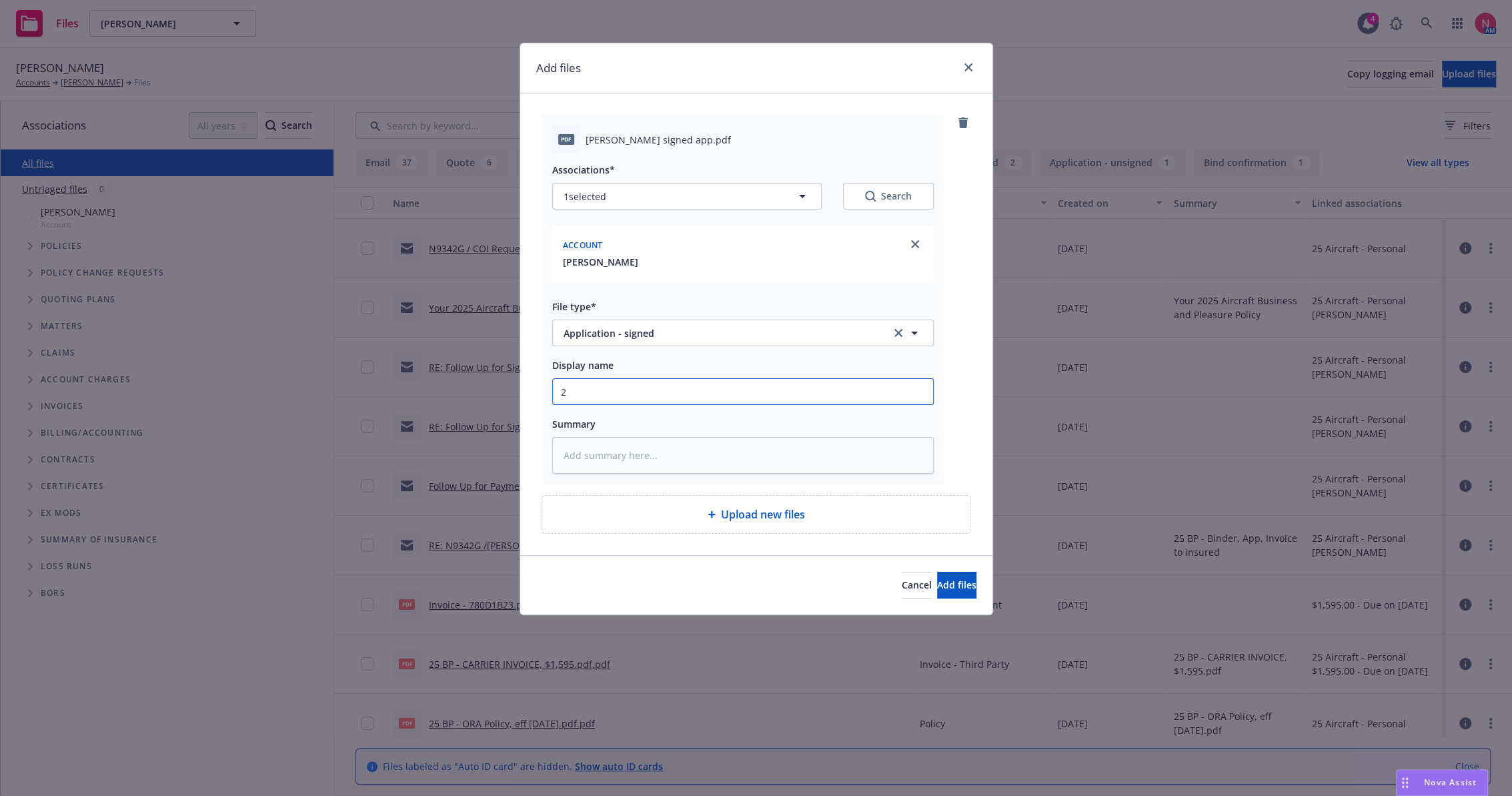
type input "25"
type textarea "x"
type input "25"
type textarea "x"
type input "25 b"
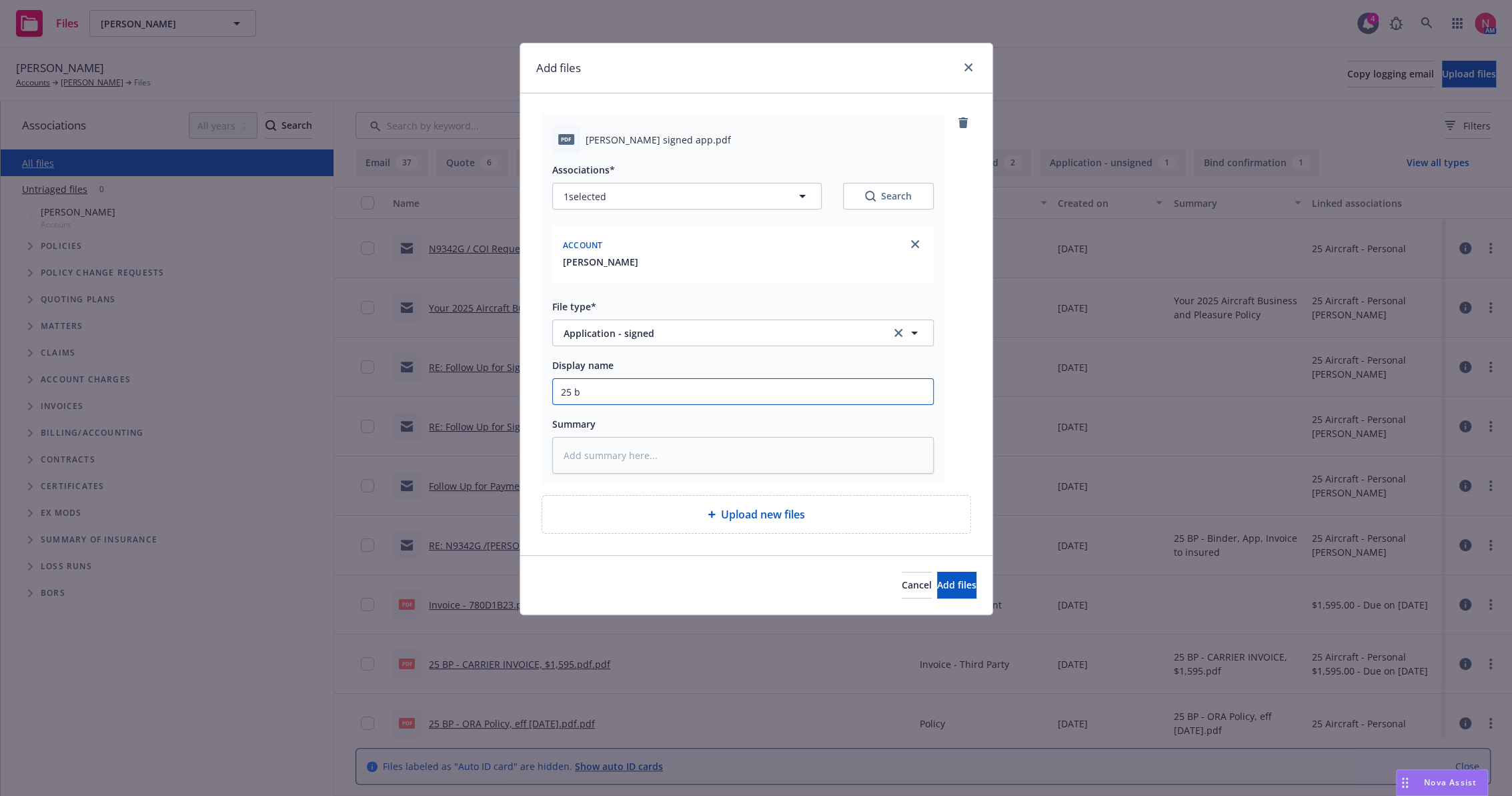
type textarea "x"
type input "25 bp"
type textarea "x"
type input "25 bp"
type textarea "x"
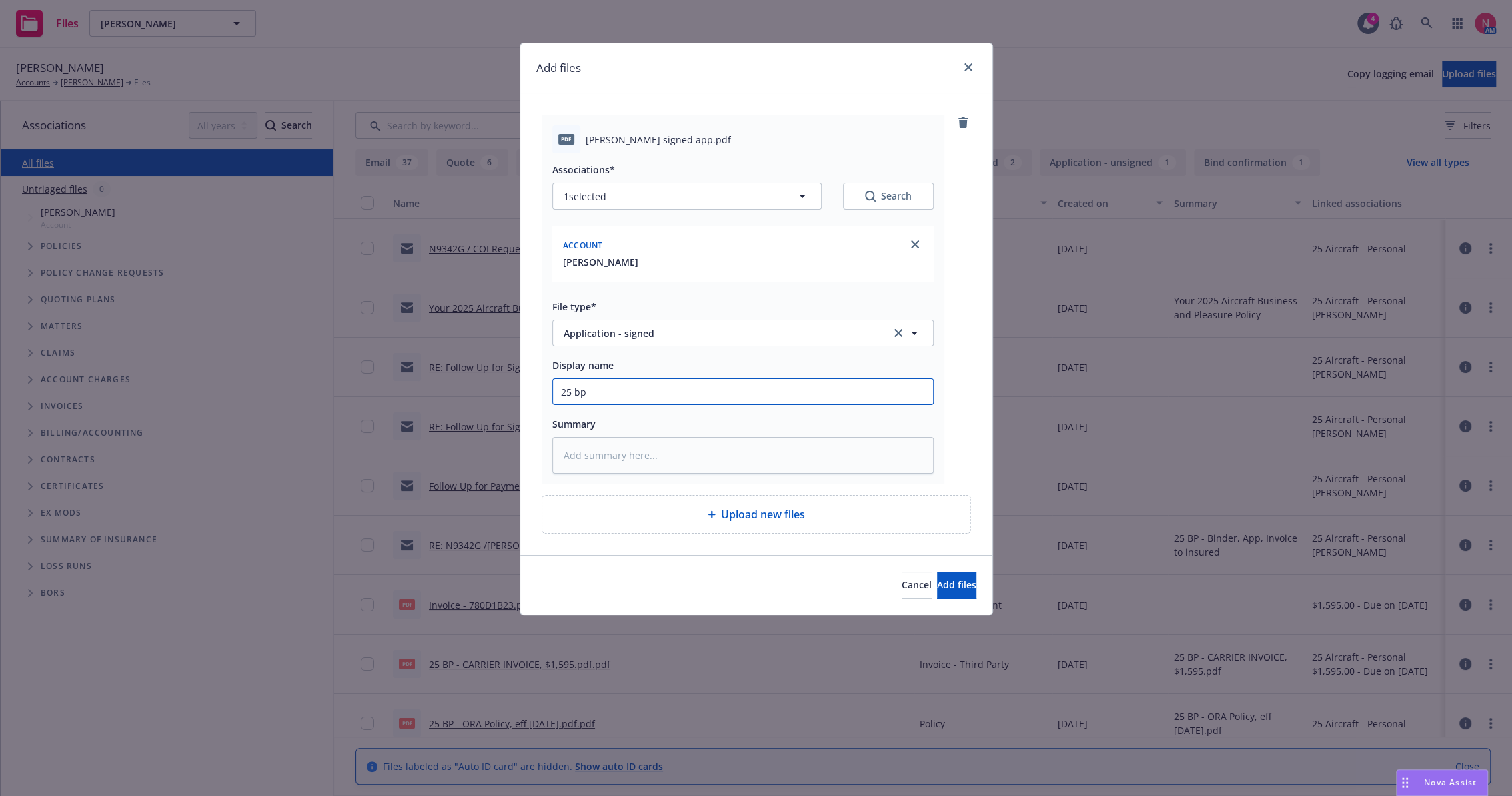
type input "25 bp o"
type textarea "x"
type input "25 bp or"
type textarea "x"
type input "25 BP ORA App Signed"
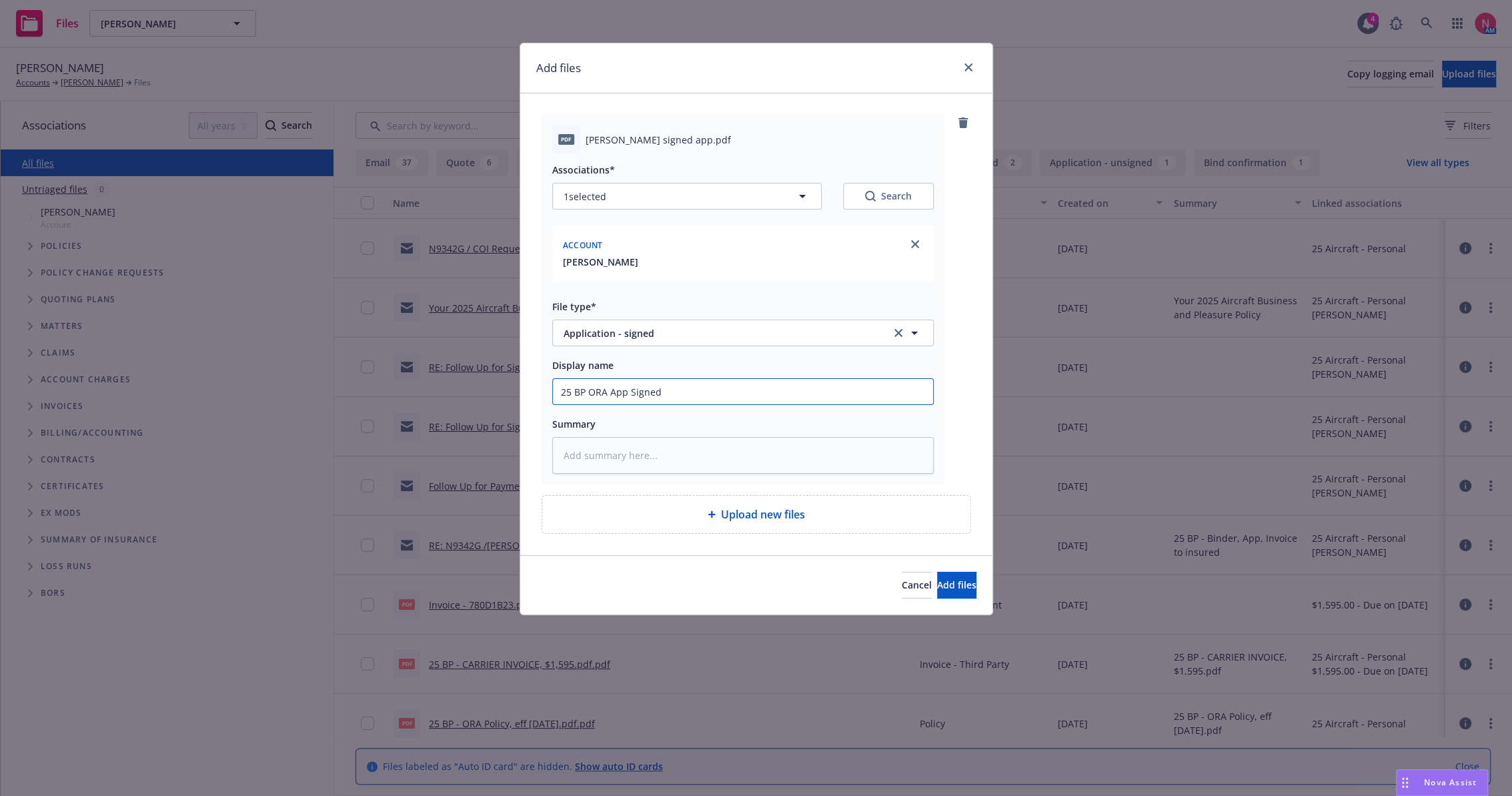
click at [937, 572] on button "Add files" at bounding box center [957, 586] width 40 height 26
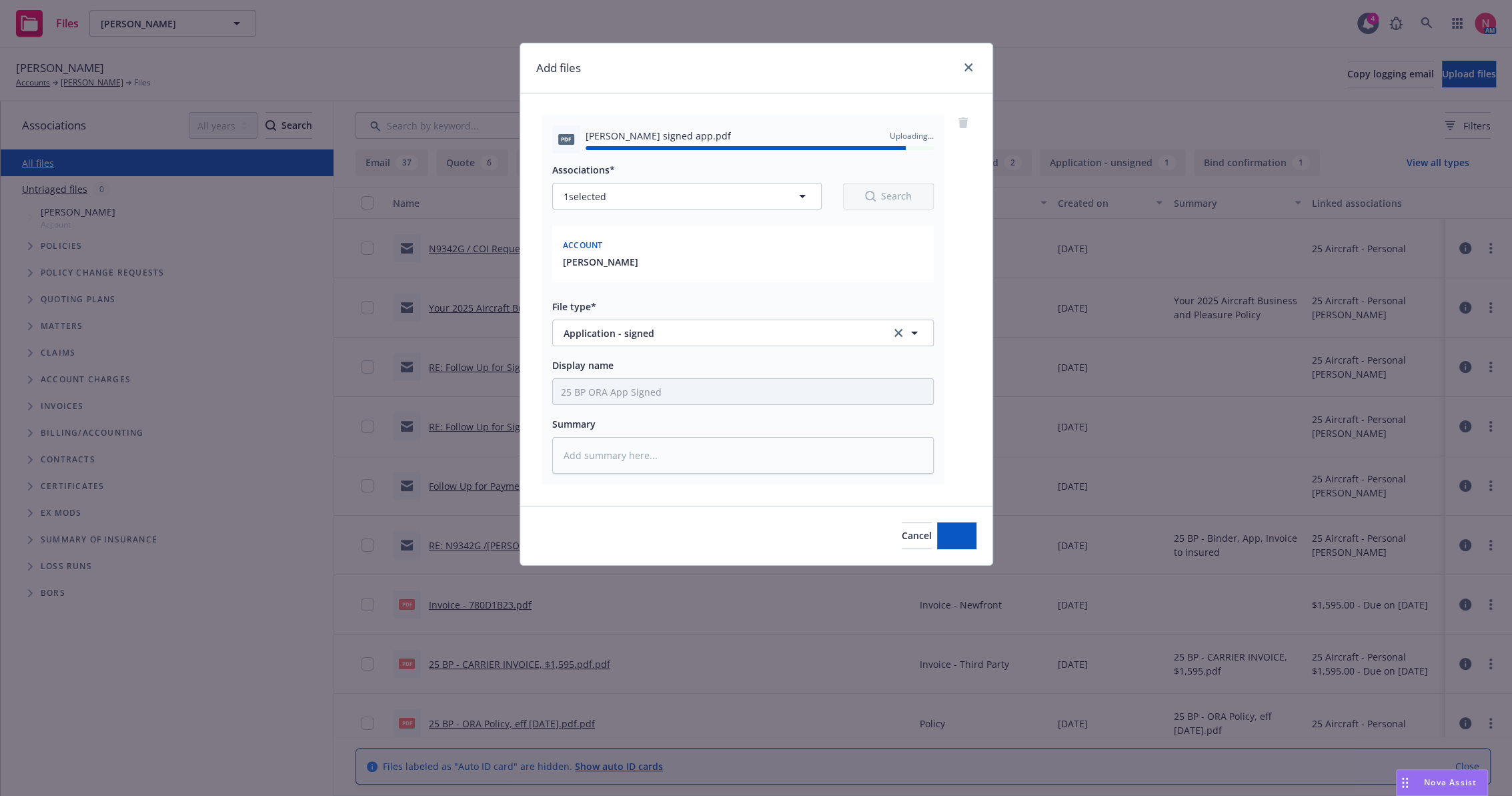
type textarea "x"
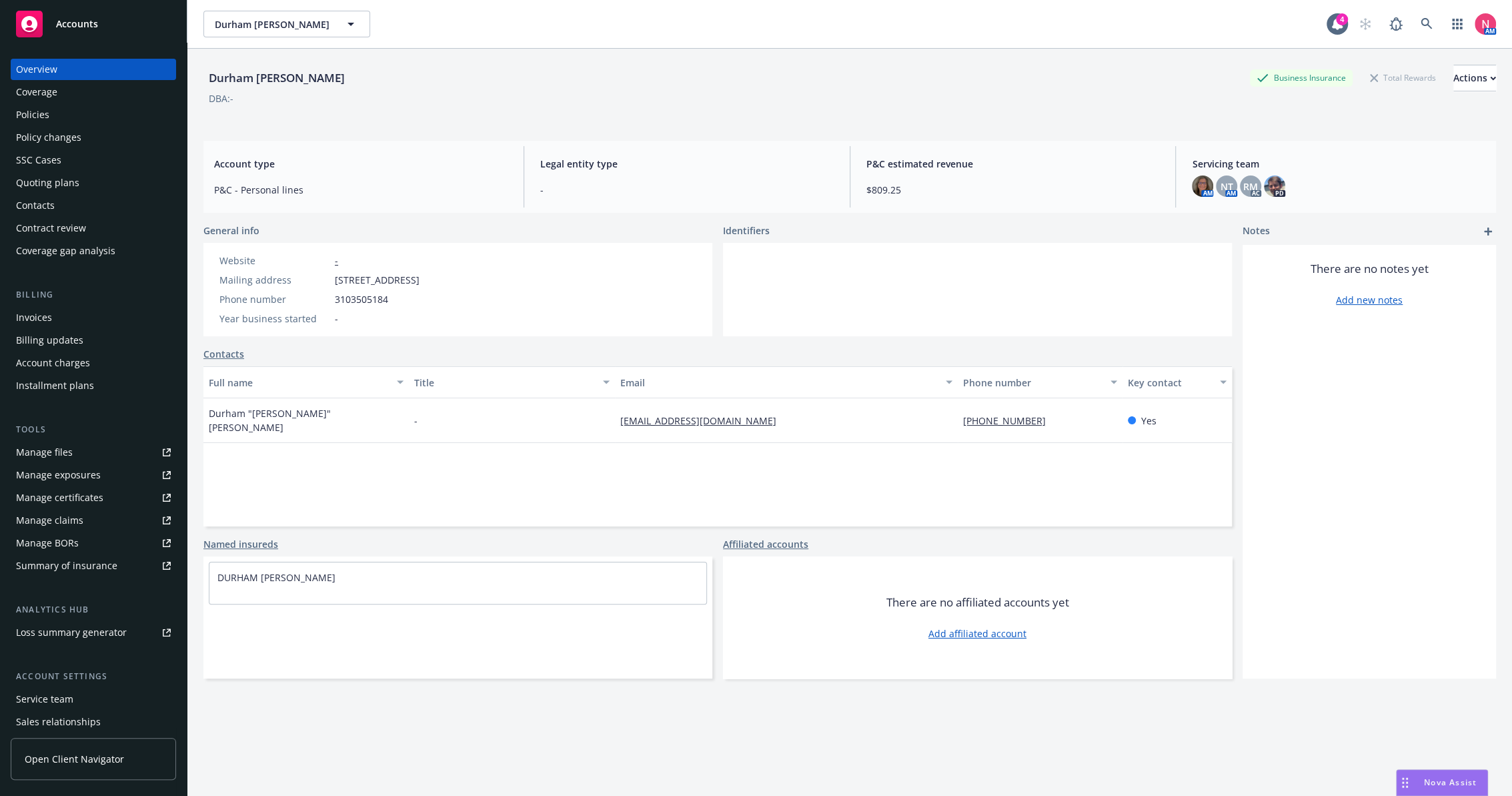
click at [69, 449] on div "Manage files" at bounding box center [44, 452] width 57 height 22
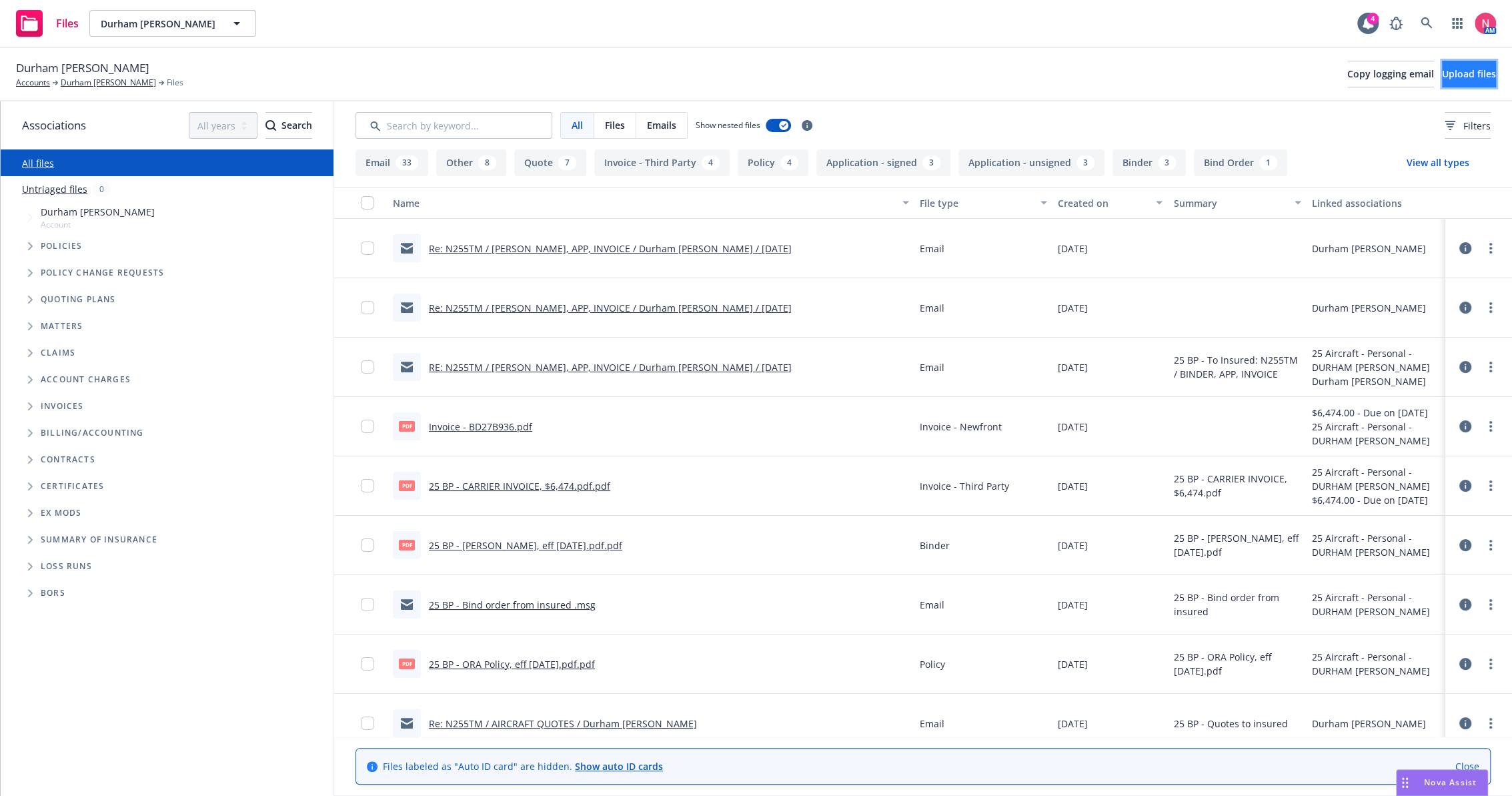
click at [1452, 71] on span "Upload files" at bounding box center [1470, 74] width 54 height 13
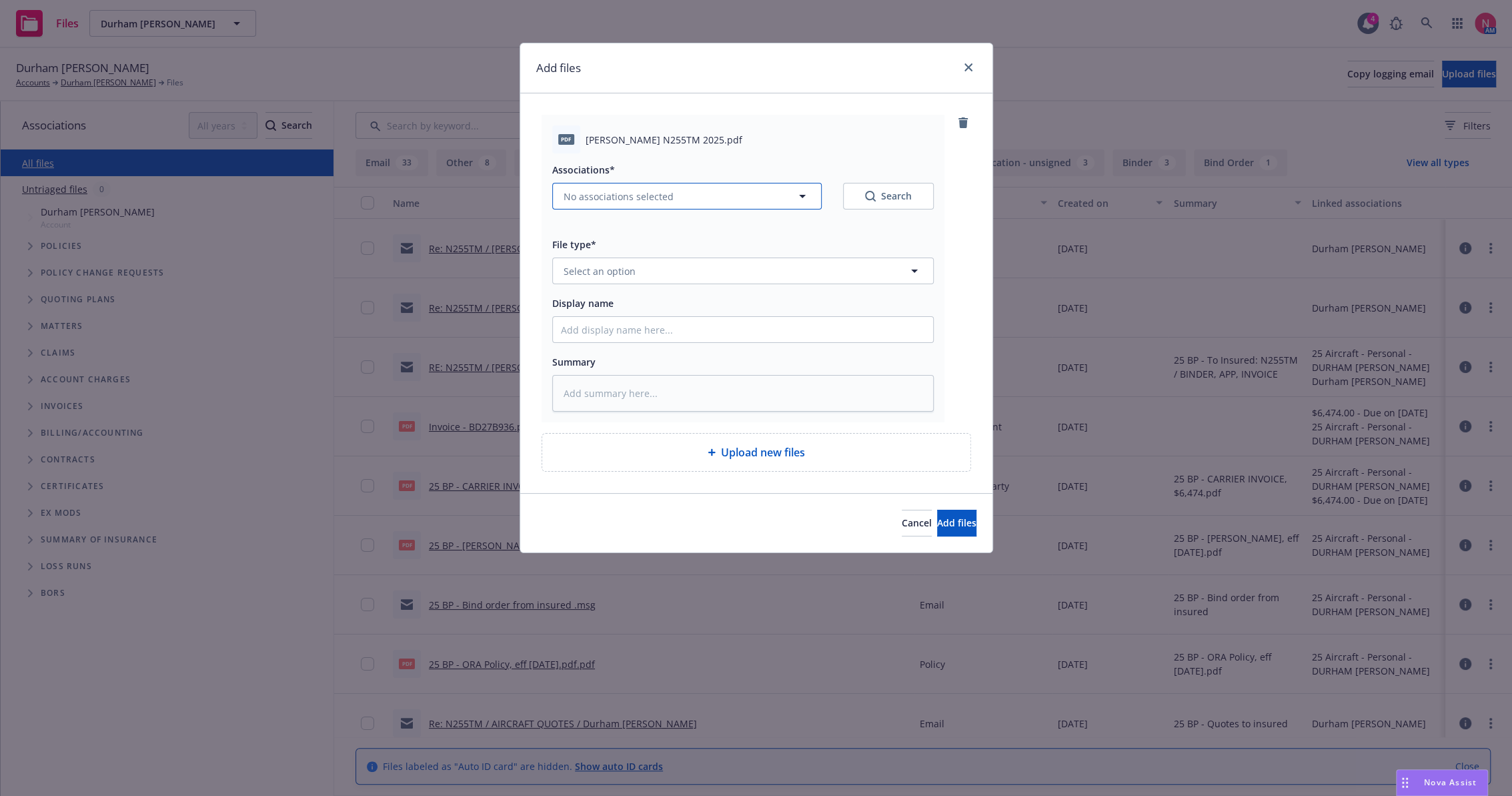
click at [667, 197] on span "No associations selected" at bounding box center [619, 197] width 110 height 14
type textarea "x"
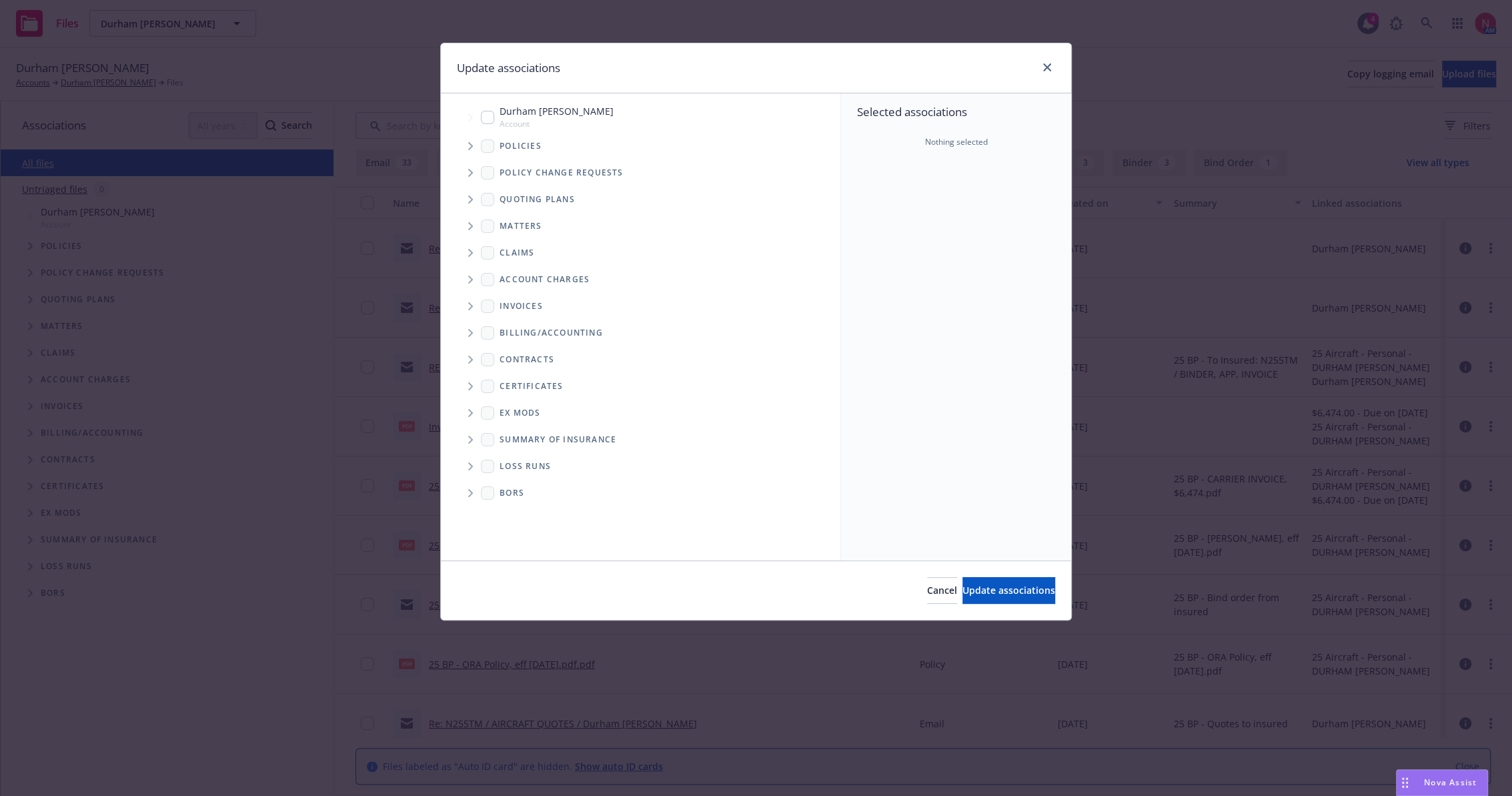
click at [482, 120] on input "Tree Example" at bounding box center [487, 117] width 13 height 13
checkbox input "true"
click at [998, 588] on span "Update associations" at bounding box center [1009, 590] width 93 height 13
type textarea "x"
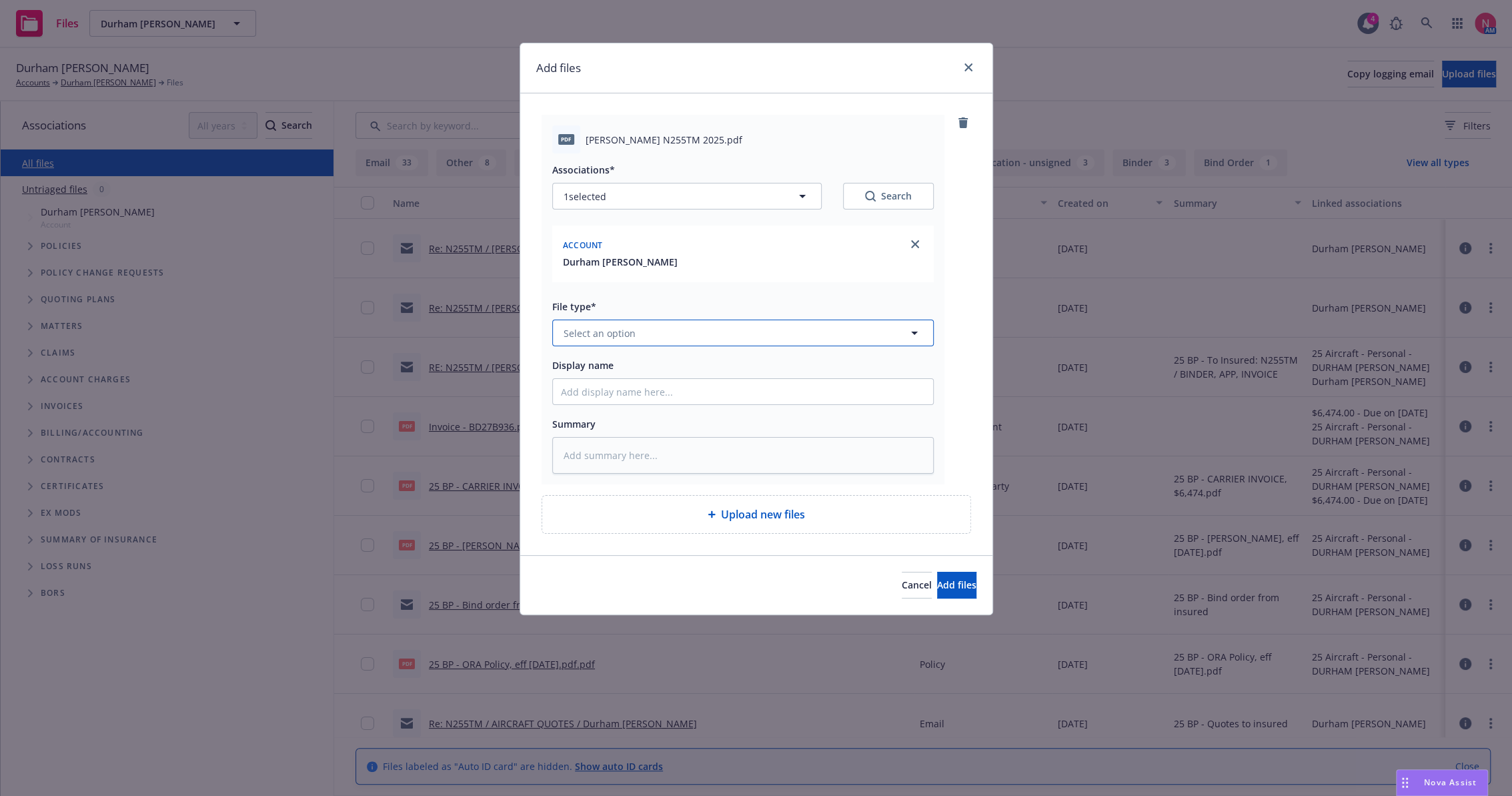
click at [650, 327] on button "Select an option" at bounding box center [744, 333] width 382 height 26
type input "other"
click at [673, 374] on div "Other" at bounding box center [743, 370] width 364 height 19
click at [650, 392] on input "Display name" at bounding box center [744, 392] width 380 height 26
type textarea "x"
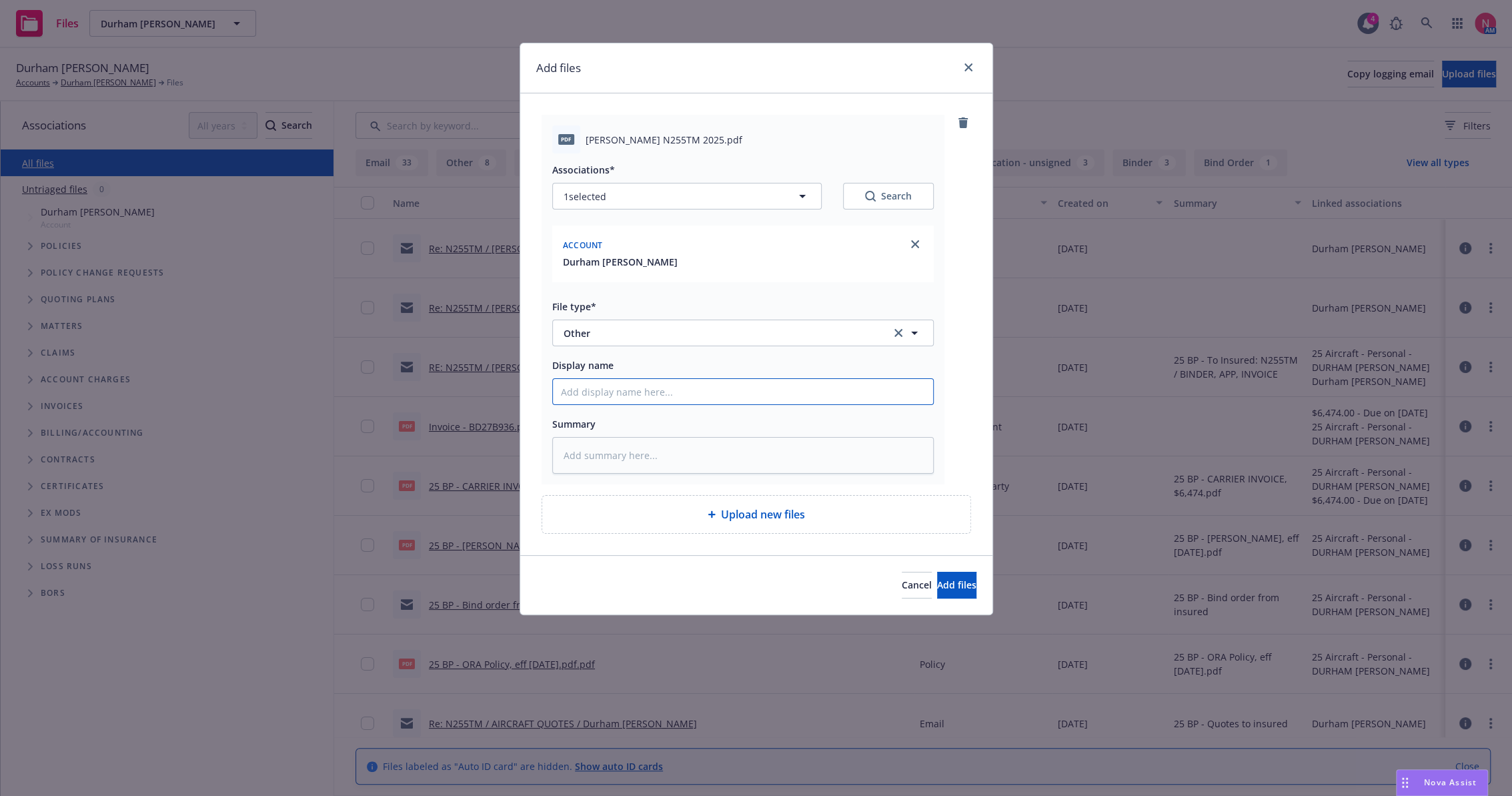
type input "2"
type textarea "x"
type input "25"
type textarea "x"
type input "25"
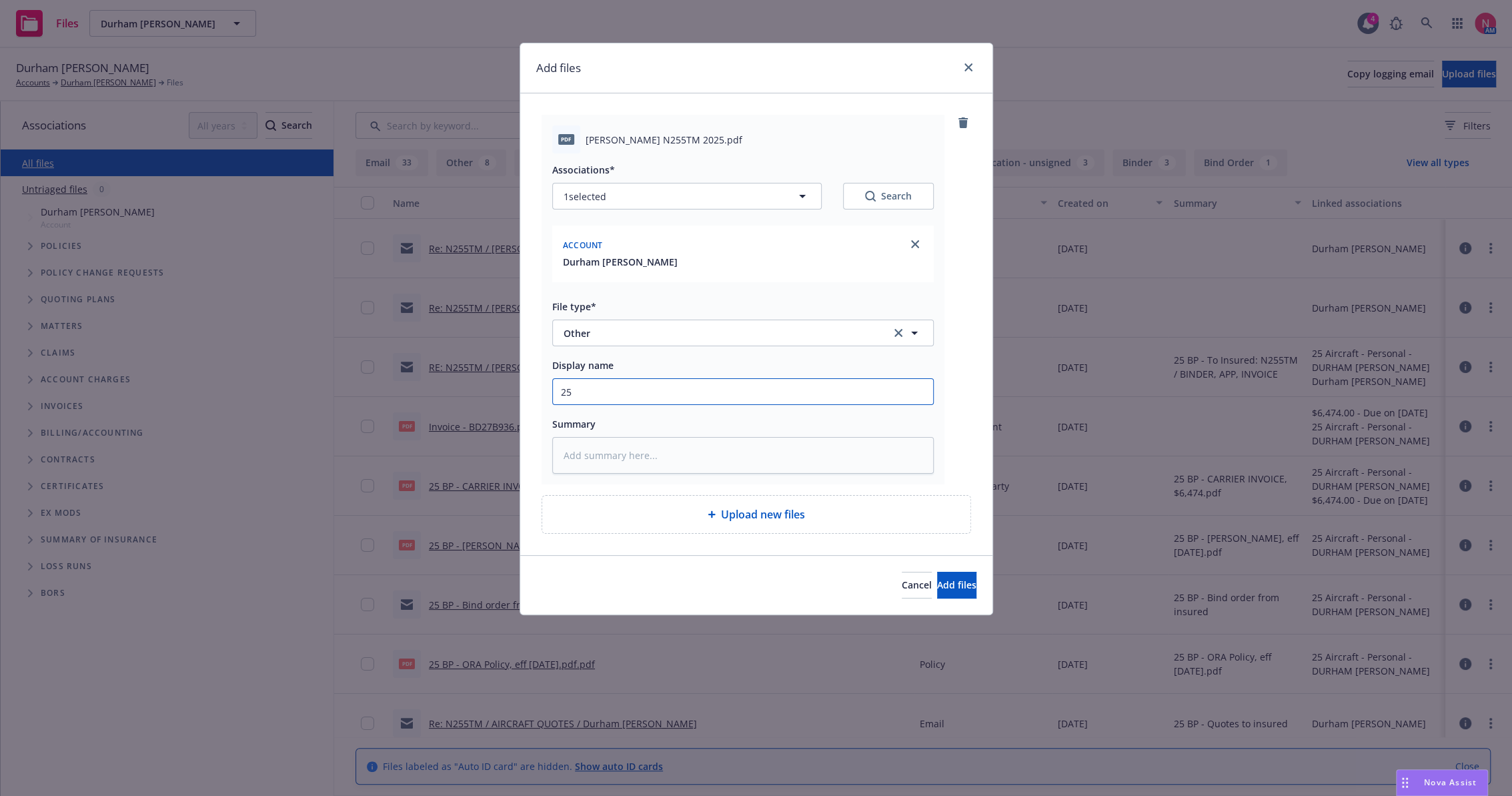
type textarea "x"
type input "25 bp"
type textarea "x"
type input "25 bp"
drag, startPoint x: 655, startPoint y: 336, endPoint x: 643, endPoint y: 335, distance: 12.0
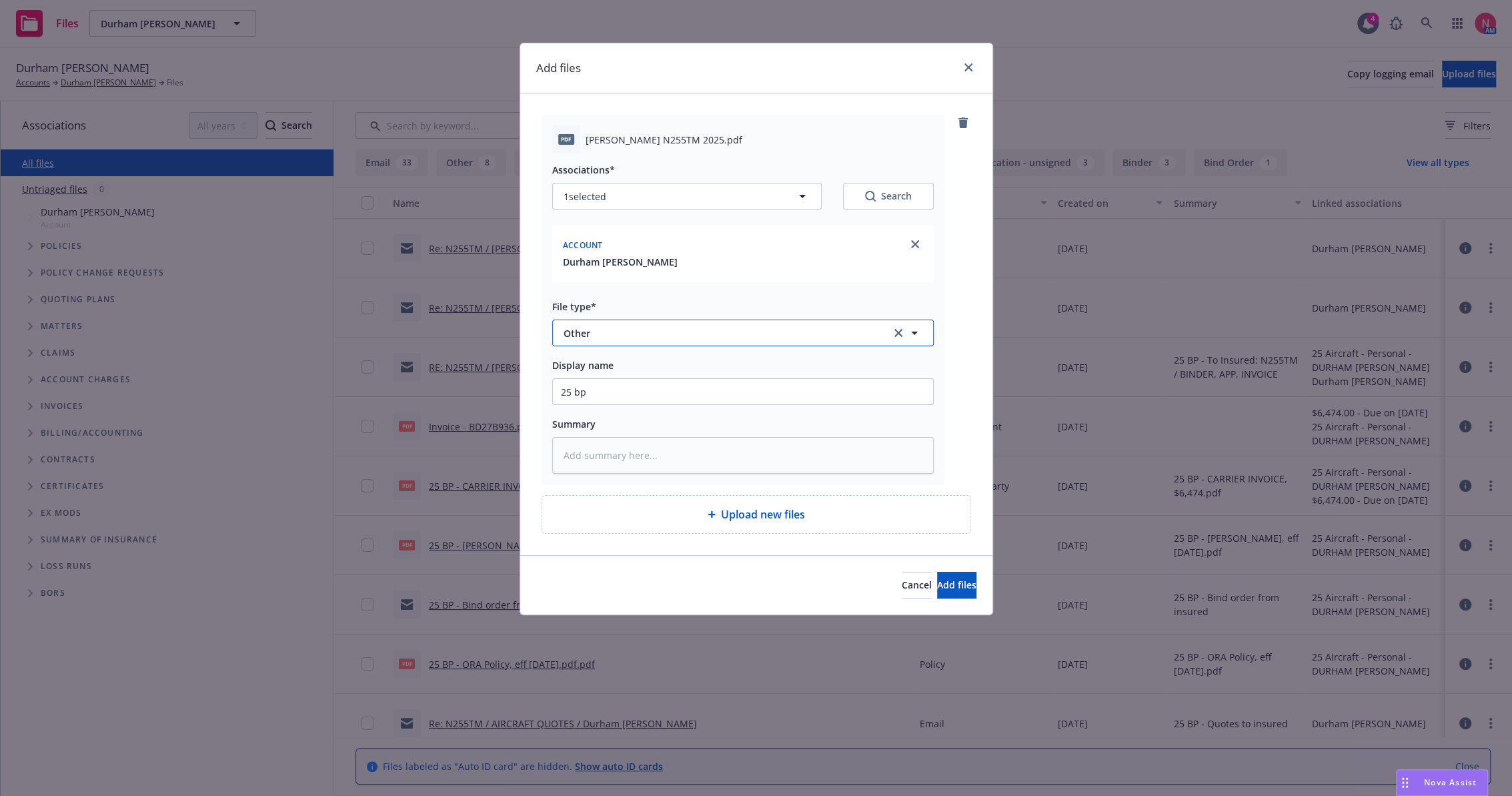
click at [643, 335] on span "Other" at bounding box center [718, 333] width 309 height 14
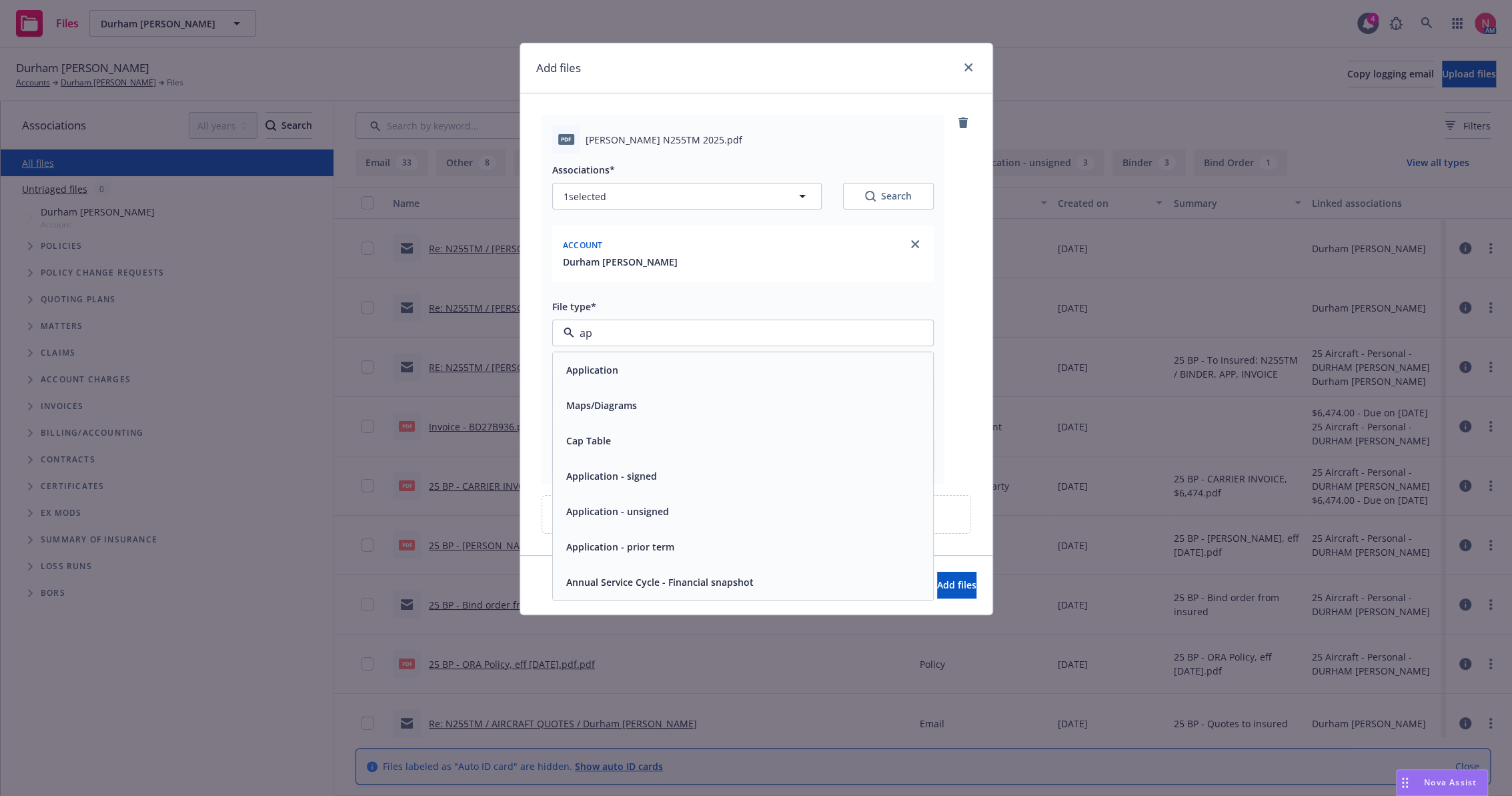
type input "app"
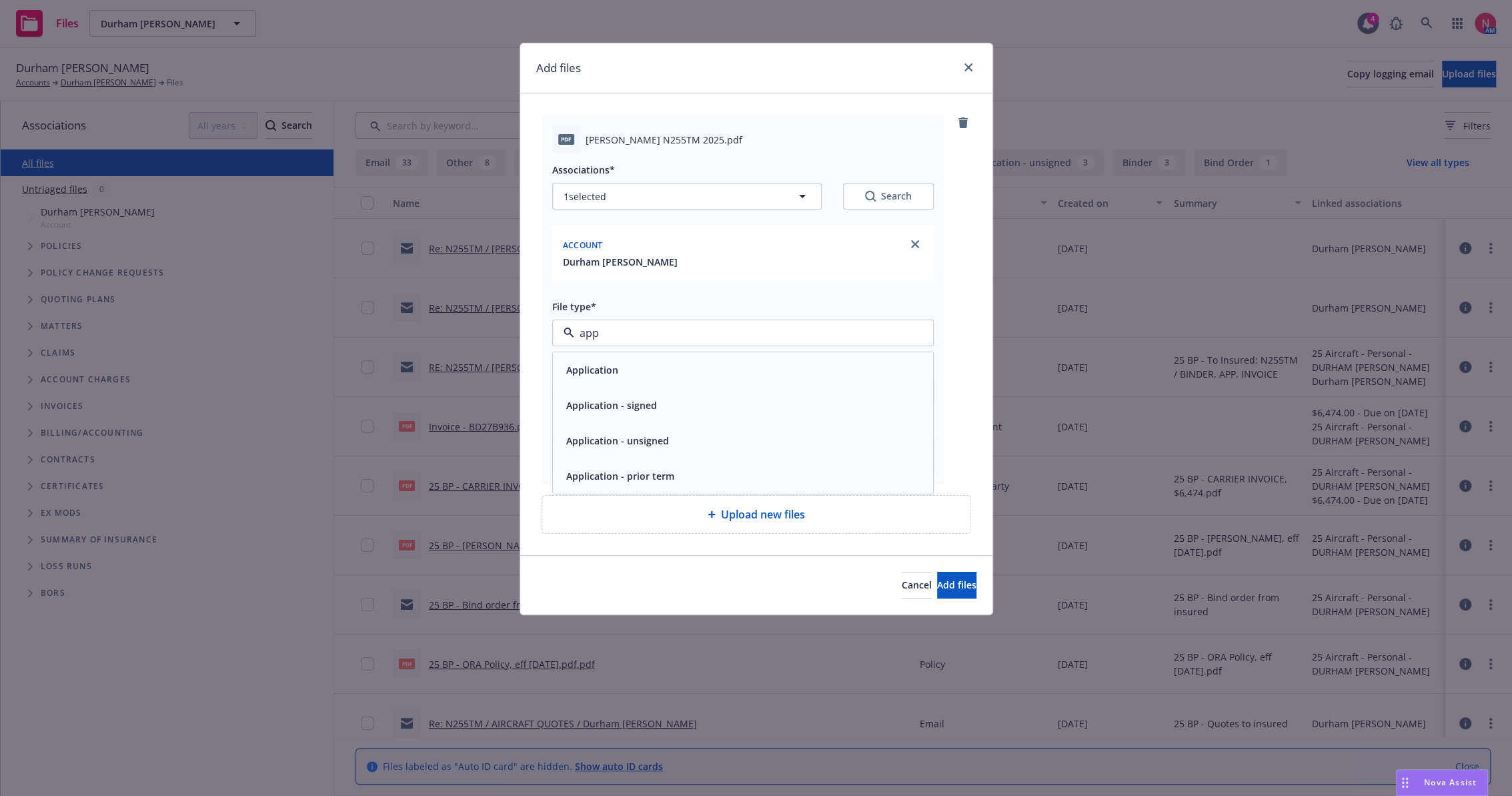
click at [667, 408] on div "Application - signed" at bounding box center [743, 406] width 364 height 19
click at [660, 392] on input "25 bp" at bounding box center [744, 392] width 380 height 26
type textarea "x"
type input "25 bp"
type textarea "x"
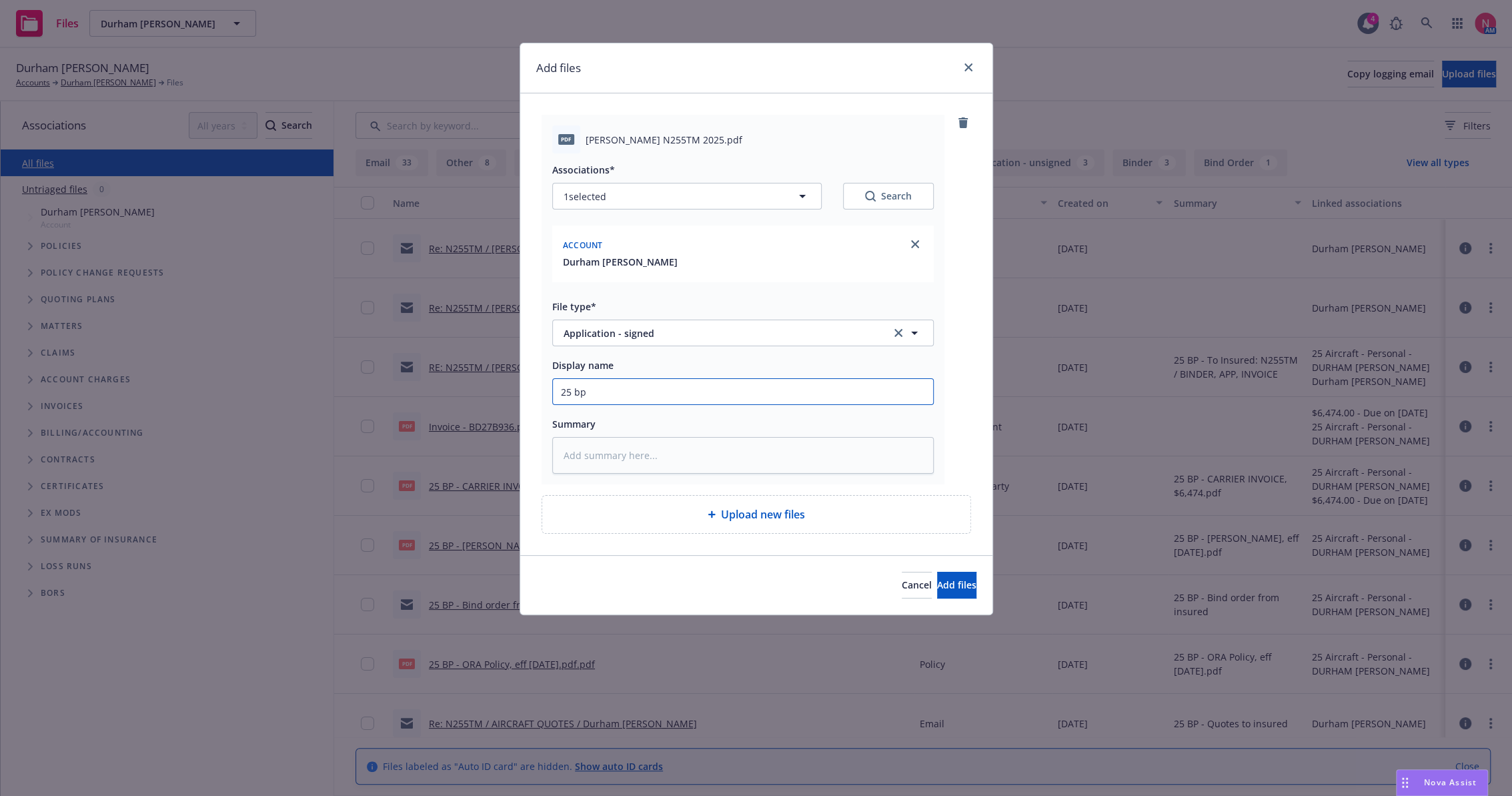
type input "25 bp o"
type textarea "x"
type input "25 bp or"
type textarea "x"
type input "25 bp ora"
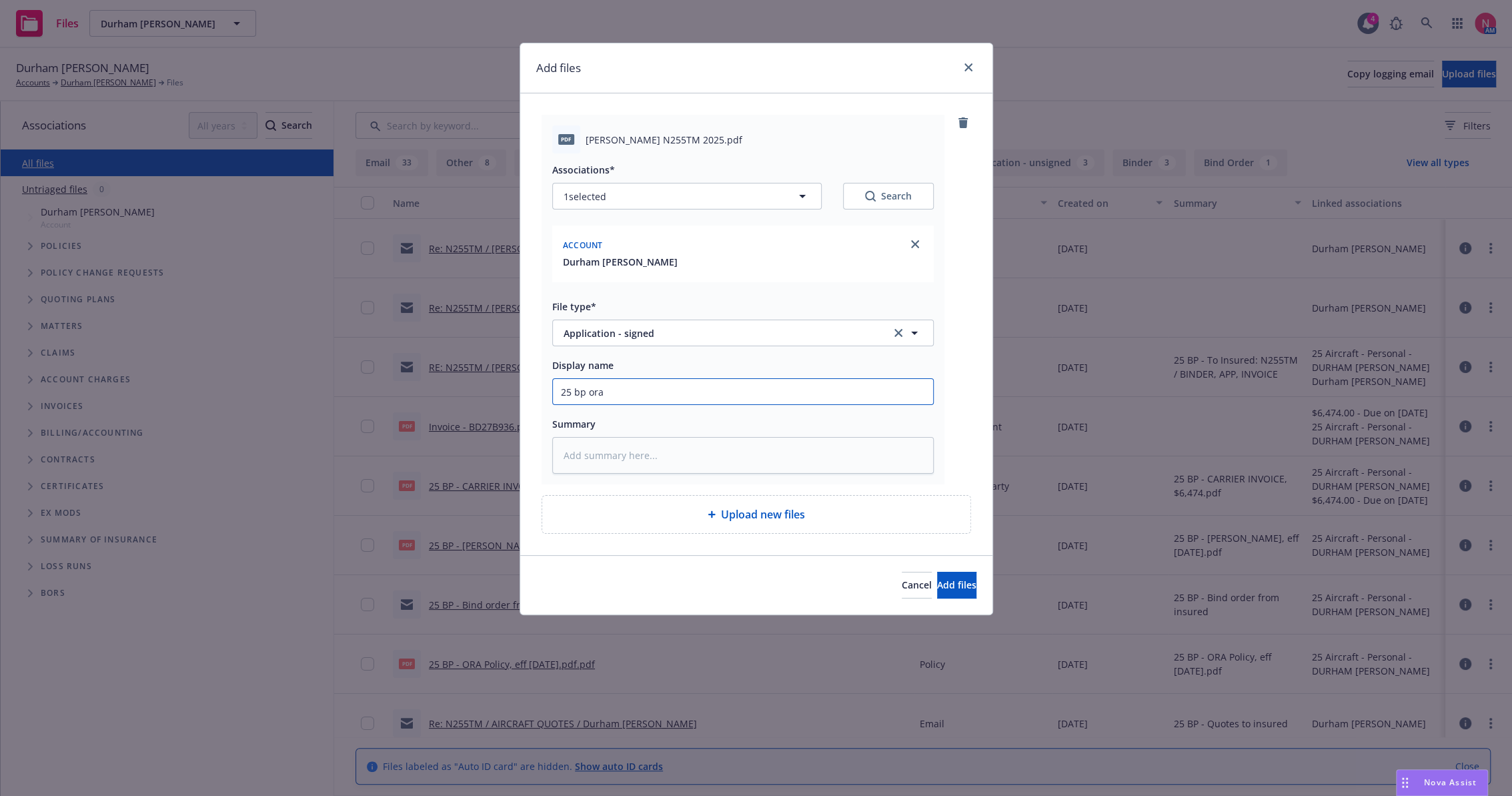
type textarea "x"
type input "25 bp ora"
type textarea "x"
type input "25 bp ora ap"
type textarea "x"
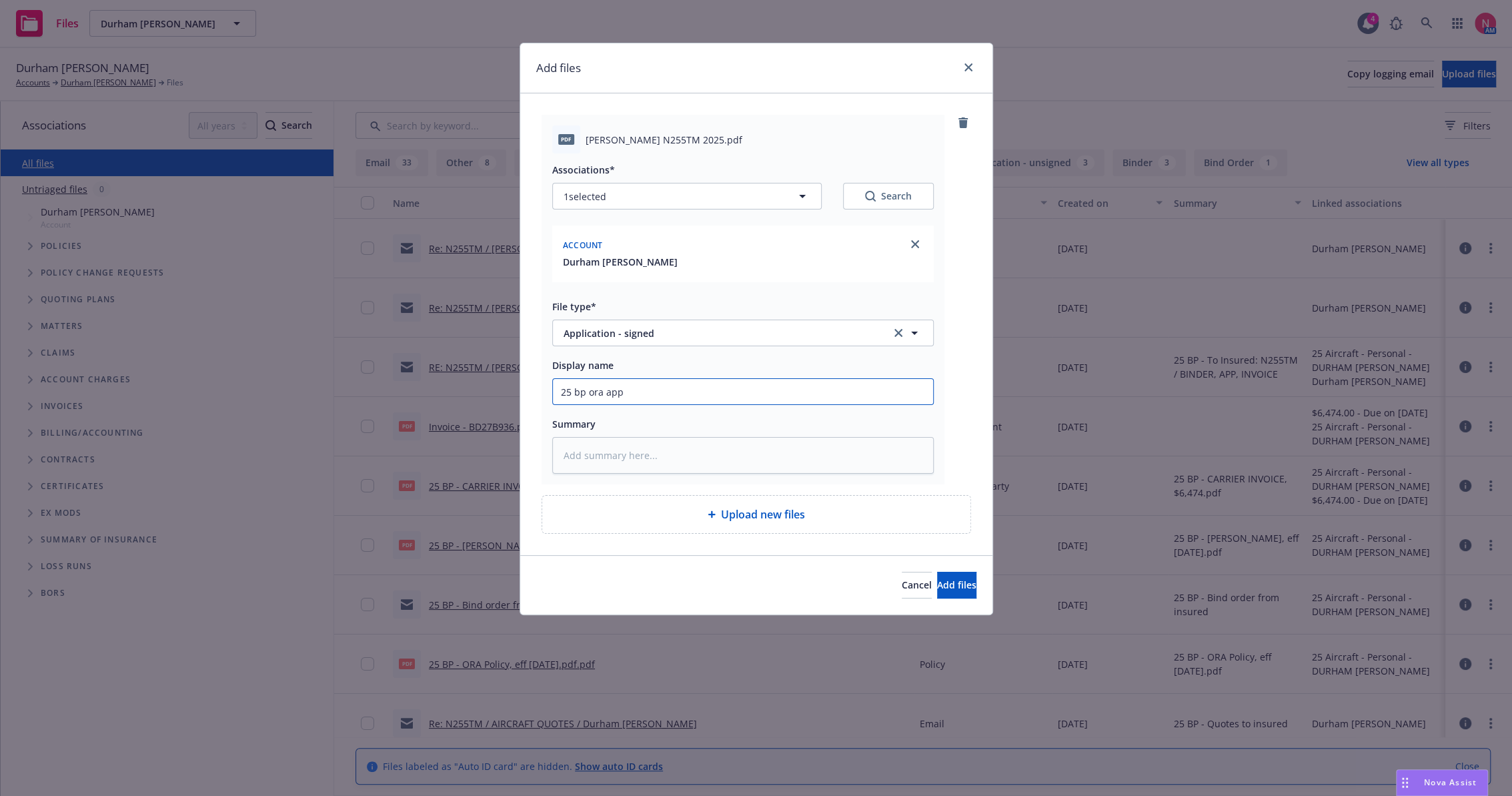
type input "25 BP ORA App Signed"
click at [937, 572] on button "Add files" at bounding box center [957, 586] width 40 height 26
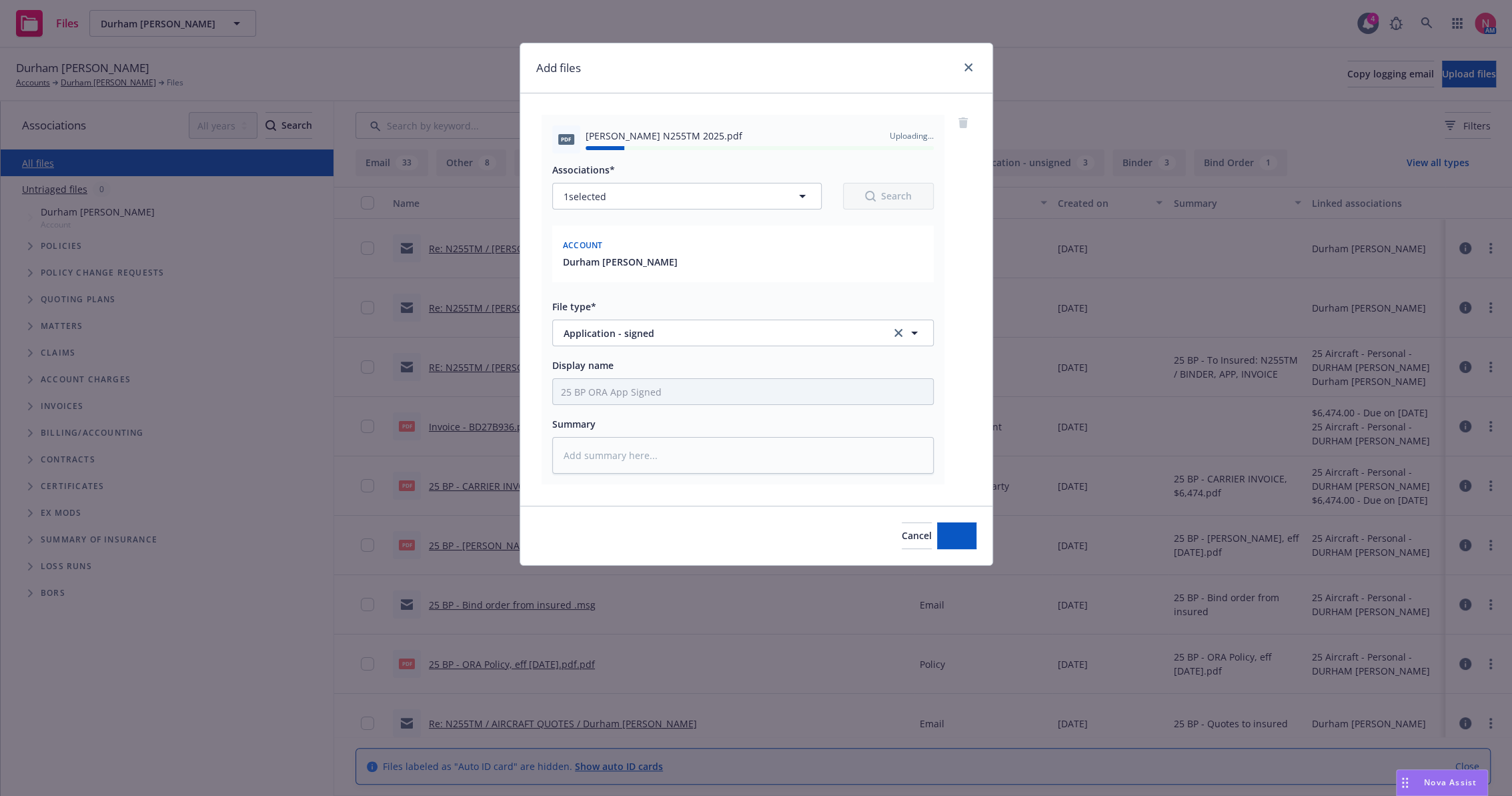
type textarea "x"
